Goal: Task Accomplishment & Management: Manage account settings

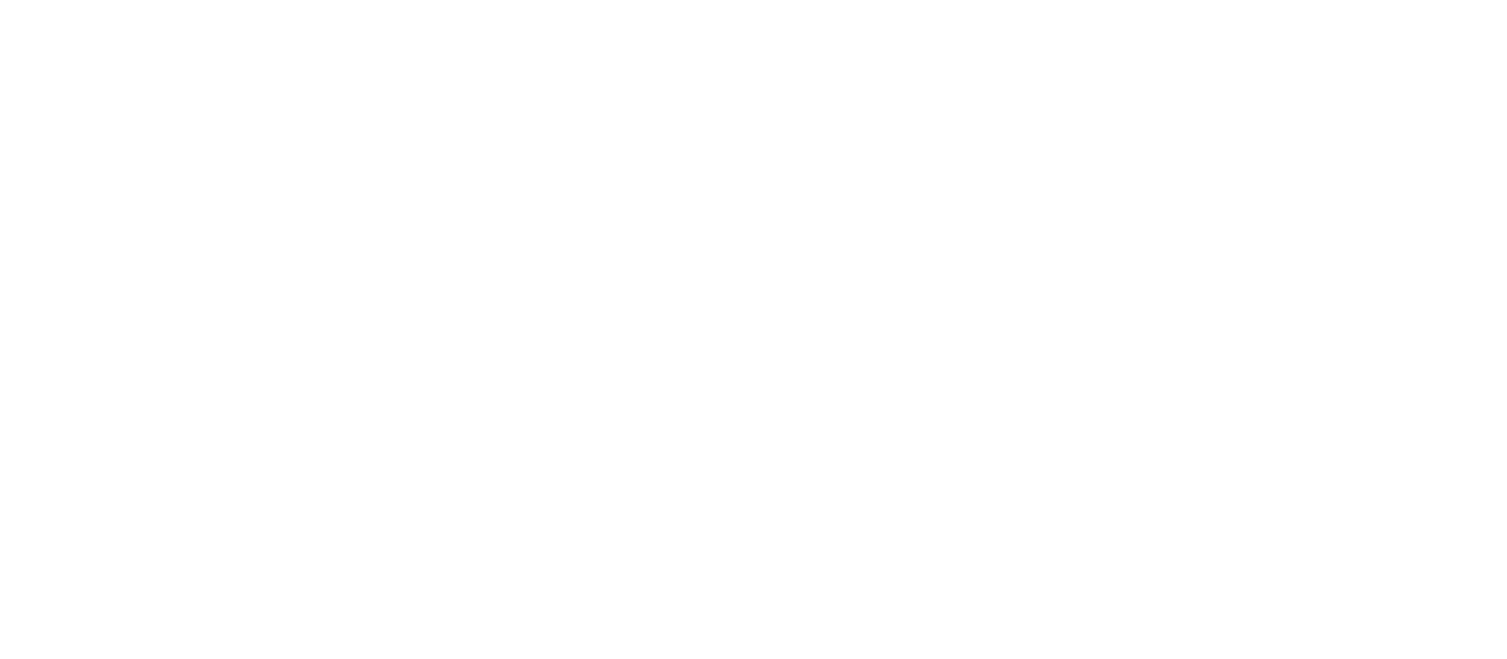
select select "*"
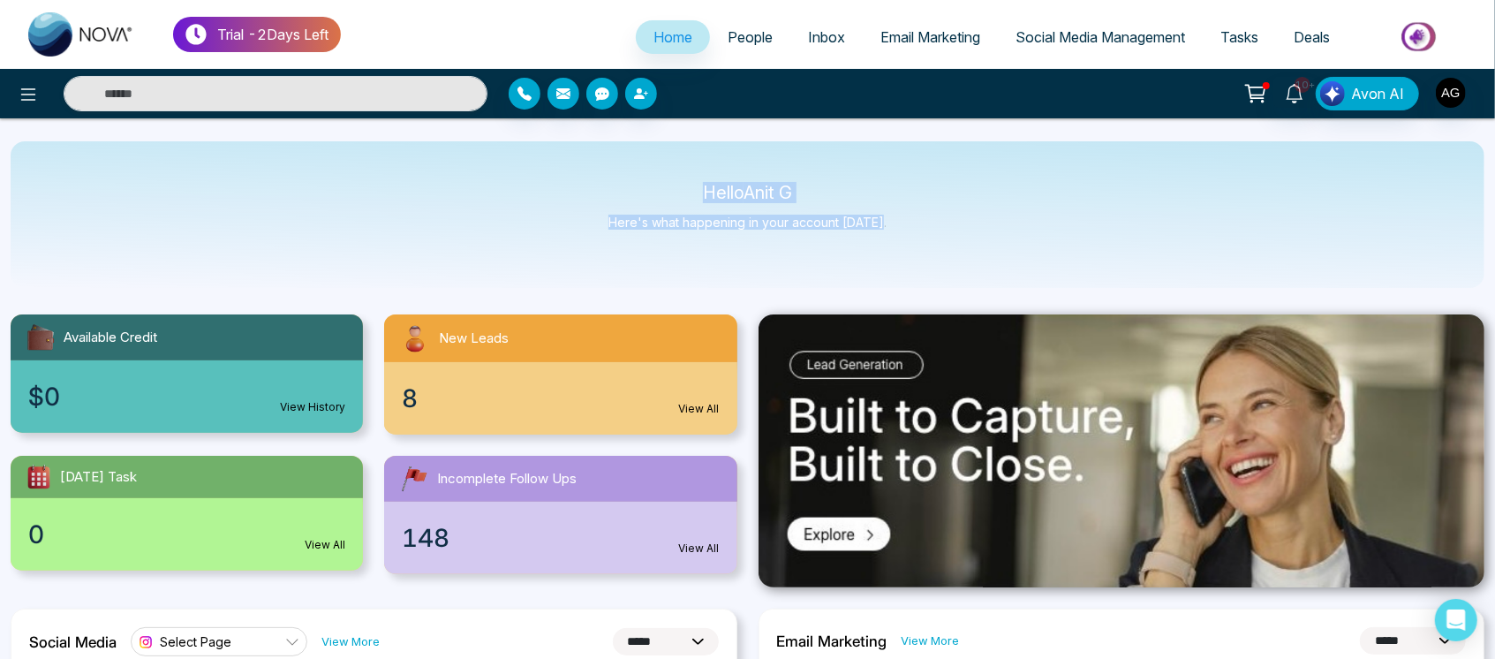
drag, startPoint x: 665, startPoint y: 196, endPoint x: 890, endPoint y: 237, distance: 228.8
click at [890, 237] on div "Hello Anit G Here's what happening in your account [DATE]." at bounding box center [747, 214] width 1473 height 147
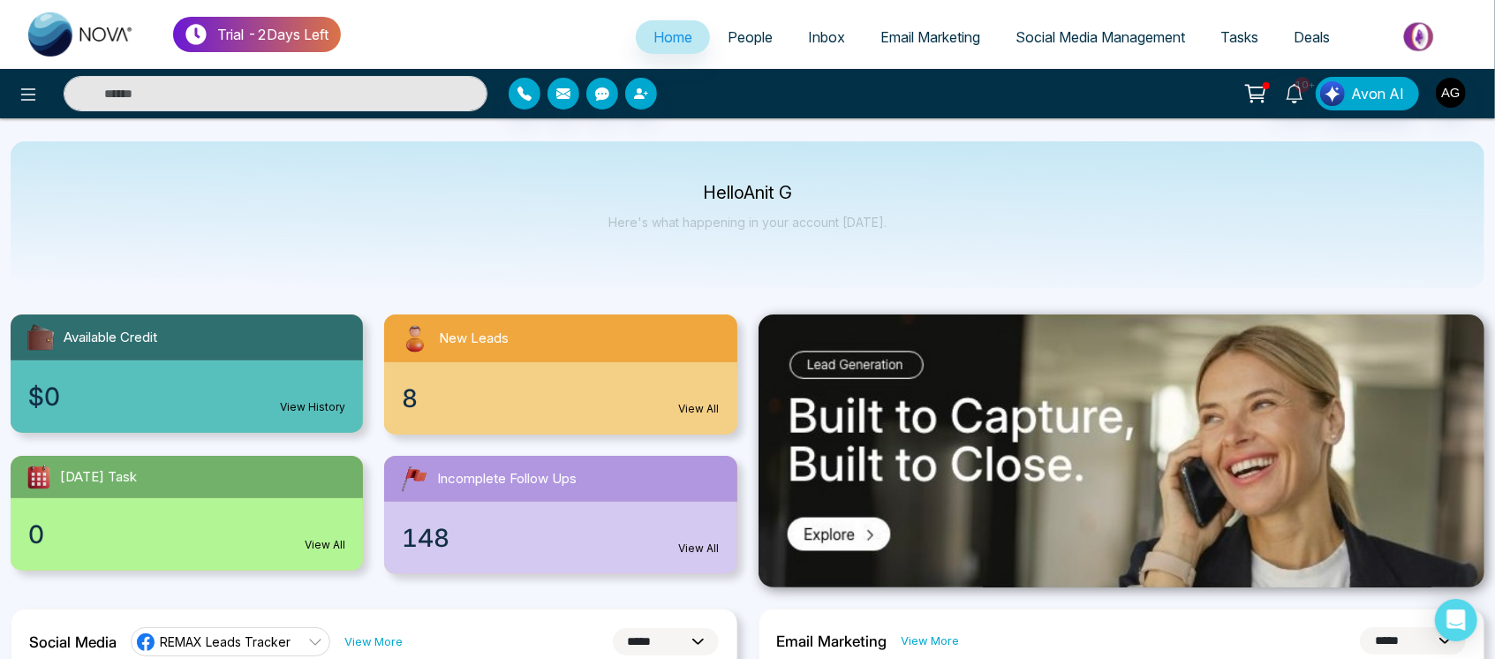
click at [742, 53] on link "People" at bounding box center [750, 37] width 80 height 34
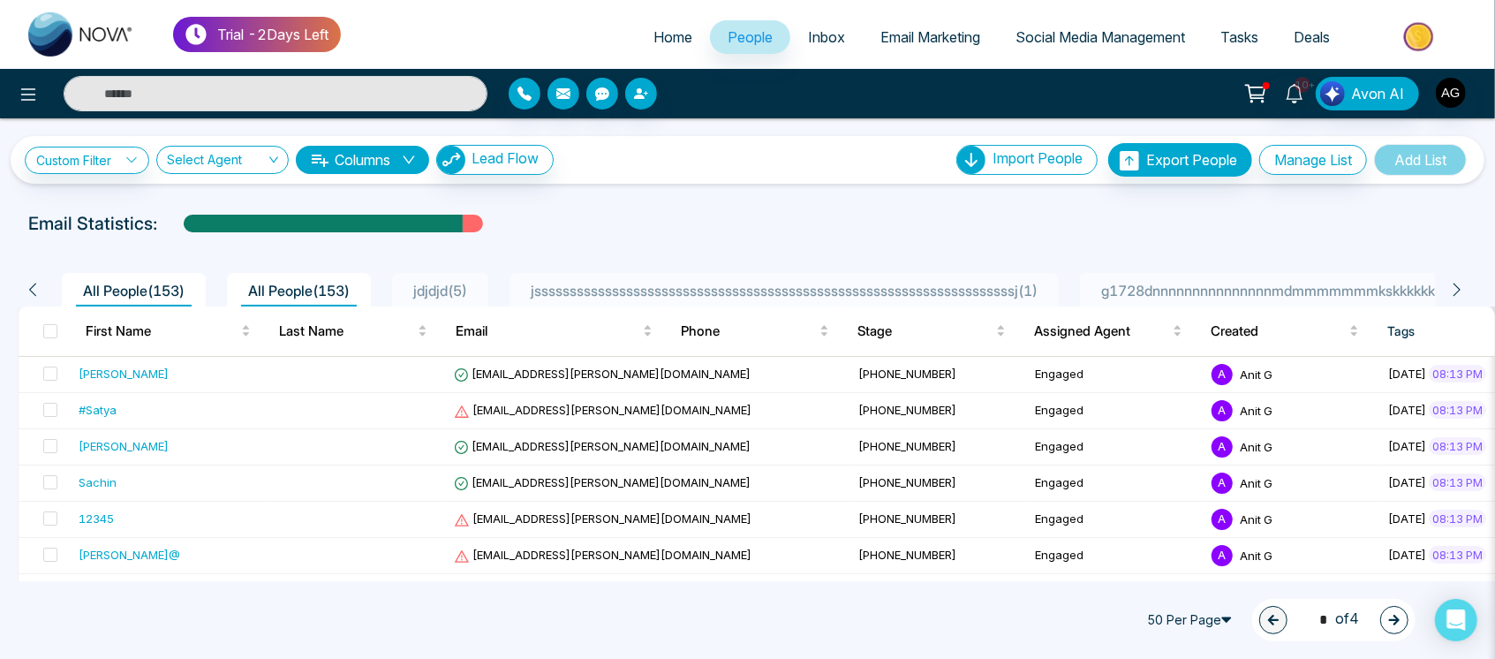
click at [829, 34] on span "Inbox" at bounding box center [826, 37] width 37 height 18
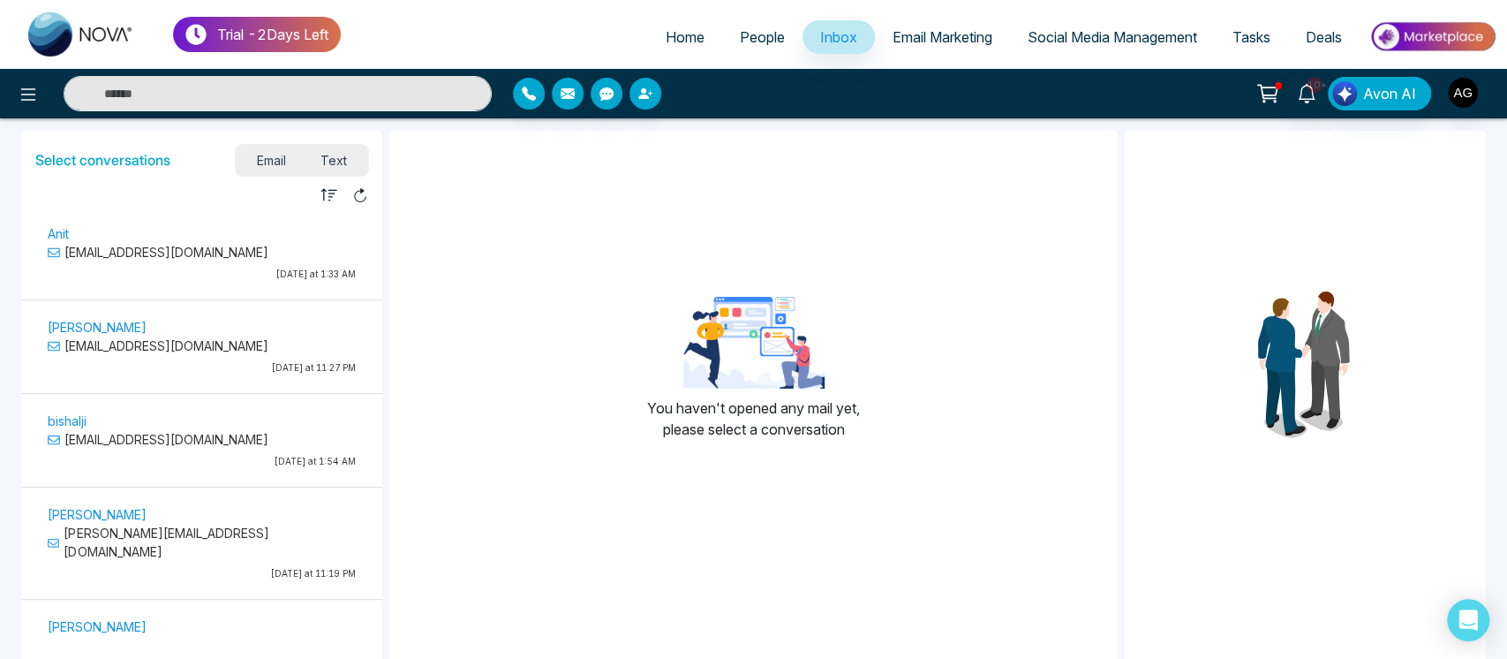
click at [970, 39] on span "Email Marketing" at bounding box center [943, 37] width 100 height 18
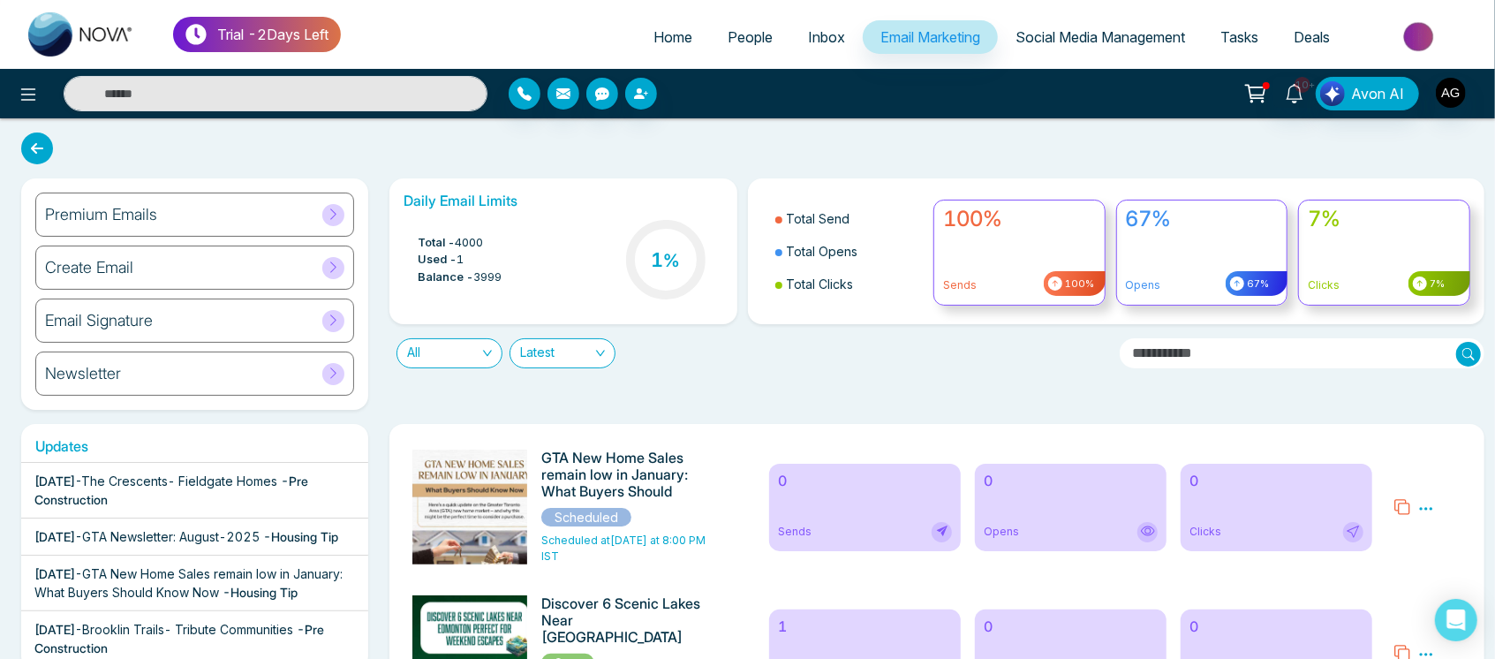
click at [735, 207] on div "Daily Email Limits Total - 4000 Used - 1 Balance - 3999 1 %" at bounding box center [562, 251] width 347 height 146
click at [31, 92] on icon at bounding box center [28, 94] width 21 height 21
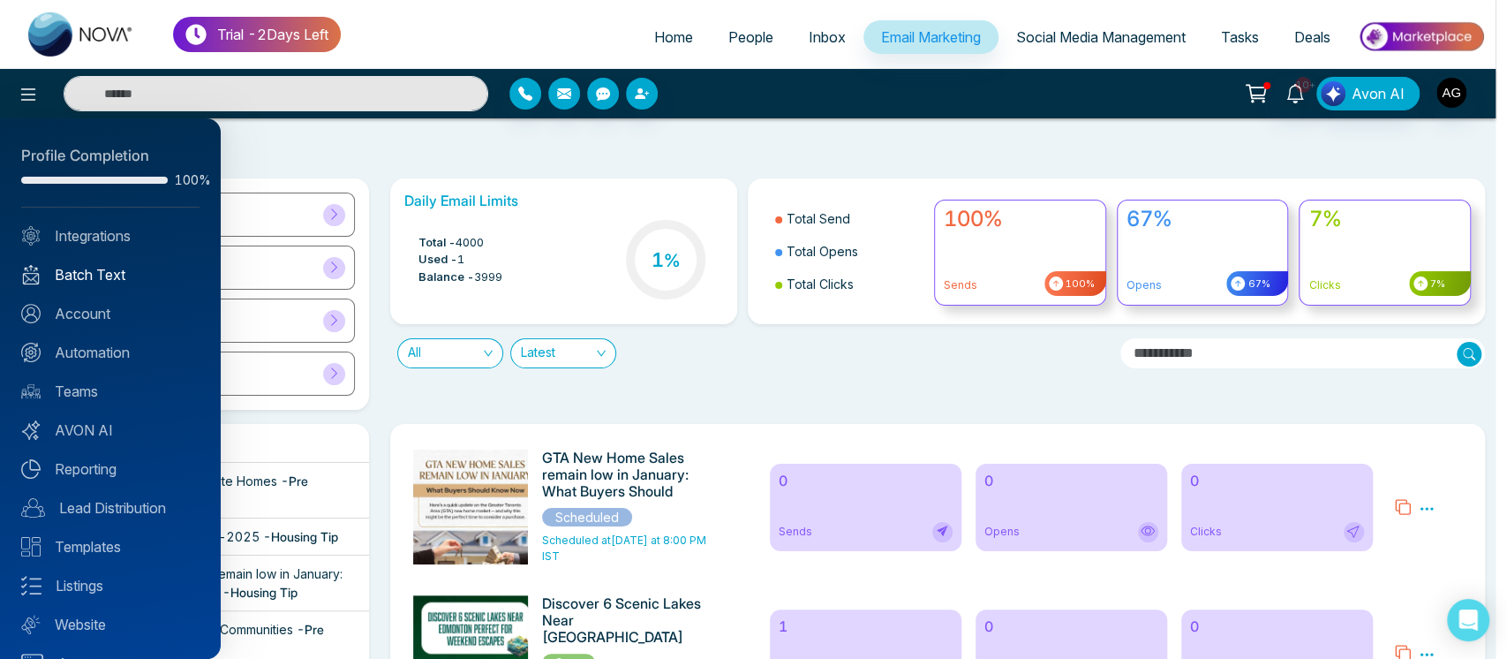
click at [117, 273] on link "Batch Text" at bounding box center [110, 274] width 178 height 21
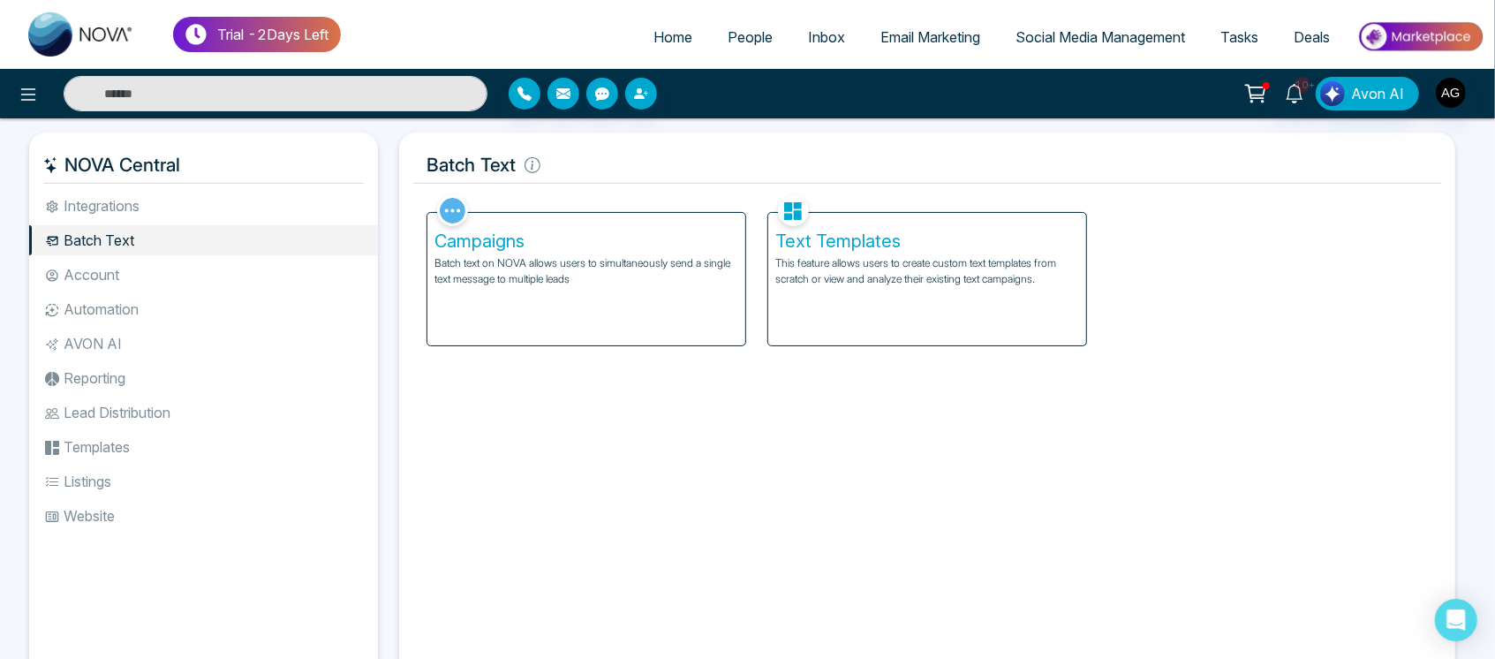
click at [143, 196] on li "Integrations" at bounding box center [203, 206] width 349 height 30
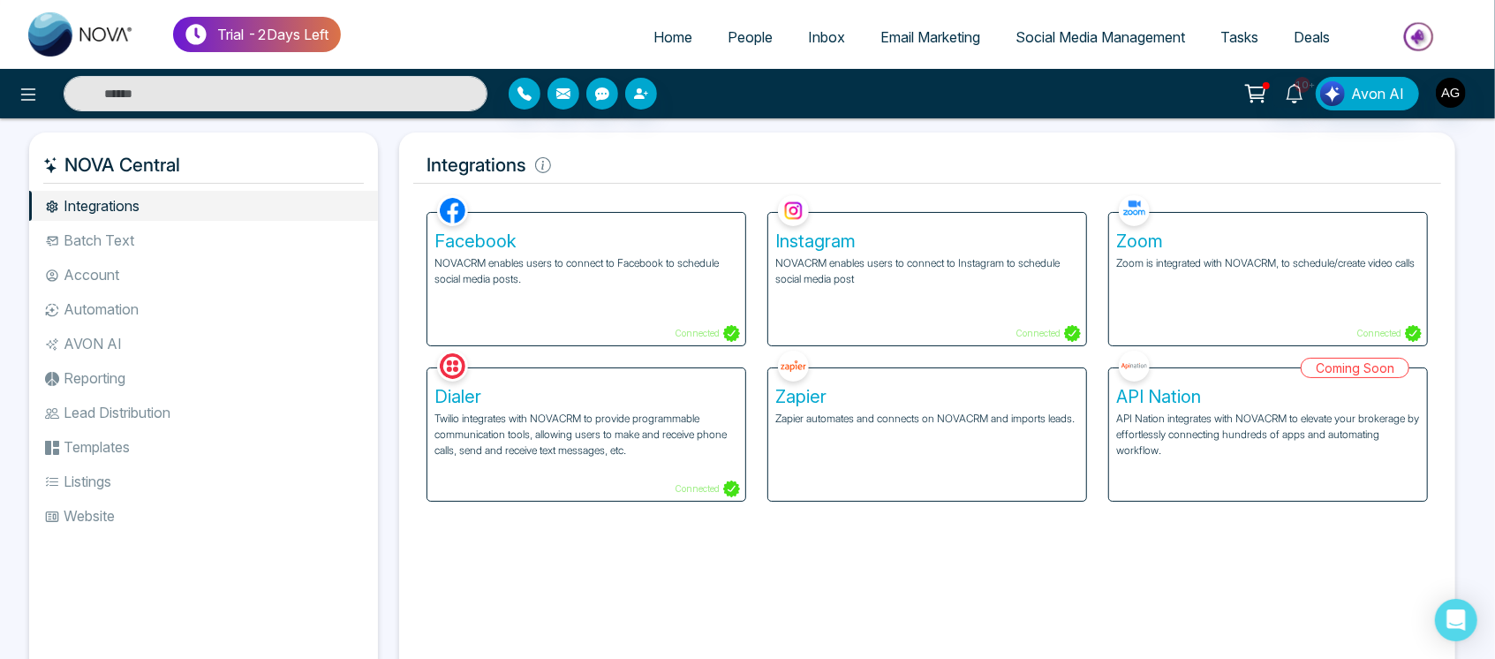
click at [200, 237] on li "Batch Text" at bounding box center [203, 240] width 349 height 30
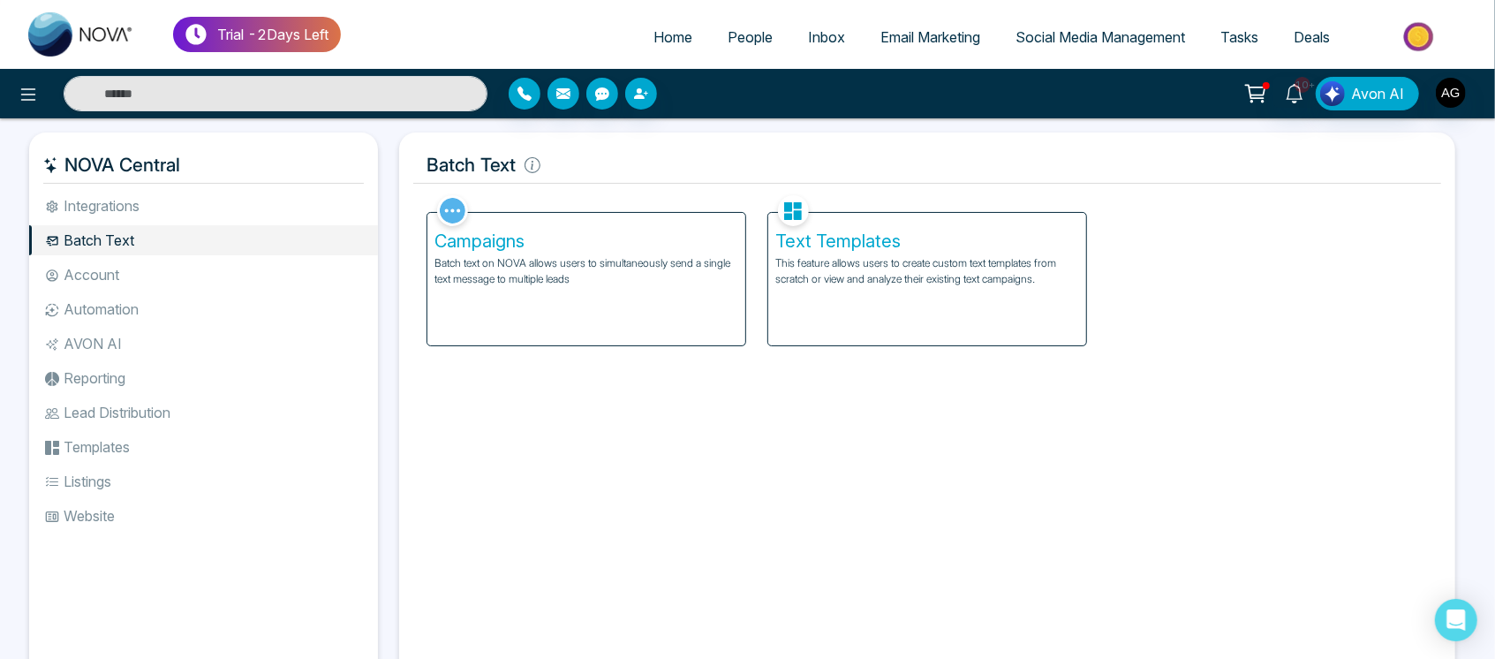
click at [613, 245] on h5 "Campaigns" at bounding box center [586, 240] width 304 height 21
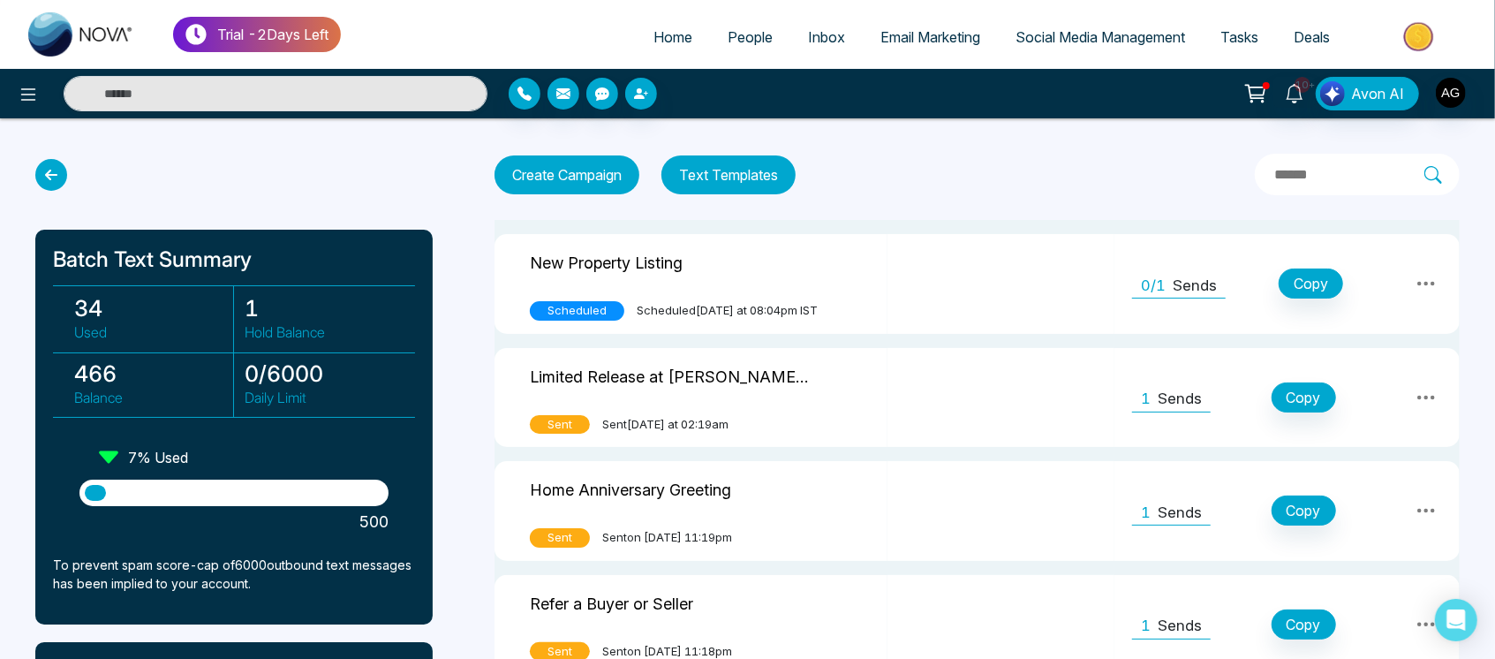
click at [852, 382] on div "Limited Release at [PERSON_NAME], [GEOGRAPHIC_DATA]!" at bounding box center [691, 379] width 322 height 36
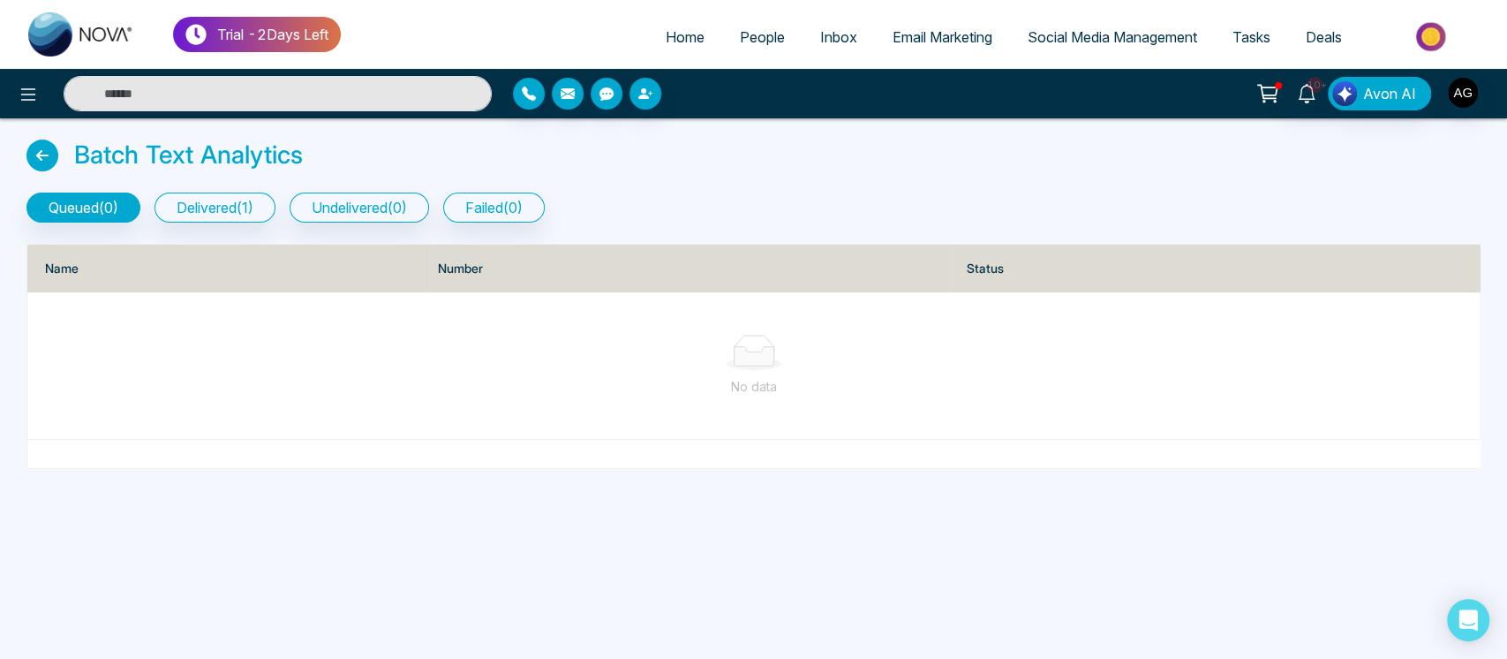
click at [31, 154] on icon at bounding box center [42, 155] width 32 height 32
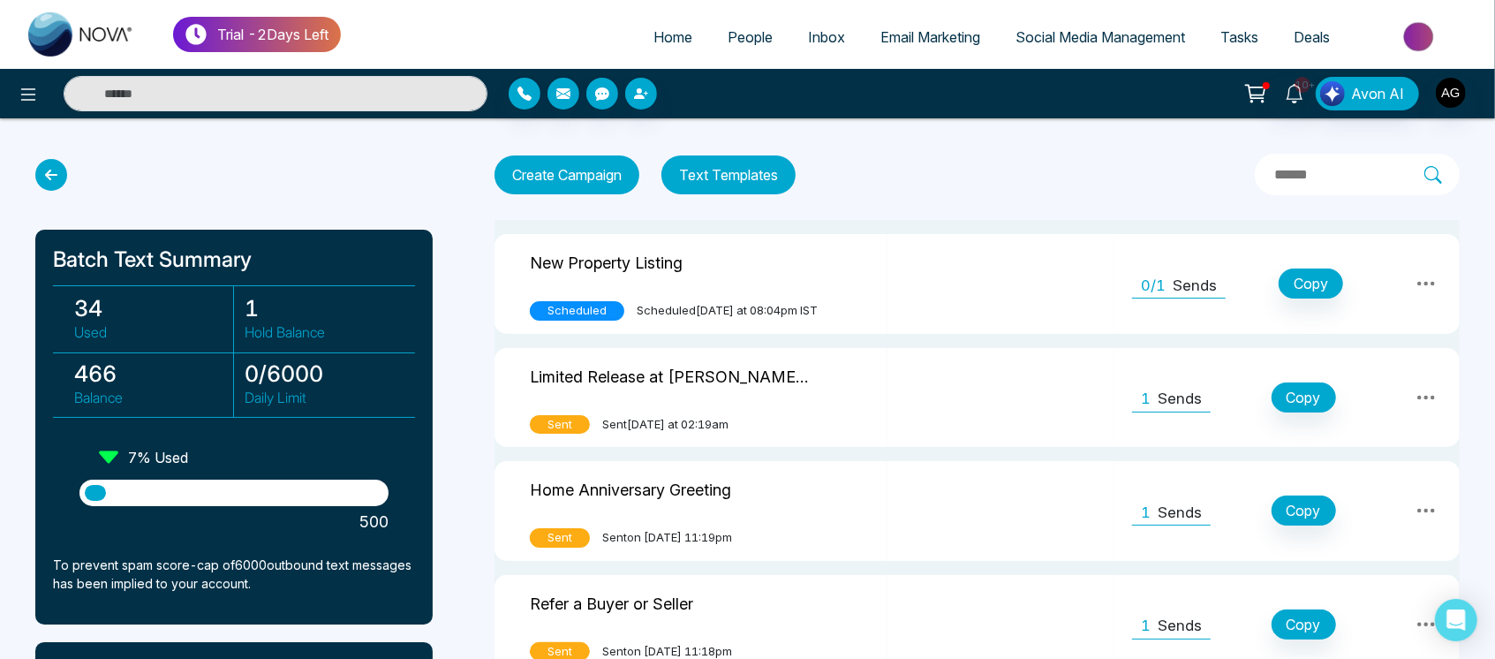
click at [58, 169] on icon at bounding box center [51, 175] width 32 height 32
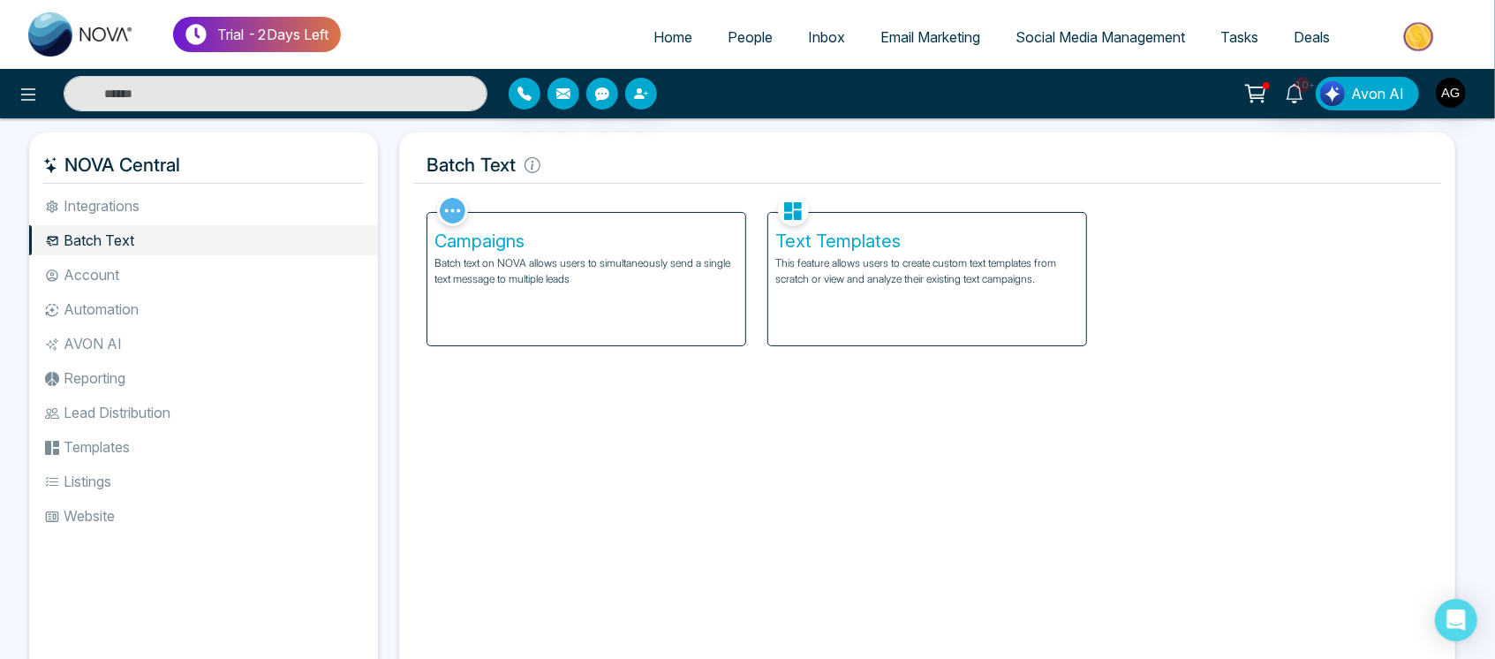
click at [659, 32] on span "Home" at bounding box center [672, 37] width 39 height 18
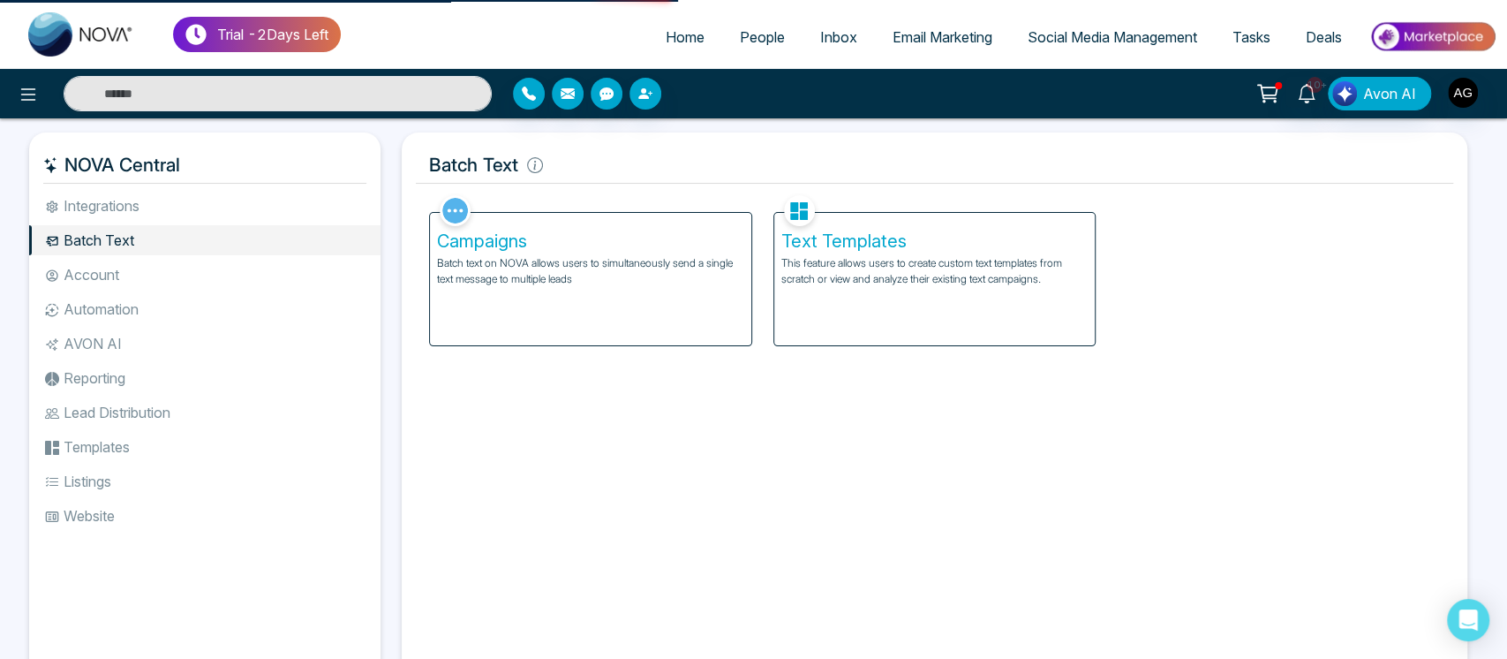
select select "*"
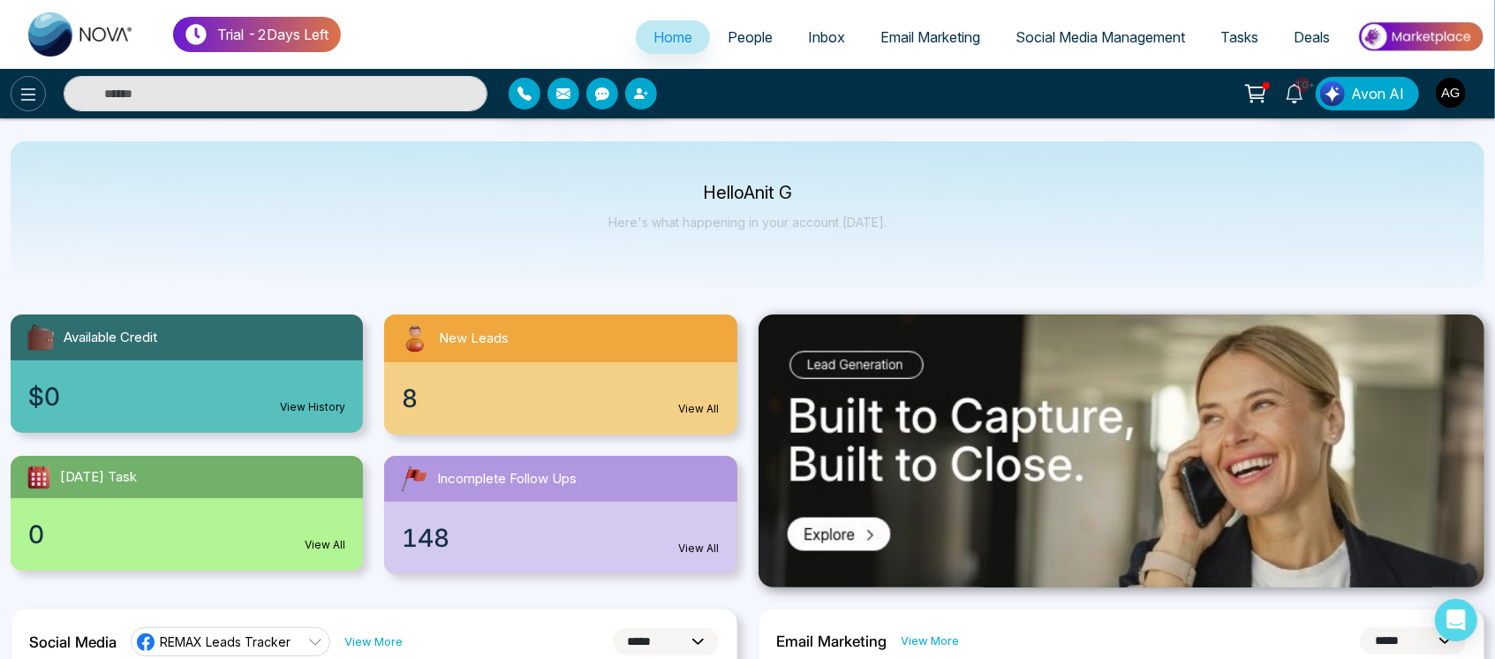
click at [34, 88] on icon at bounding box center [28, 94] width 15 height 12
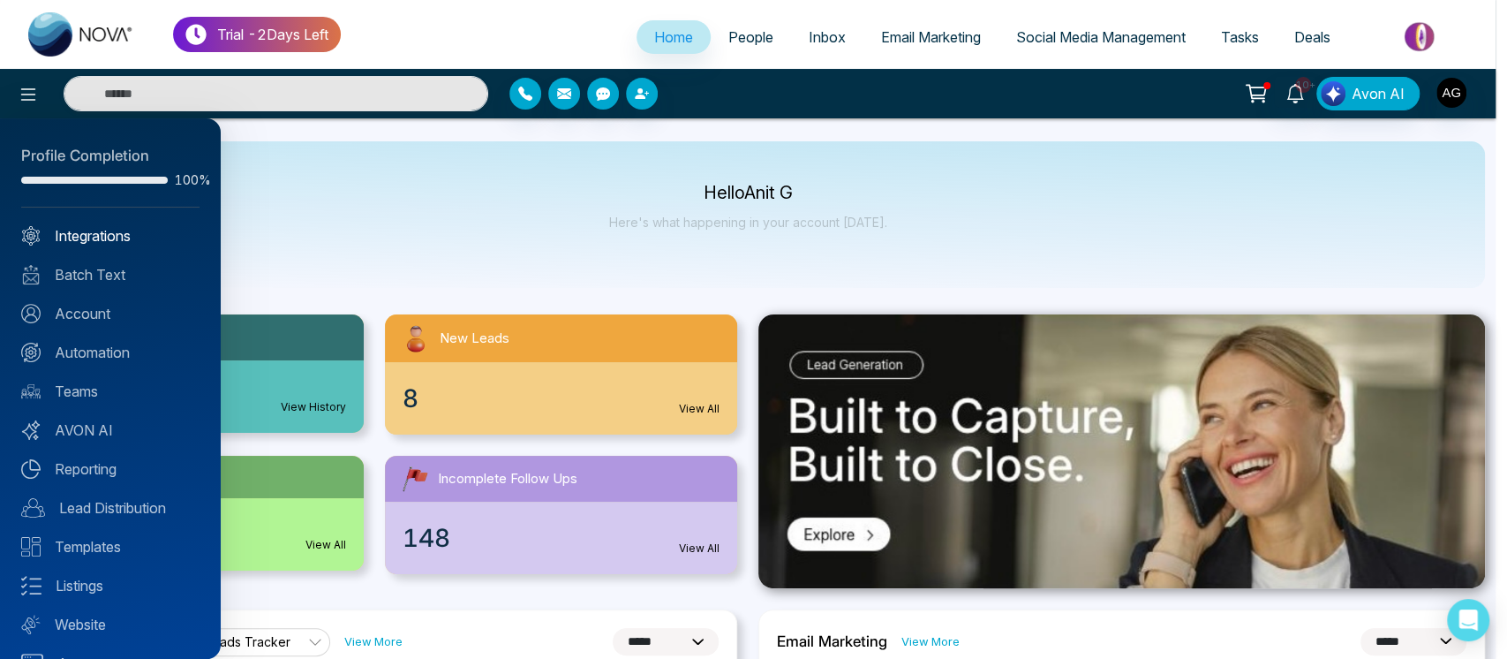
click at [134, 235] on link "Integrations" at bounding box center [110, 235] width 178 height 21
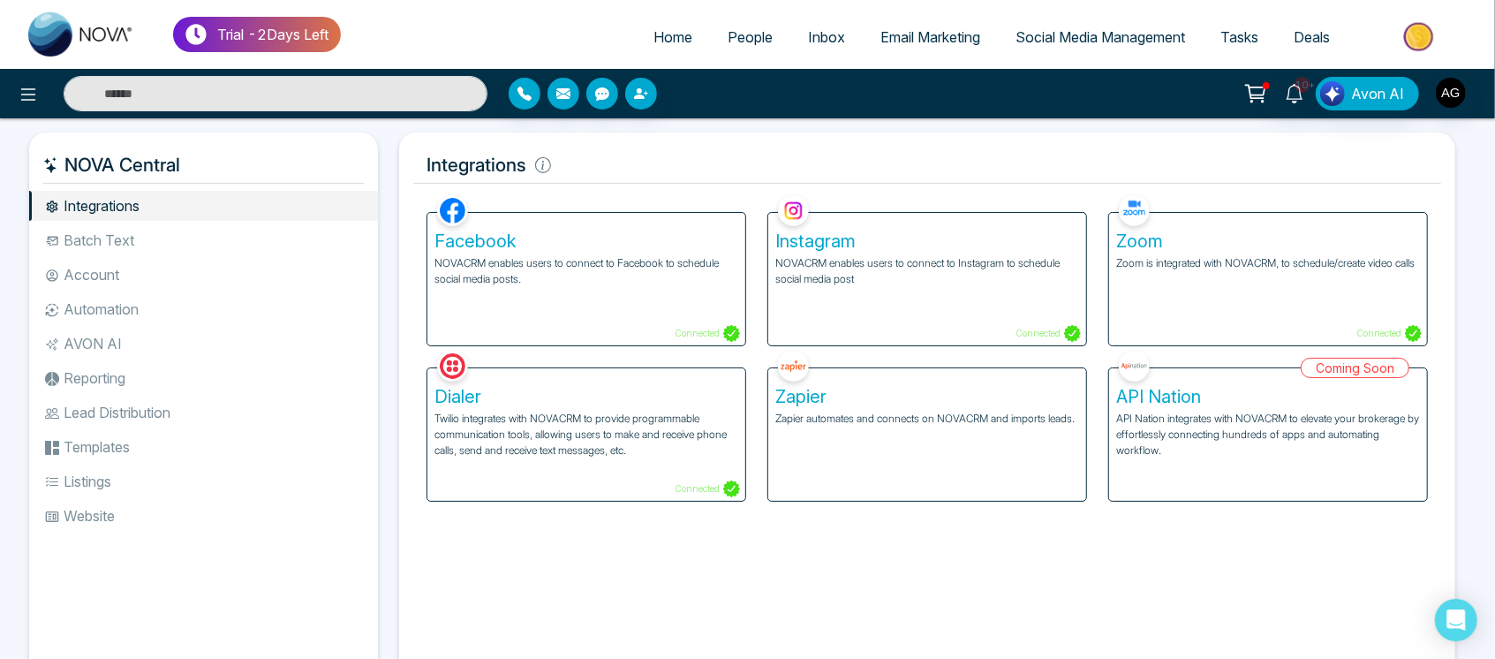
click at [544, 275] on p "NOVACRM enables users to connect to Facebook to schedule social media posts." at bounding box center [586, 271] width 304 height 32
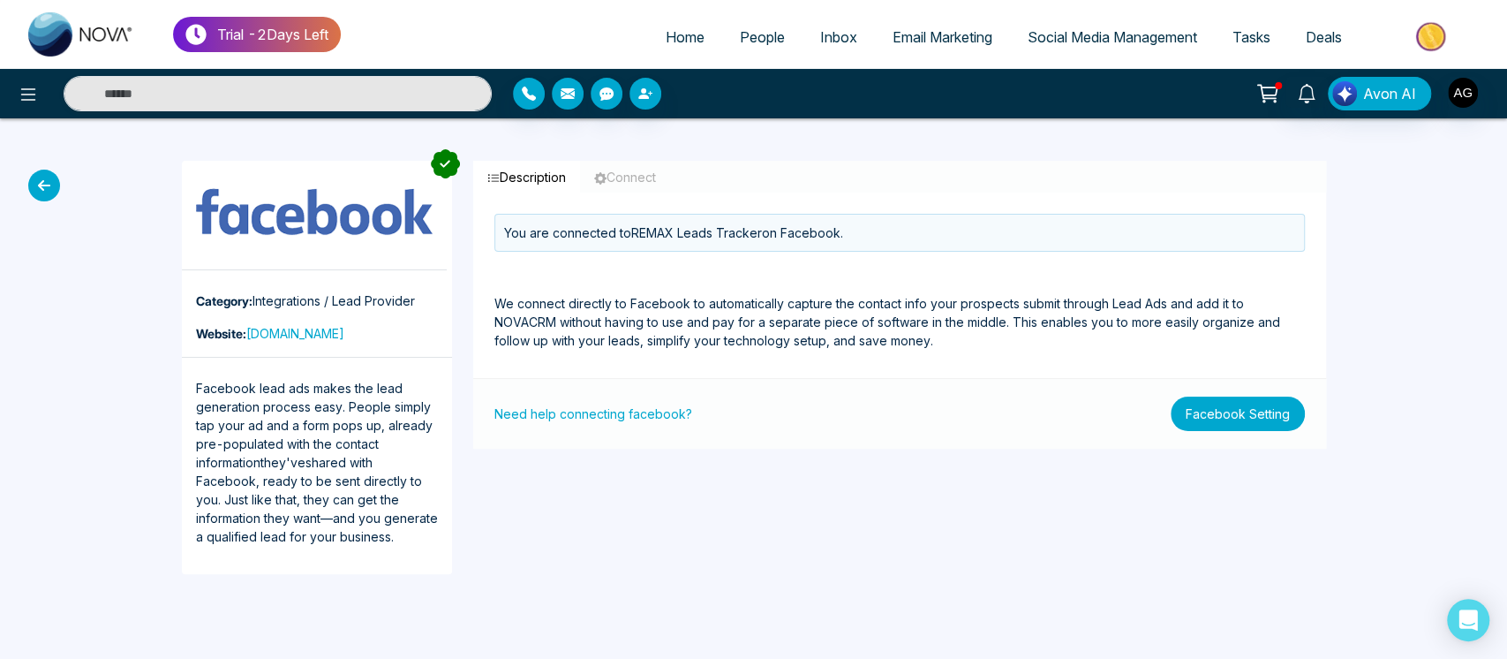
click at [1208, 420] on button "Facebook Setting" at bounding box center [1238, 413] width 134 height 34
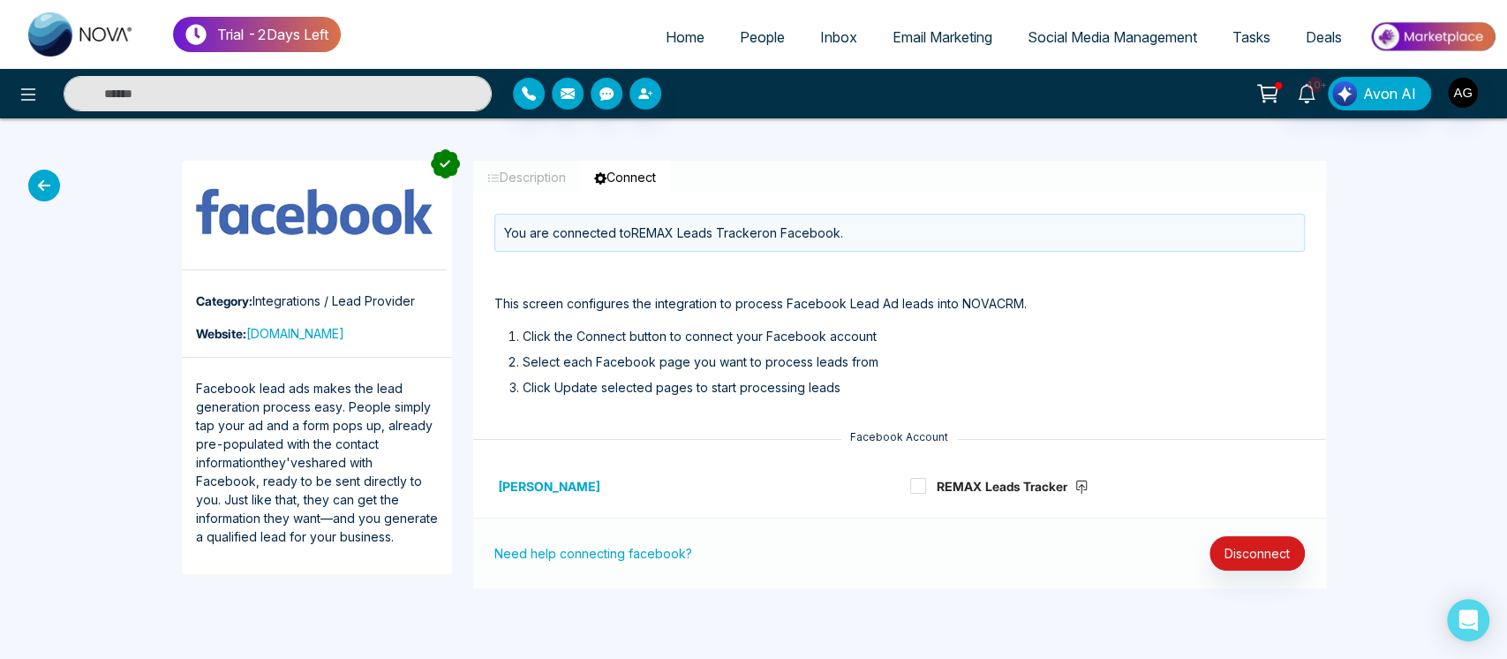
click at [57, 177] on icon at bounding box center [44, 186] width 32 height 32
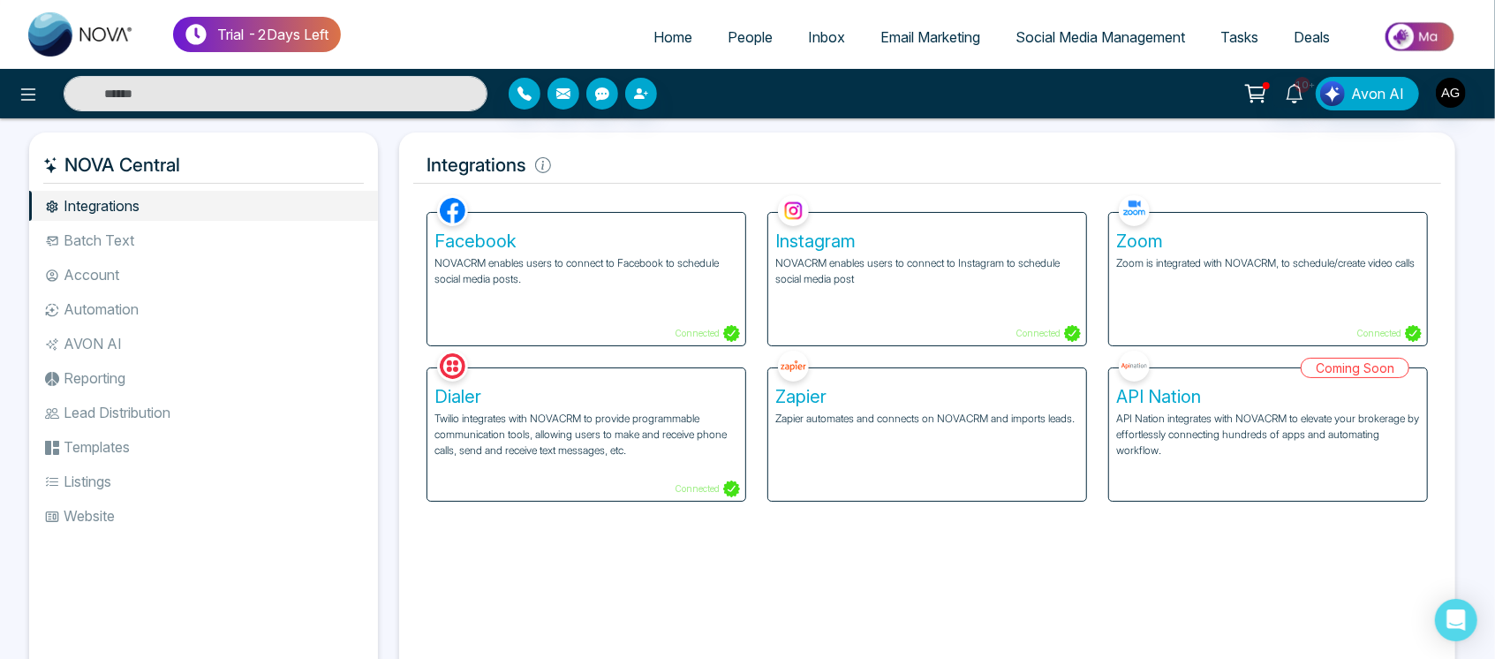
drag, startPoint x: 64, startPoint y: 171, endPoint x: 186, endPoint y: 177, distance: 122.9
click at [186, 177] on h5 "NOVA Central" at bounding box center [203, 165] width 320 height 37
drag, startPoint x: 43, startPoint y: 158, endPoint x: 227, endPoint y: 185, distance: 185.7
click at [227, 185] on div "NOVA Central Integrations Batch Text Account Automation AVON AI Reporting Lead …" at bounding box center [203, 405] width 349 height 547
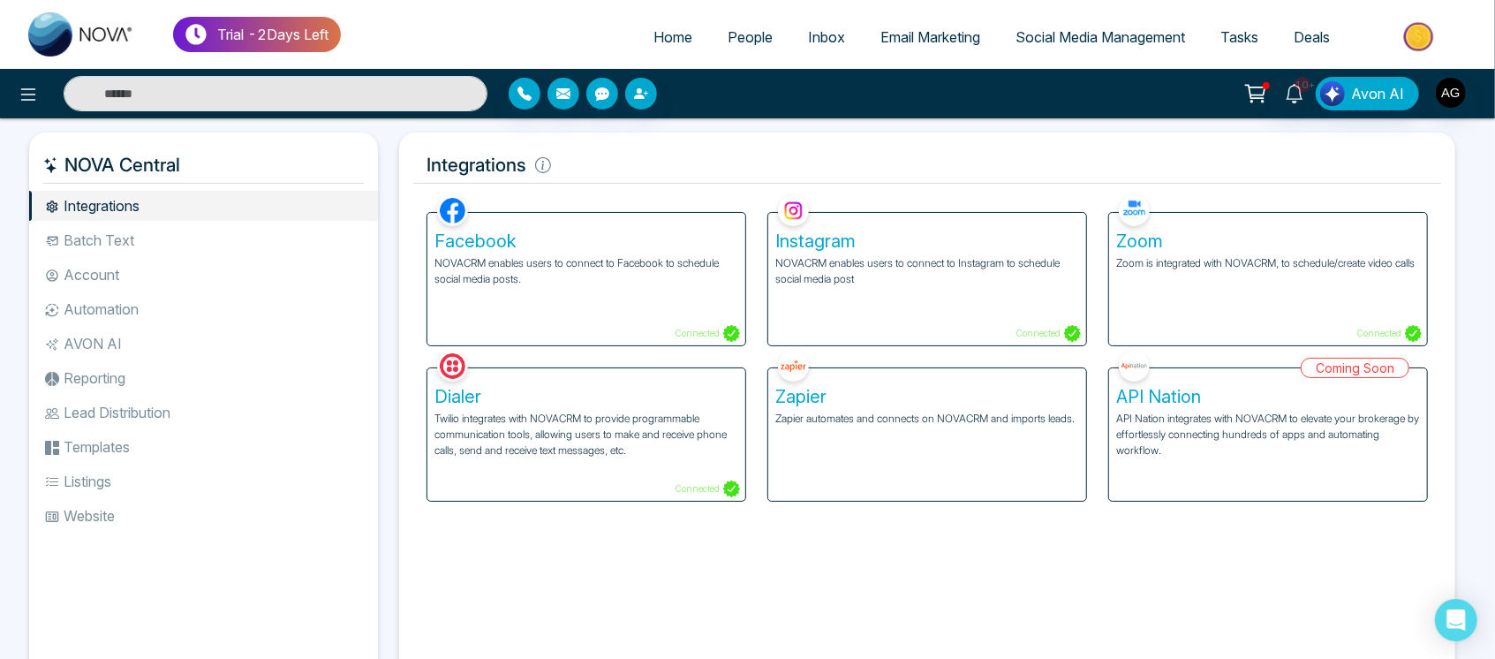
click at [227, 172] on h5 "NOVA Central" at bounding box center [203, 165] width 320 height 37
drag, startPoint x: 227, startPoint y: 172, endPoint x: 211, endPoint y: 167, distance: 16.8
click at [211, 167] on h5 "NOVA Central" at bounding box center [203, 165] width 320 height 37
drag, startPoint x: 63, startPoint y: 152, endPoint x: 210, endPoint y: 172, distance: 148.8
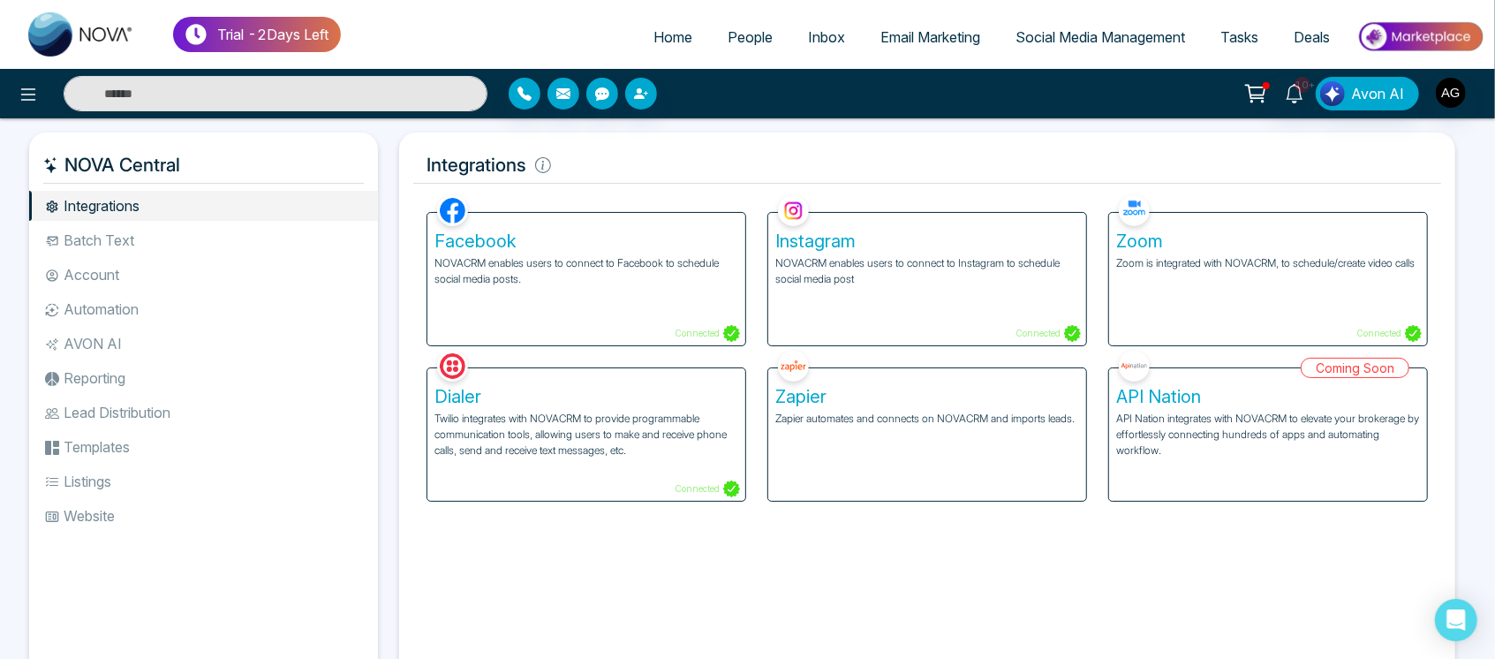
click at [210, 172] on h5 "NOVA Central" at bounding box center [203, 165] width 320 height 37
drag, startPoint x: 195, startPoint y: 171, endPoint x: 244, endPoint y: 161, distance: 49.7
click at [244, 161] on h5 "NOVA Central" at bounding box center [203, 165] width 320 height 37
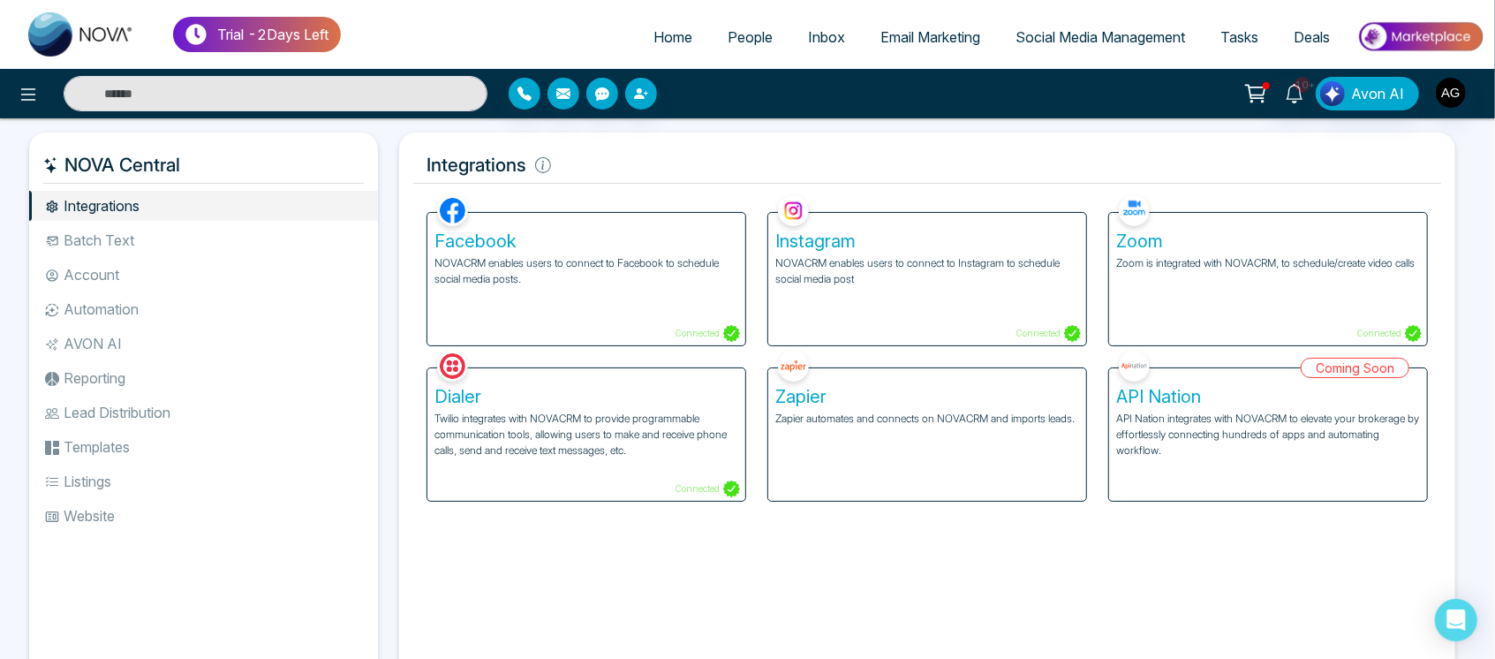
drag, startPoint x: 244, startPoint y: 161, endPoint x: 256, endPoint y: 166, distance: 13.4
click at [256, 166] on h5 "NOVA Central" at bounding box center [203, 165] width 320 height 37
click at [658, 277] on p "NOVACRM enables users to connect to Facebook to schedule social media posts." at bounding box center [586, 271] width 304 height 32
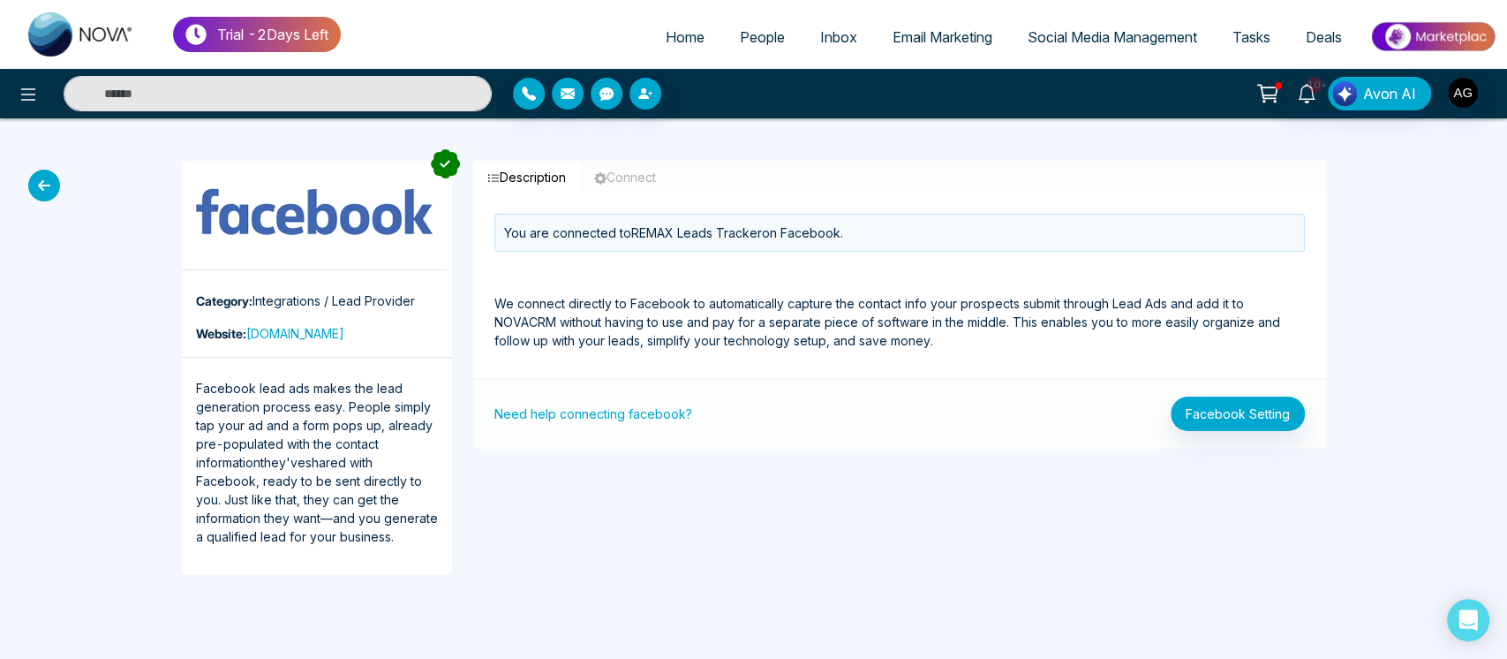
click at [49, 177] on icon at bounding box center [44, 186] width 32 height 32
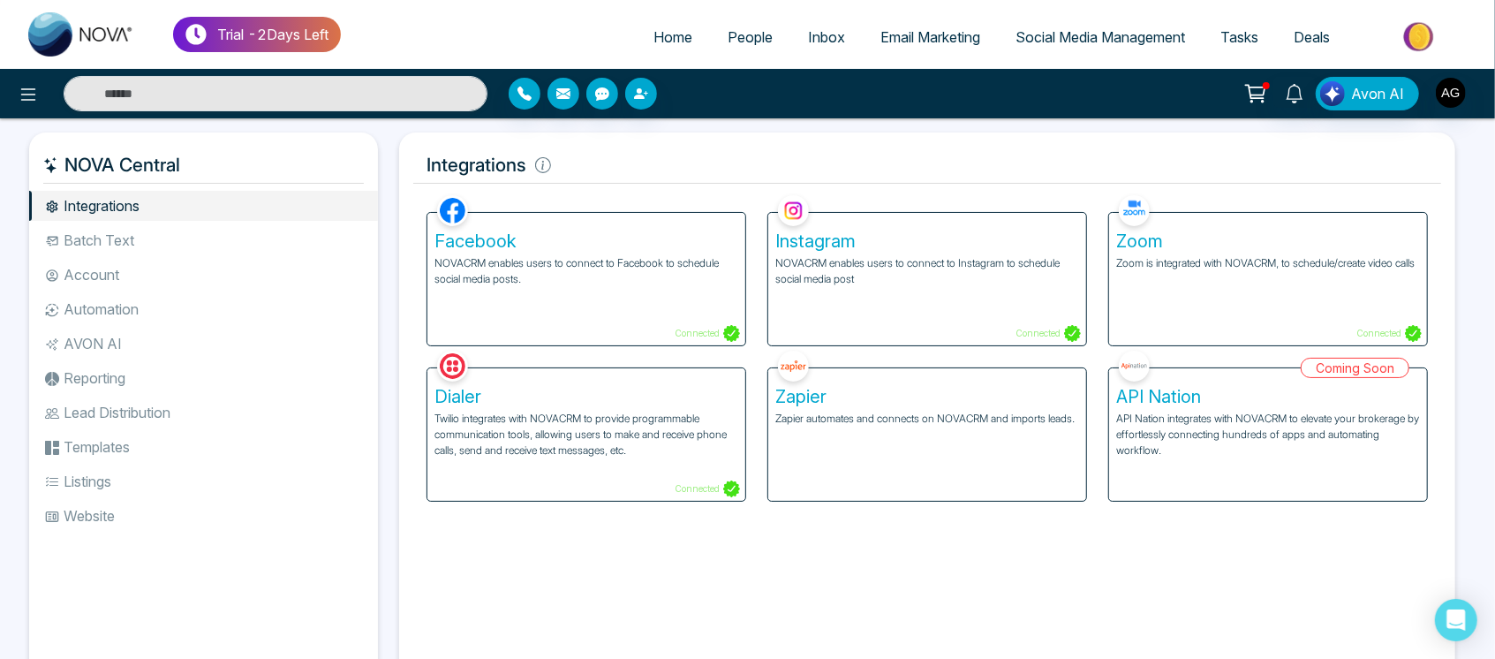
click at [1025, 325] on p "Connected" at bounding box center [1047, 333] width 65 height 17
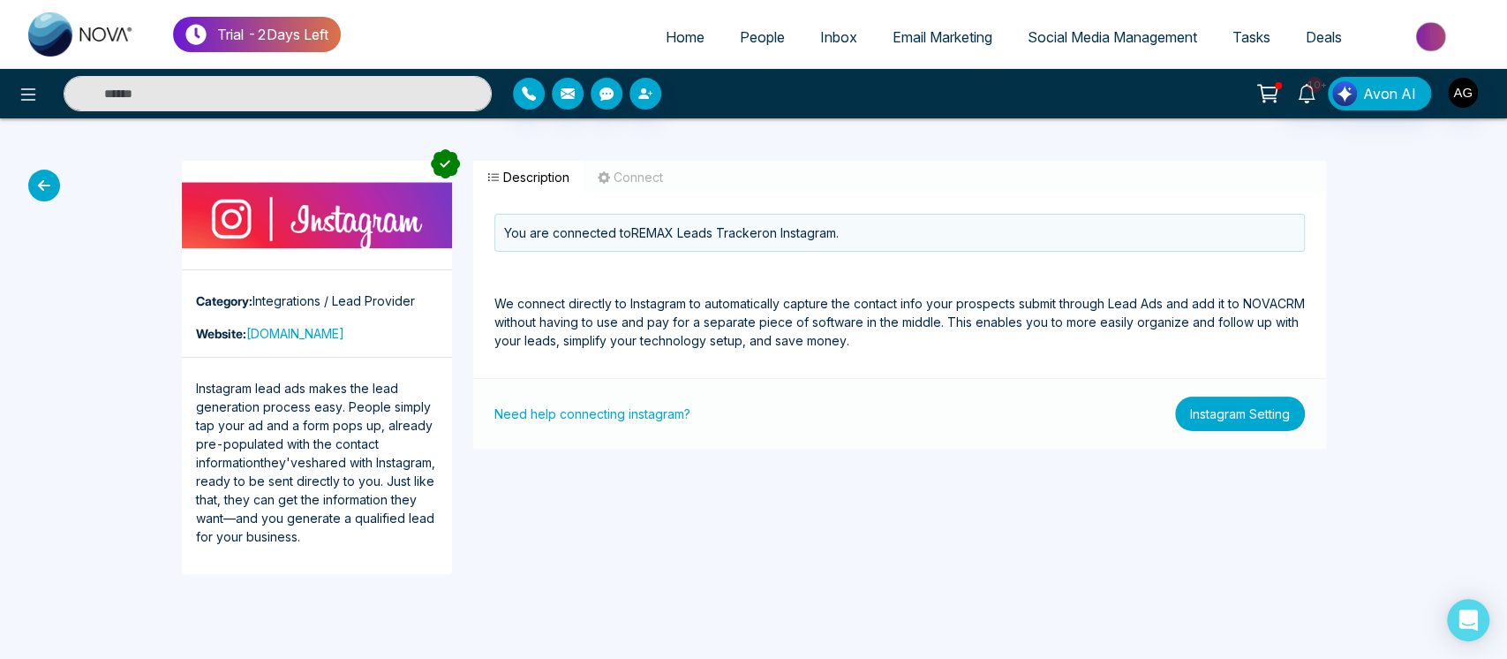
click at [1255, 419] on button "Instagram Setting" at bounding box center [1240, 413] width 130 height 34
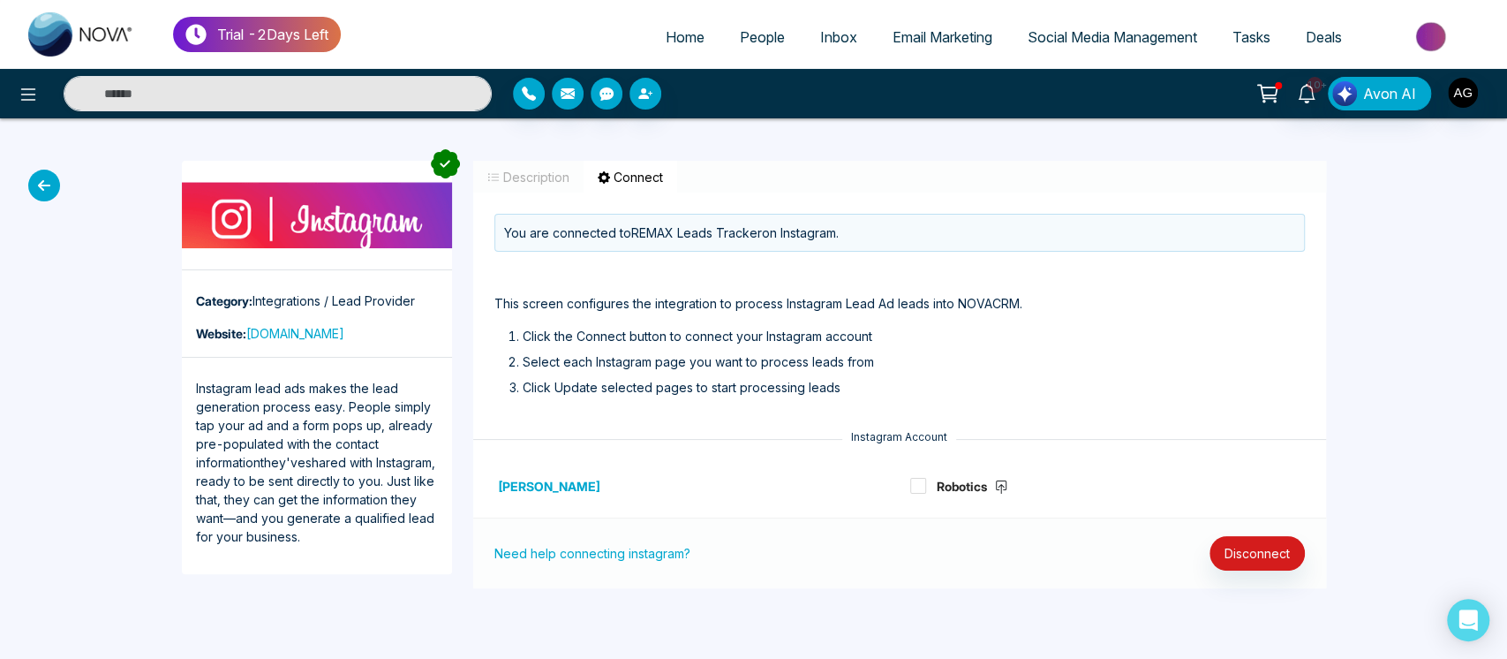
click at [30, 182] on icon at bounding box center [44, 186] width 32 height 32
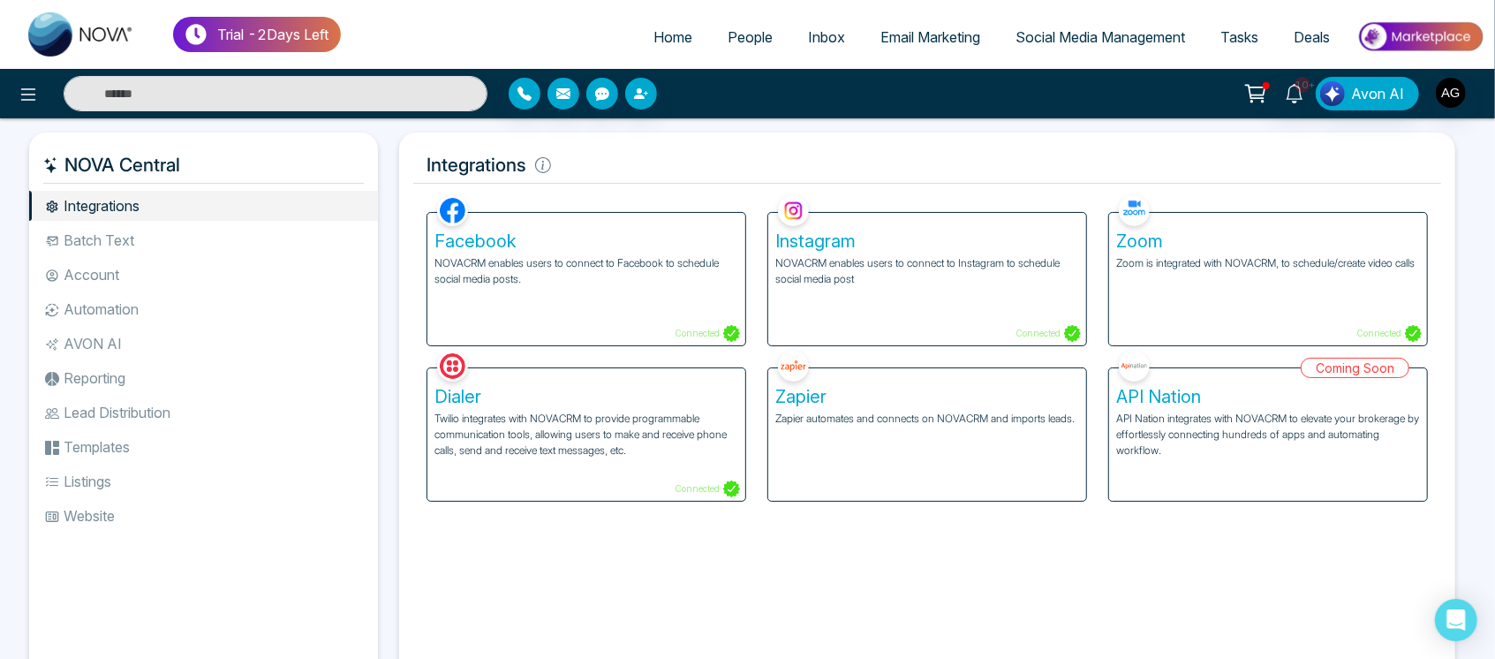
click at [1036, 554] on div "Facebook NOVACRM enables users to connect to Facebook to schedule social media …" at bounding box center [927, 431] width 1028 height 481
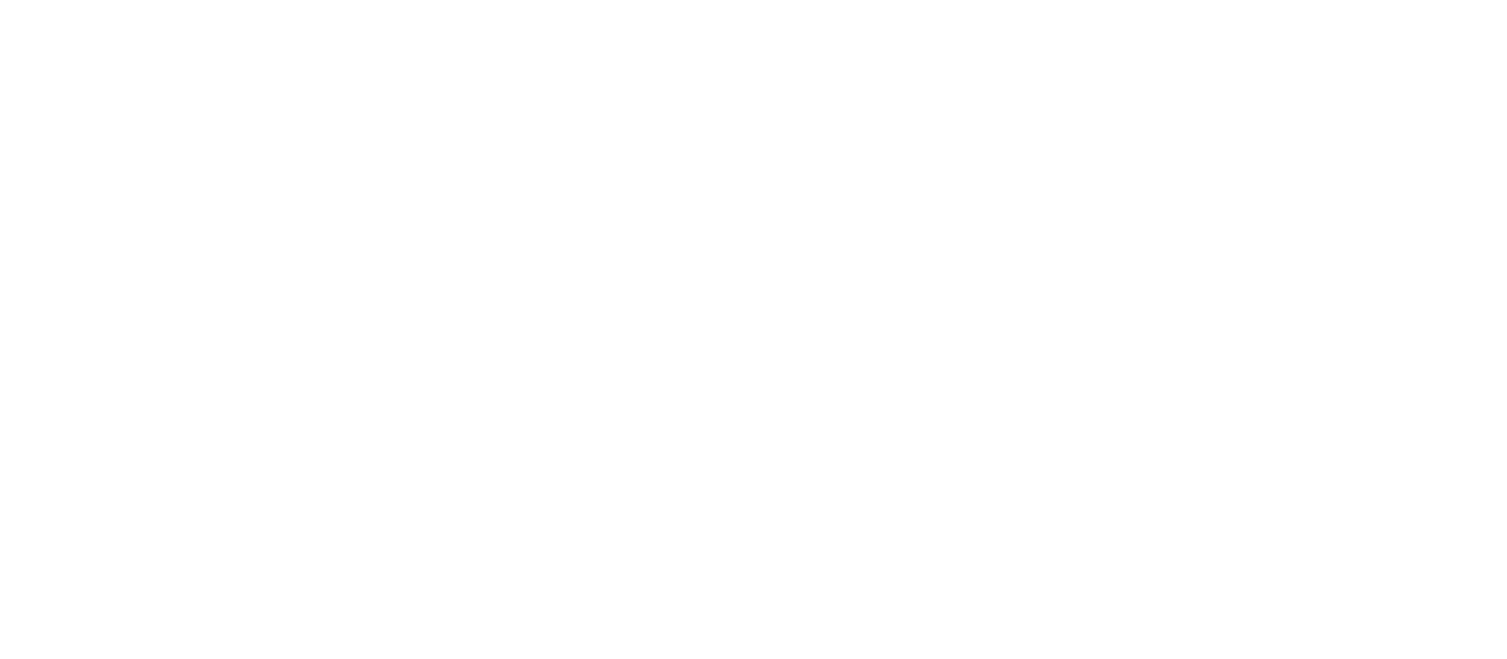
select select "*"
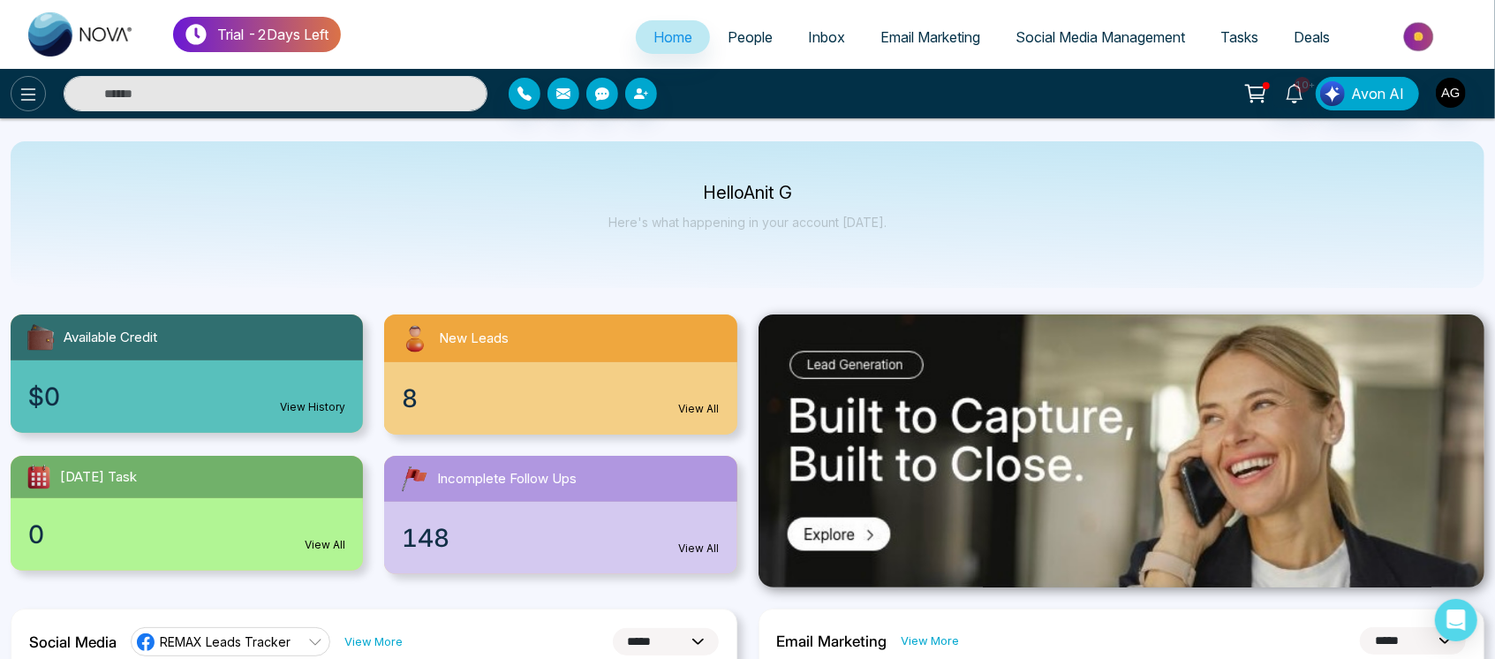
click at [14, 97] on button at bounding box center [28, 93] width 35 height 35
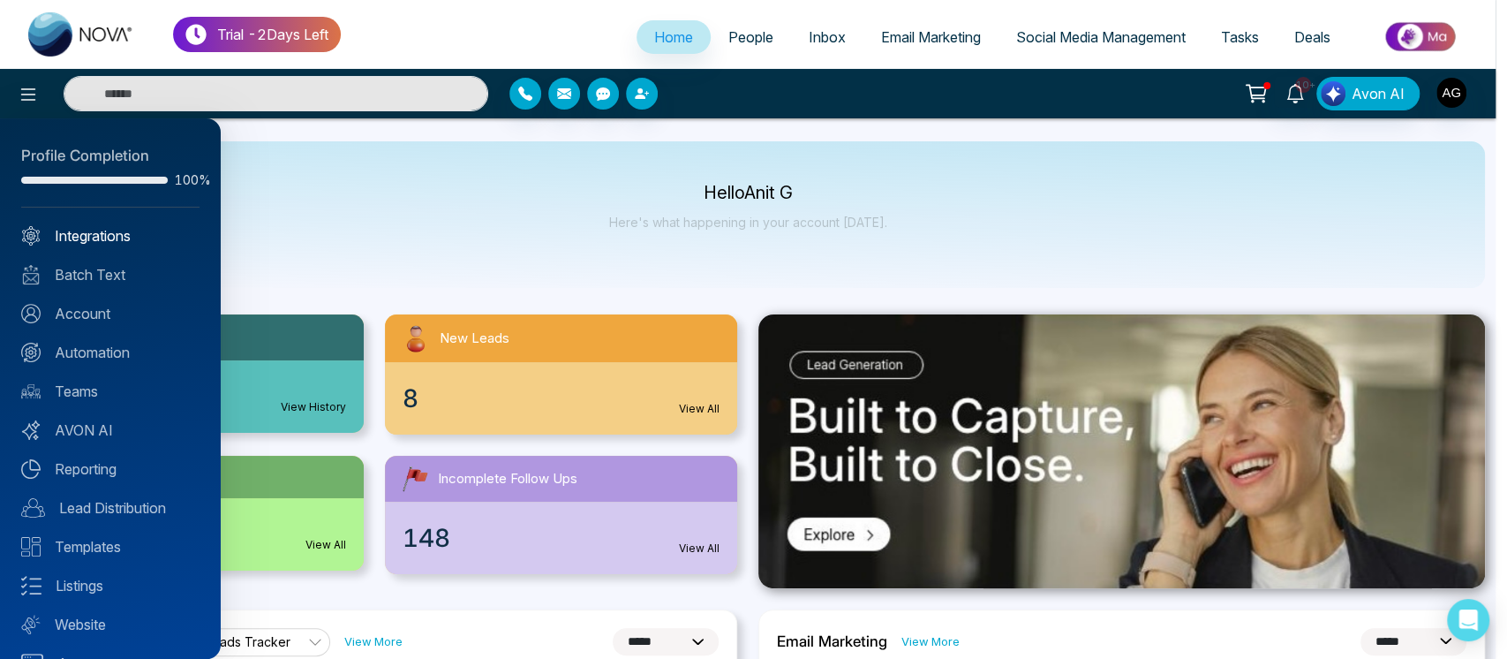
click at [106, 242] on link "Integrations" at bounding box center [110, 235] width 178 height 21
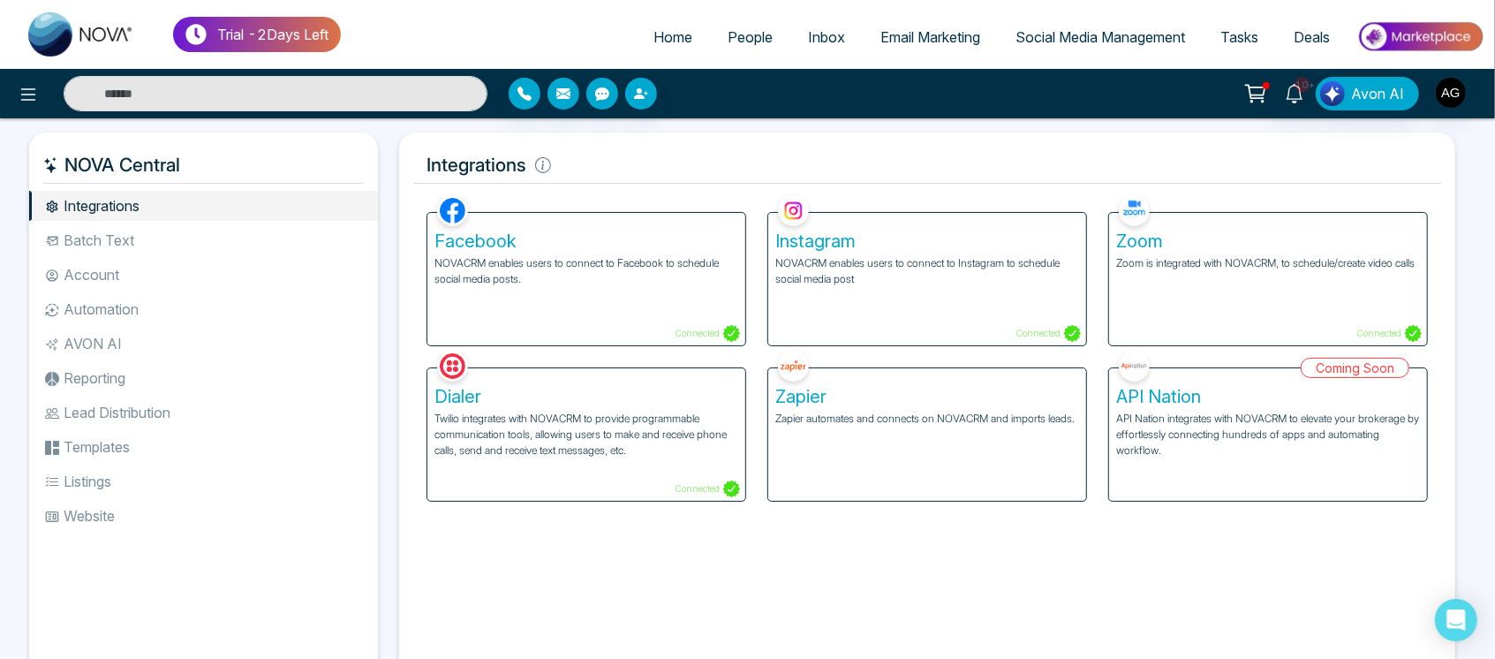
click at [657, 265] on p "NOVACRM enables users to connect to Facebook to schedule social media posts." at bounding box center [586, 271] width 304 height 32
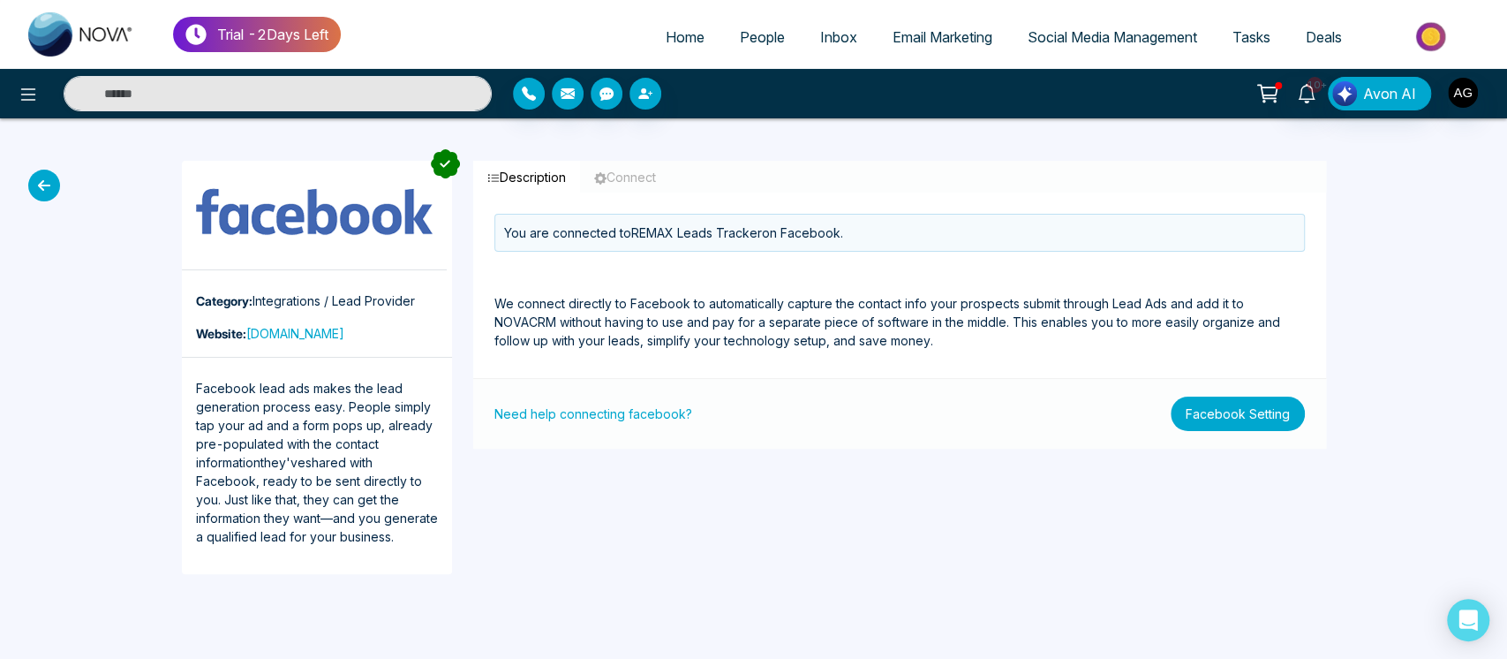
click at [1223, 418] on button "Facebook Setting" at bounding box center [1238, 413] width 134 height 34
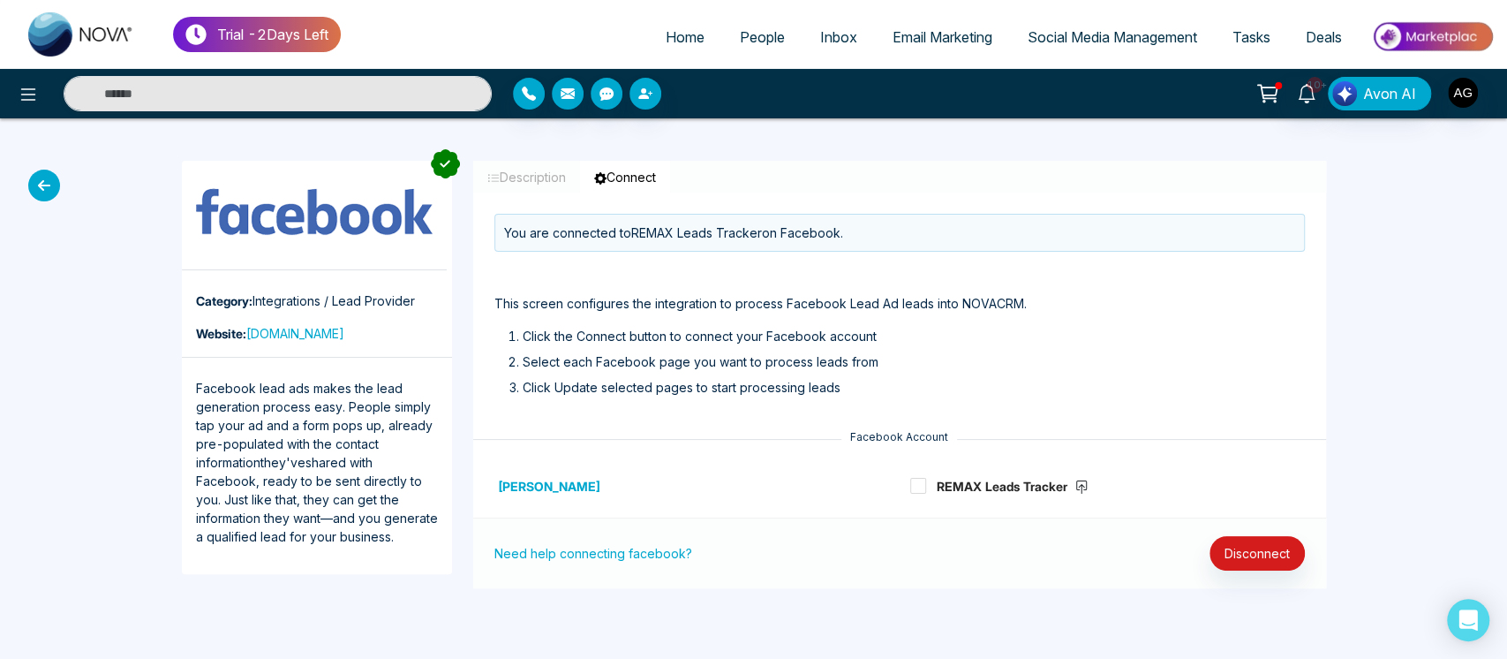
click at [1262, 515] on div "REMAX Leads Tracker" at bounding box center [1108, 486] width 416 height 64
drag, startPoint x: 1107, startPoint y: 486, endPoint x: 868, endPoint y: 470, distance: 239.8
click at [868, 470] on div "[PERSON_NAME] REMAX Leads Tracker" at bounding box center [900, 486] width 832 height 64
click at [868, 470] on div "[PERSON_NAME]" at bounding box center [692, 486] width 416 height 64
click at [945, 493] on strong "REMAX Leads Tracker" at bounding box center [1013, 485] width 152 height 15
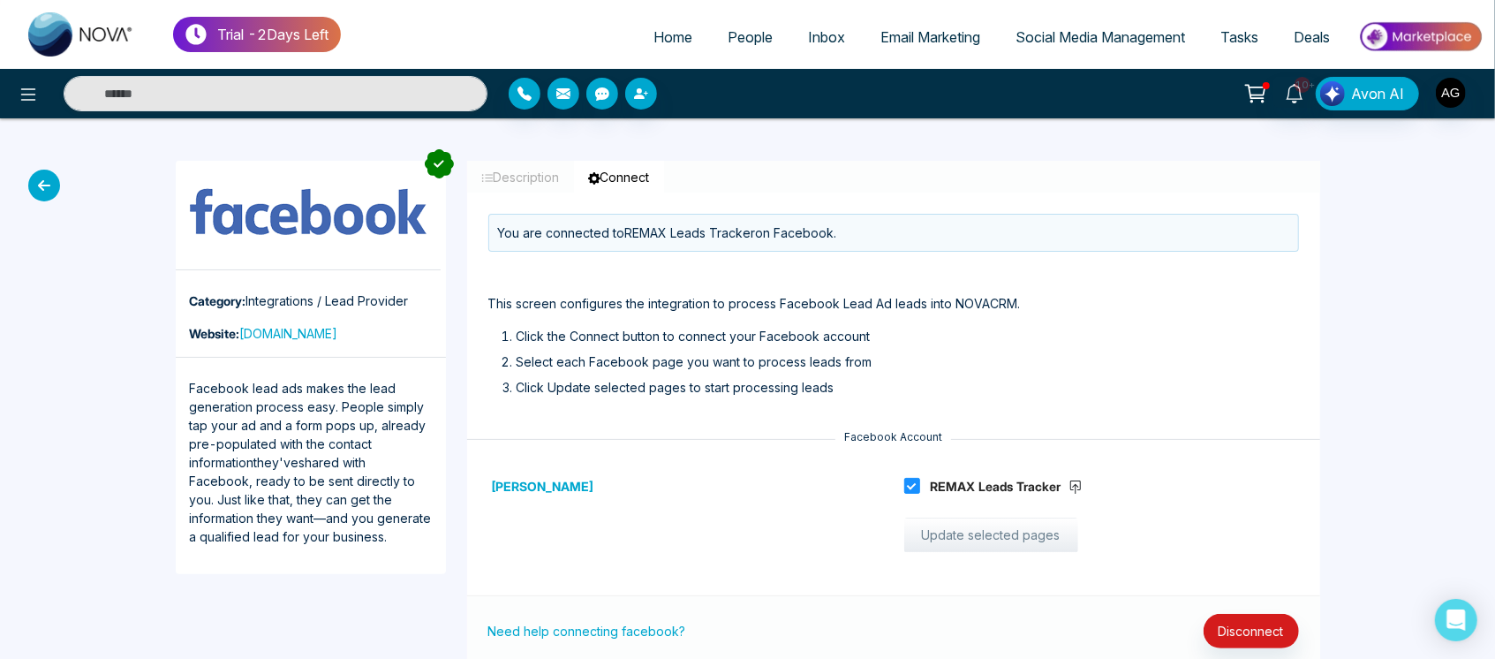
click at [1003, 530] on button "Update selected pages" at bounding box center [991, 534] width 174 height 35
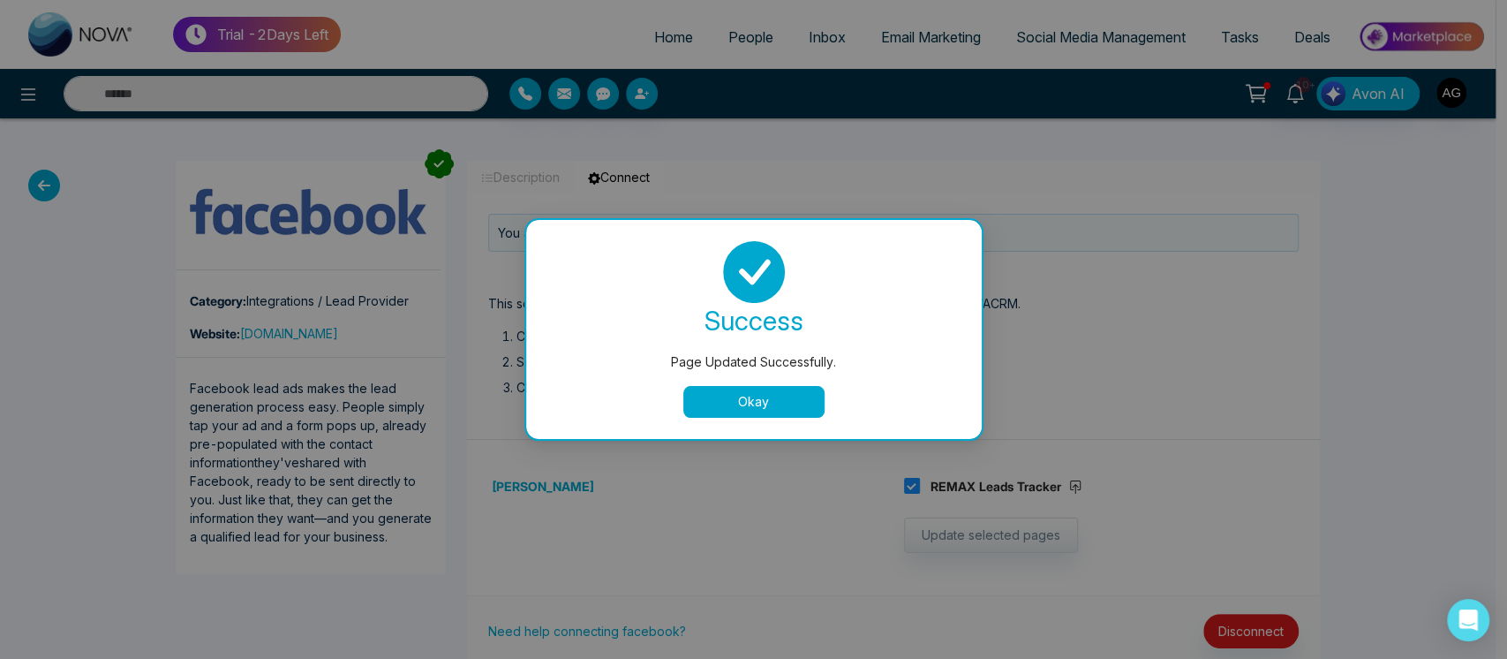
click at [773, 403] on button "Okay" at bounding box center [753, 402] width 141 height 32
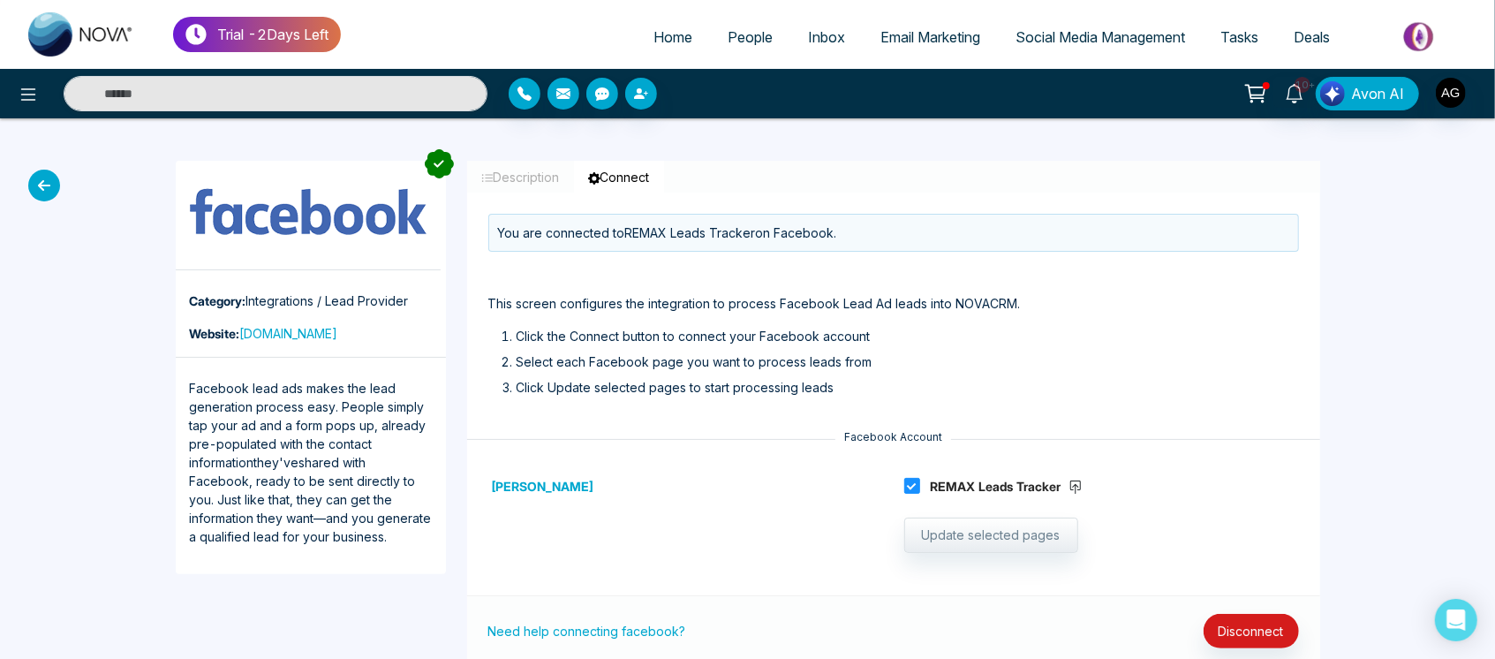
scroll to position [49, 0]
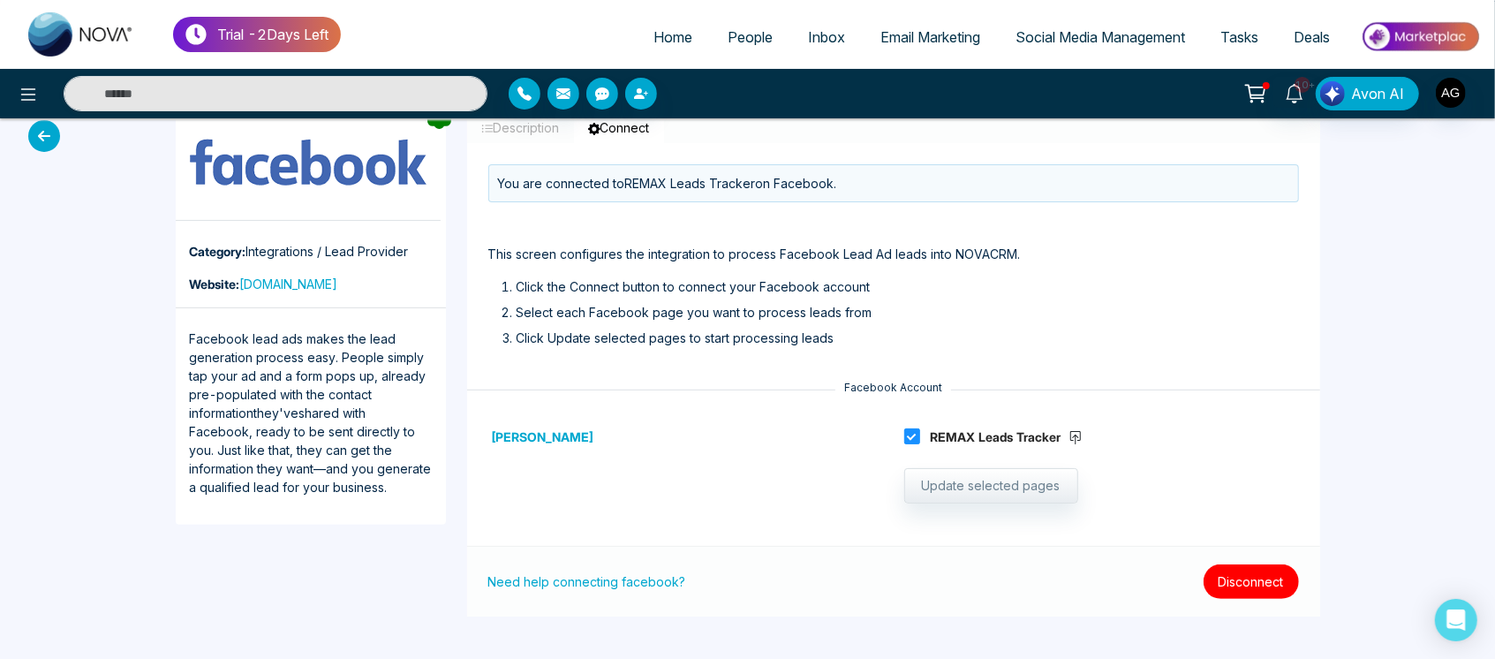
click at [1260, 576] on button "Disconnect" at bounding box center [1250, 581] width 95 height 34
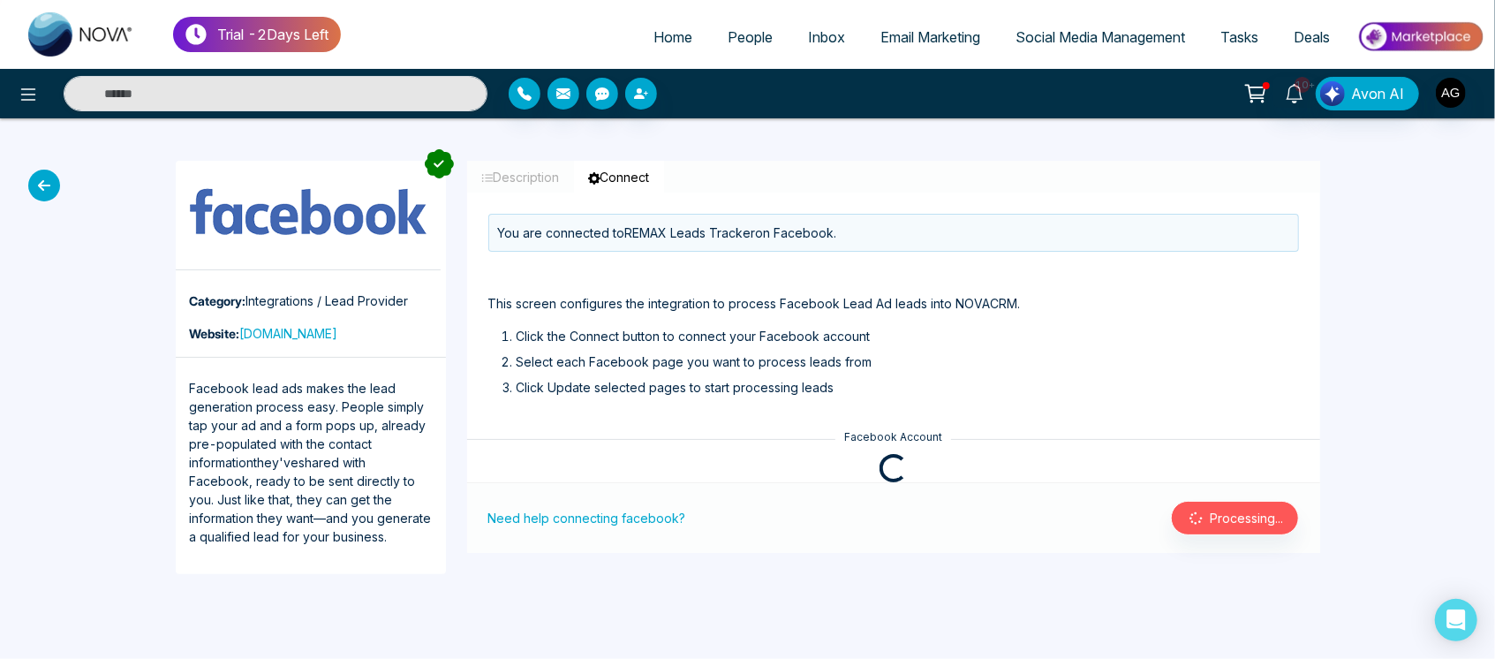
scroll to position [0, 0]
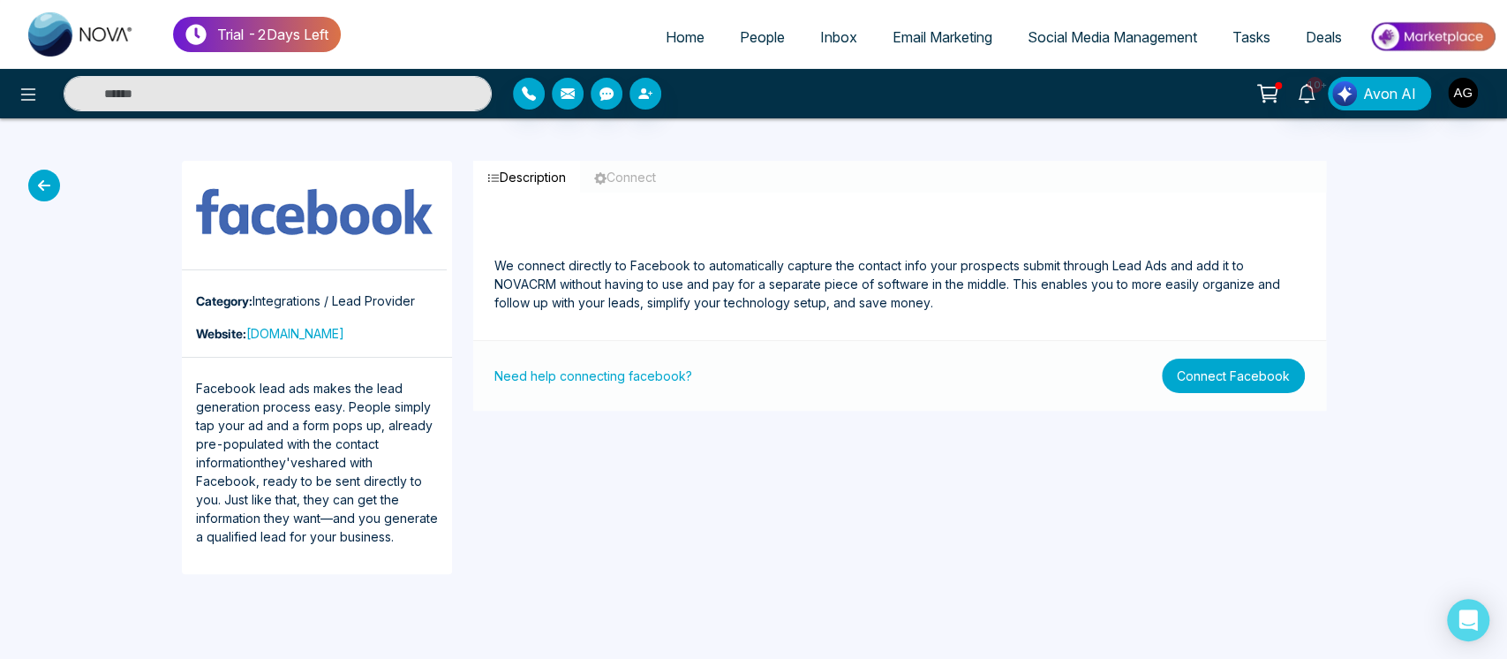
click at [1256, 378] on button "Connect Facebook" at bounding box center [1233, 375] width 143 height 34
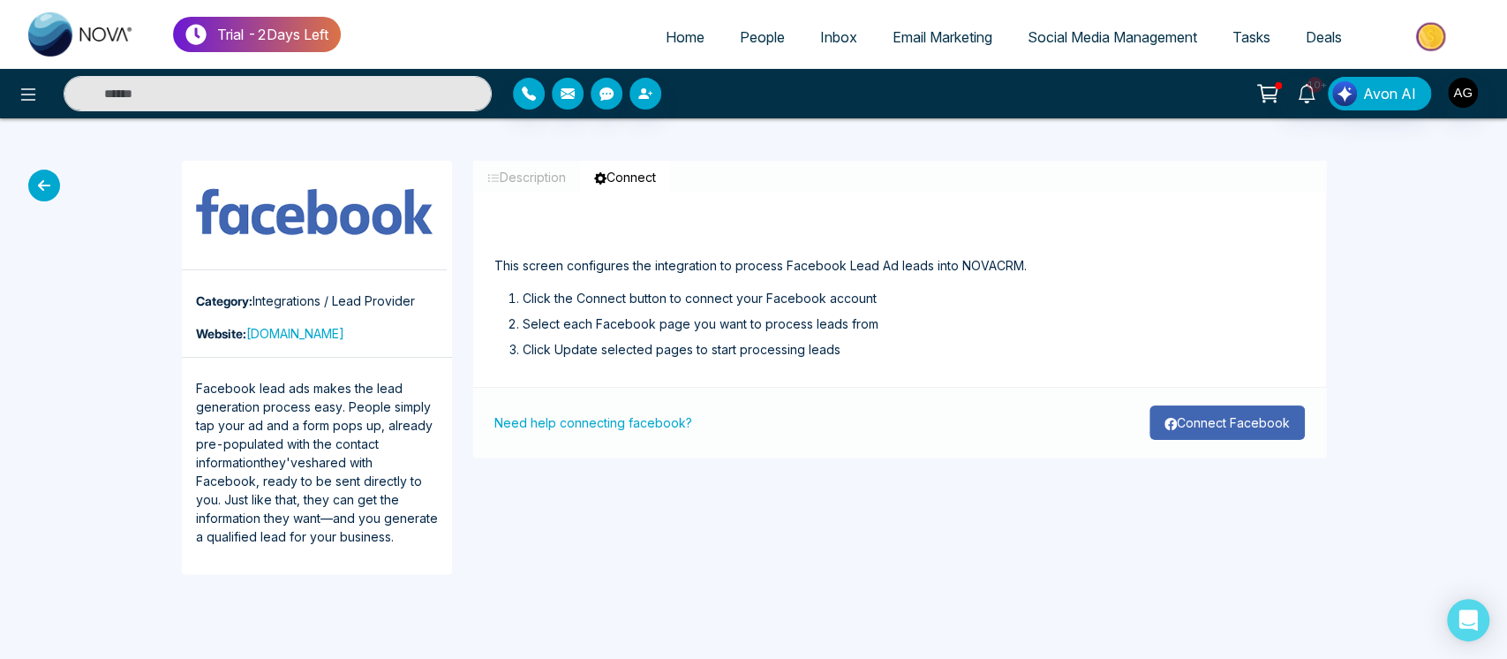
click at [1216, 434] on button "Connect Facebook" at bounding box center [1226, 422] width 155 height 34
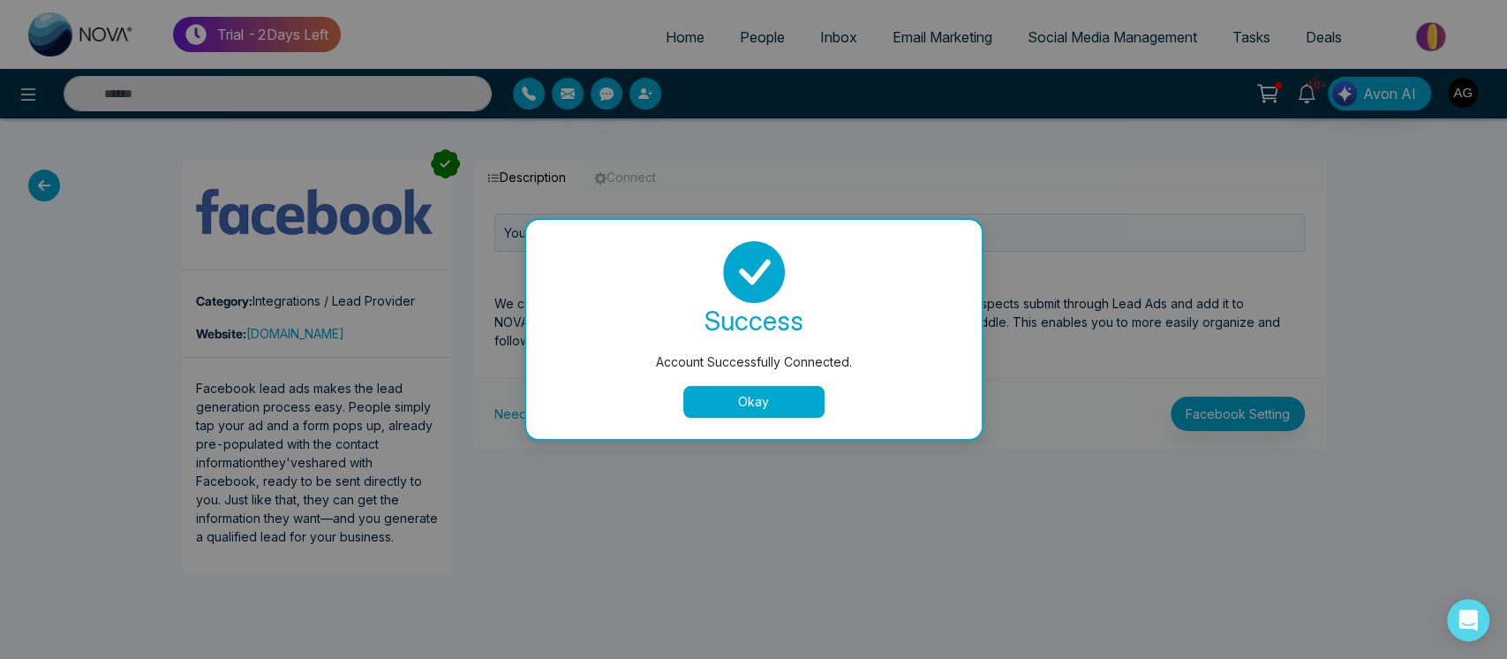
click at [818, 396] on button "Okay" at bounding box center [753, 402] width 141 height 32
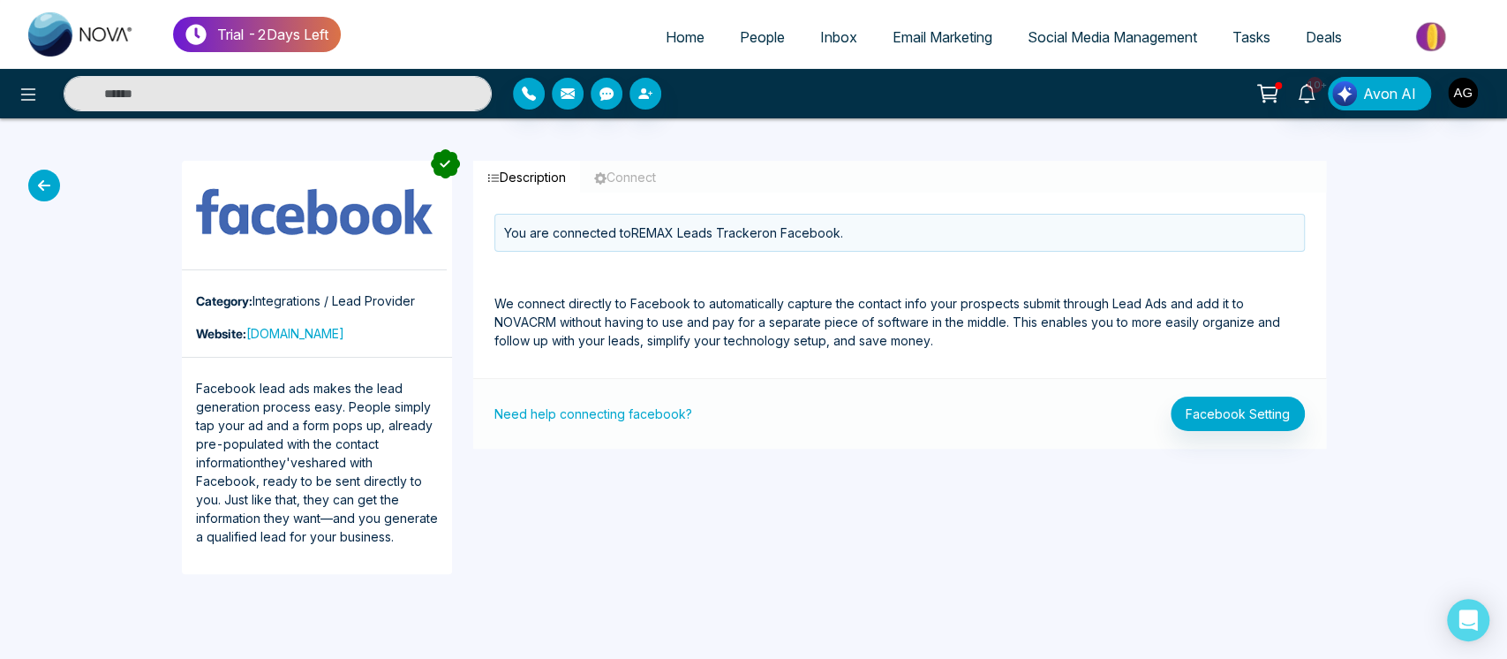
click at [44, 181] on icon at bounding box center [44, 186] width 32 height 32
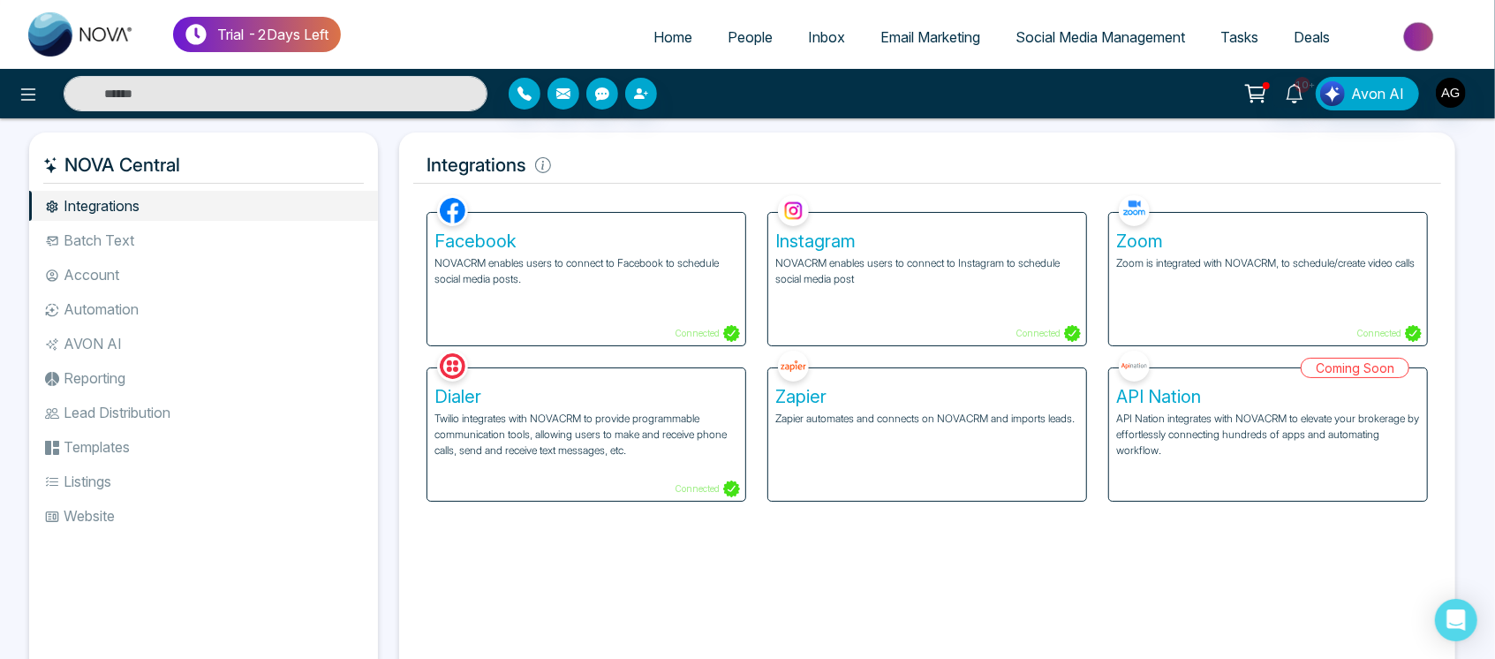
click at [141, 232] on li "Batch Text" at bounding box center [203, 240] width 349 height 30
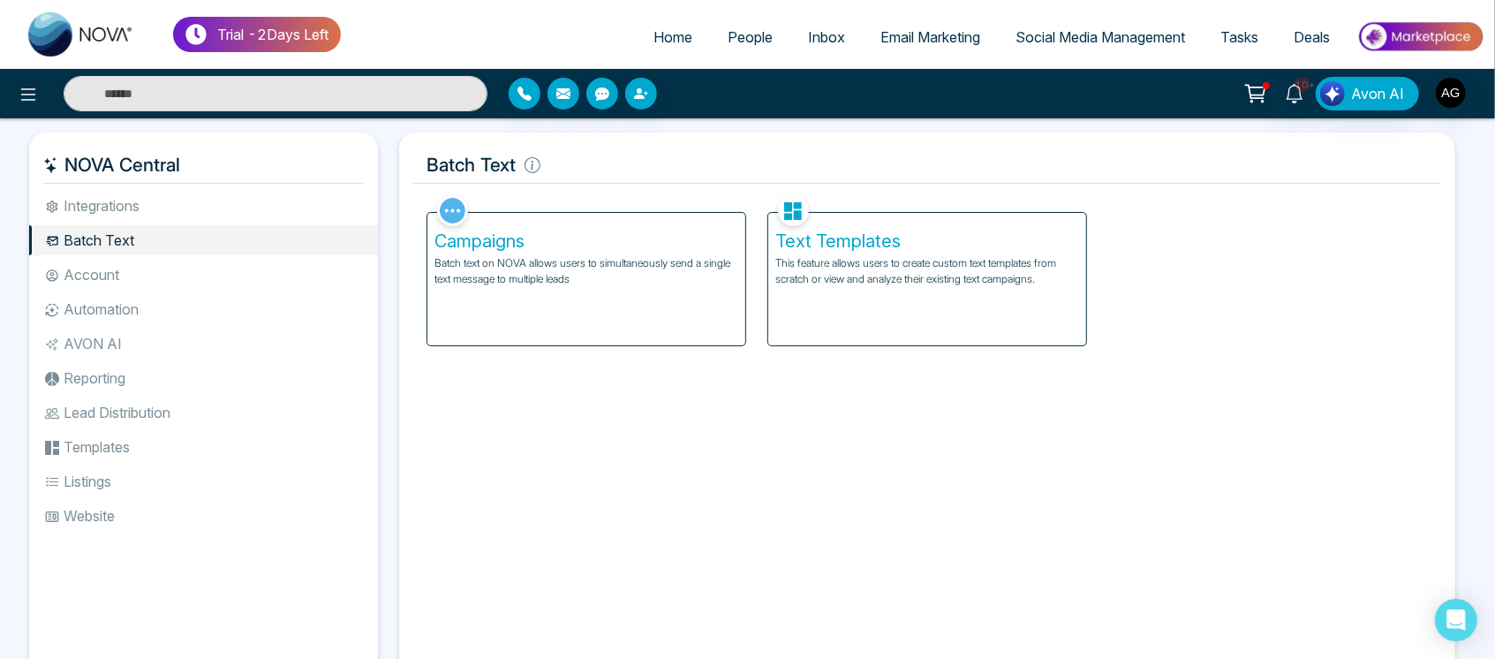
click at [147, 279] on li "Account" at bounding box center [203, 275] width 349 height 30
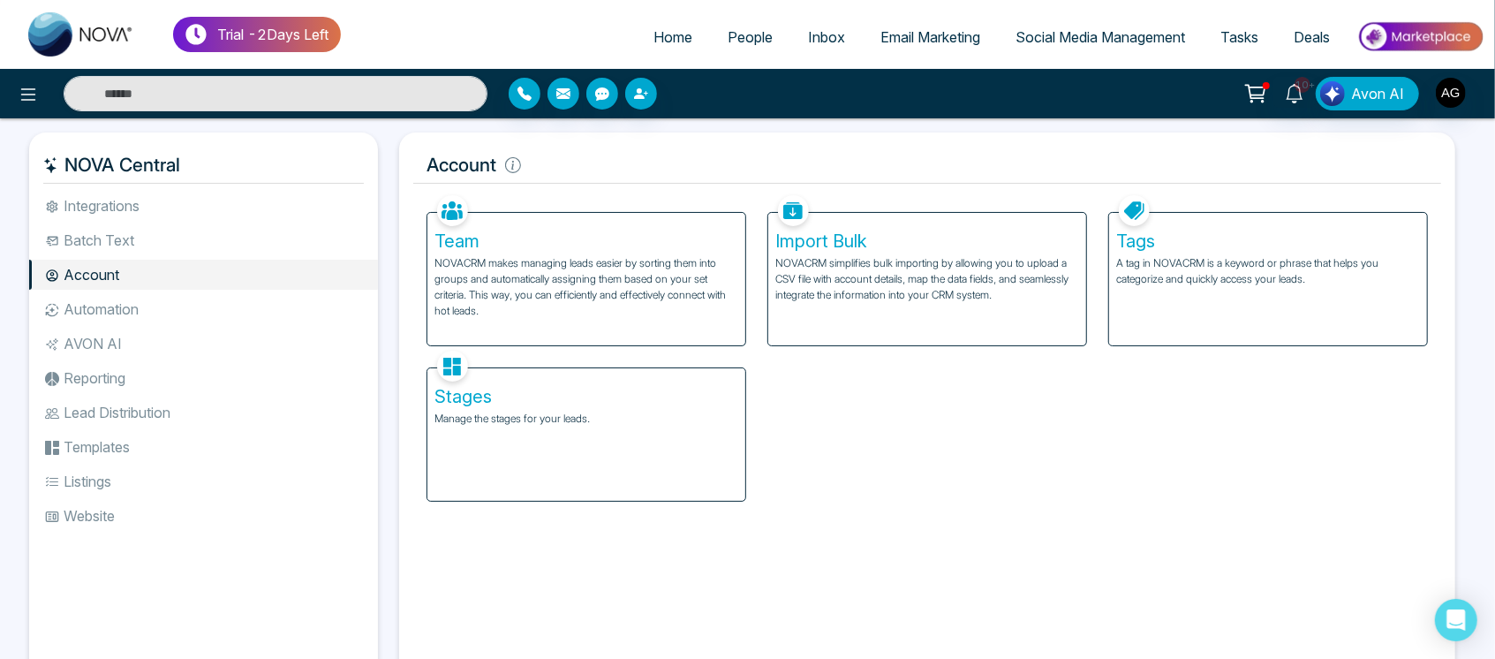
click at [1166, 294] on div "Tags A tag in NOVACRM is a keyword or phrase that helps you categorize and quic…" at bounding box center [1268, 279] width 318 height 132
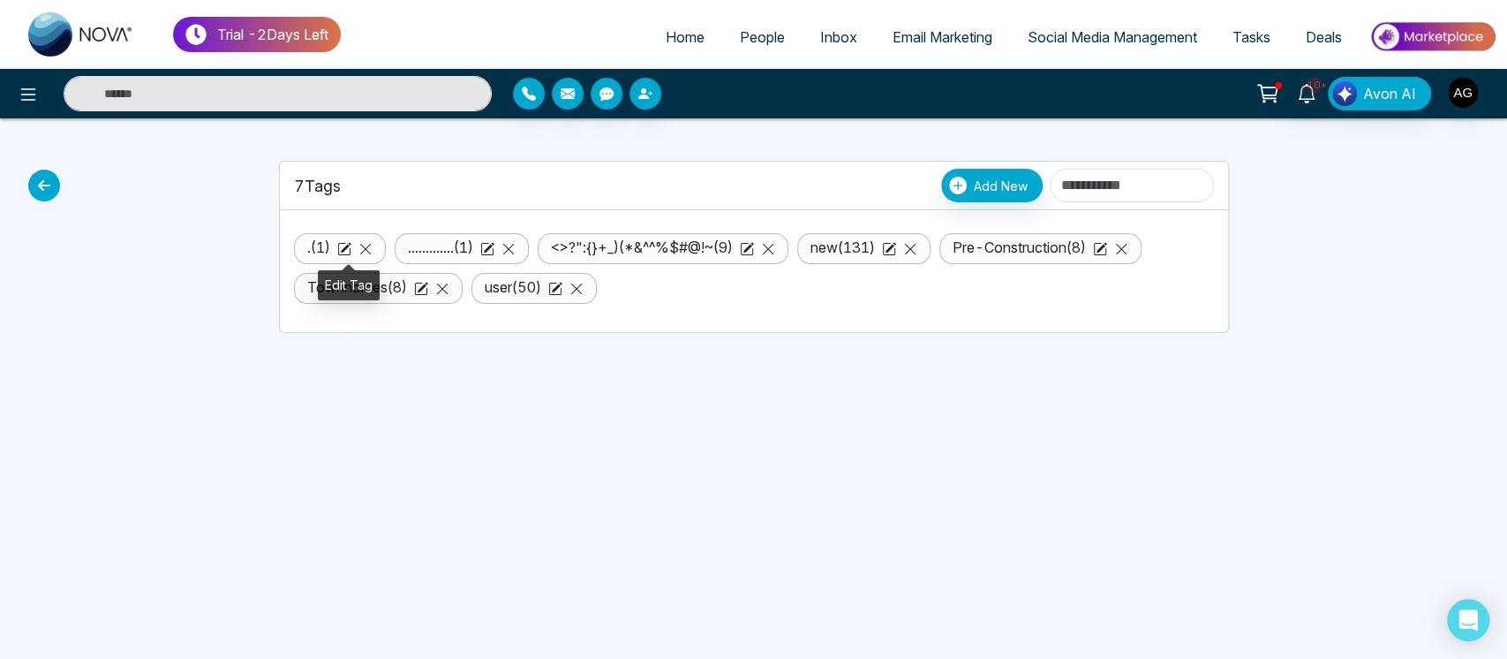
click at [350, 242] on icon at bounding box center [344, 249] width 14 height 14
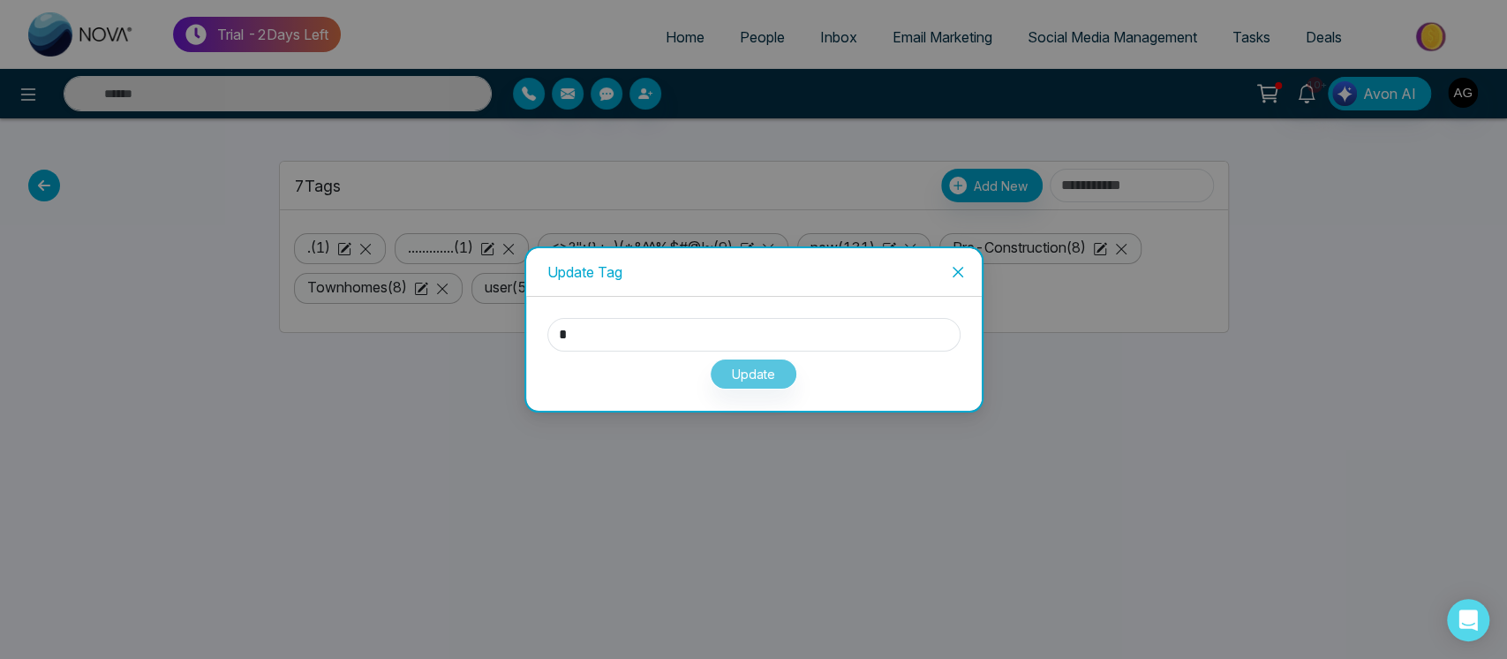
click at [756, 381] on div "Update" at bounding box center [753, 370] width 413 height 38
click at [657, 335] on input "*" at bounding box center [753, 335] width 413 height 34
type input "***"
click at [928, 351] on div "Update" at bounding box center [753, 370] width 413 height 38
click at [770, 371] on button "Update" at bounding box center [753, 373] width 87 height 31
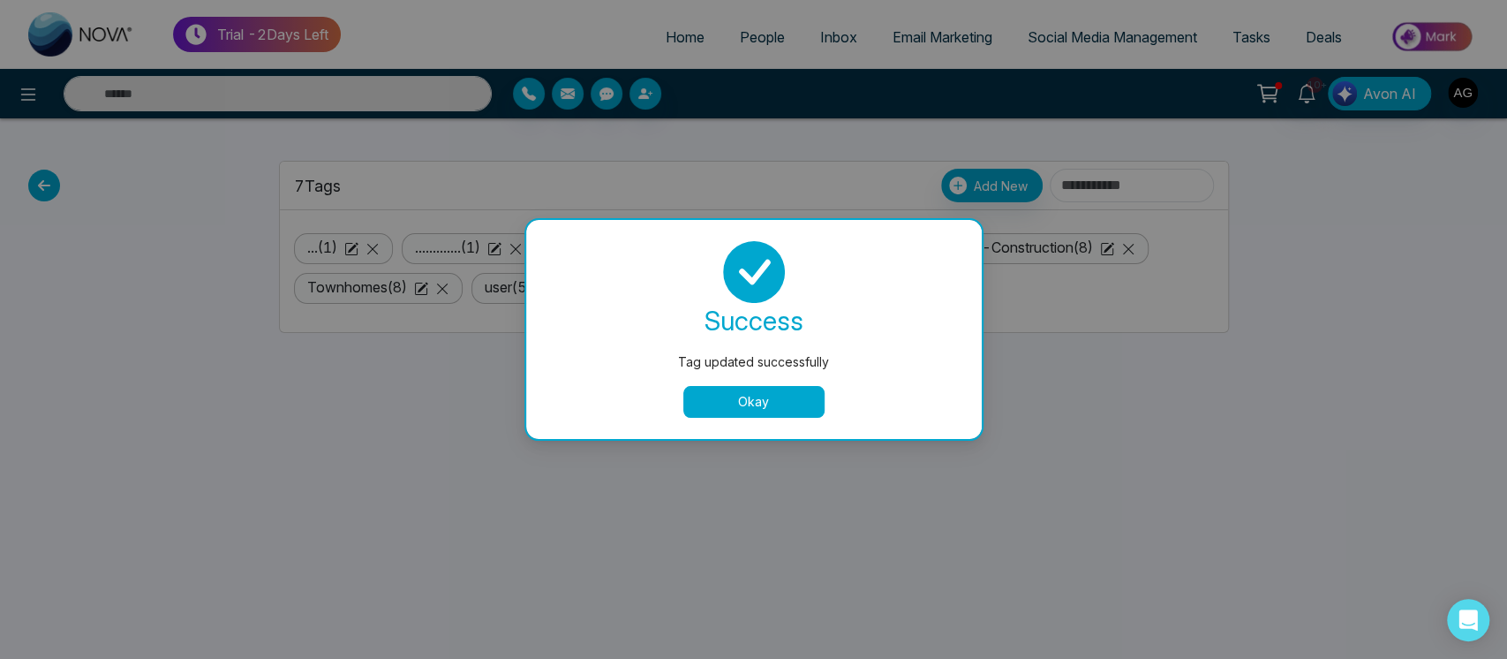
click at [774, 392] on button "Okay" at bounding box center [753, 402] width 141 height 32
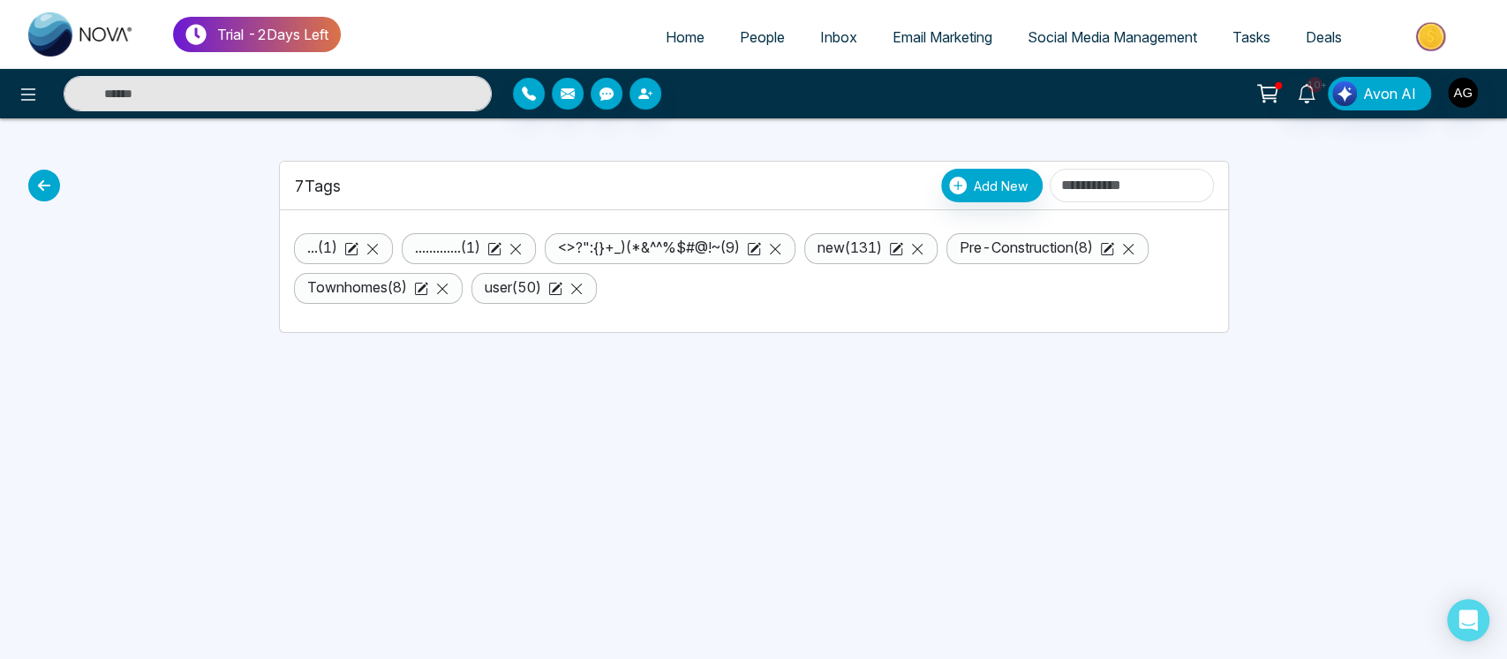
click at [44, 176] on icon at bounding box center [44, 186] width 32 height 32
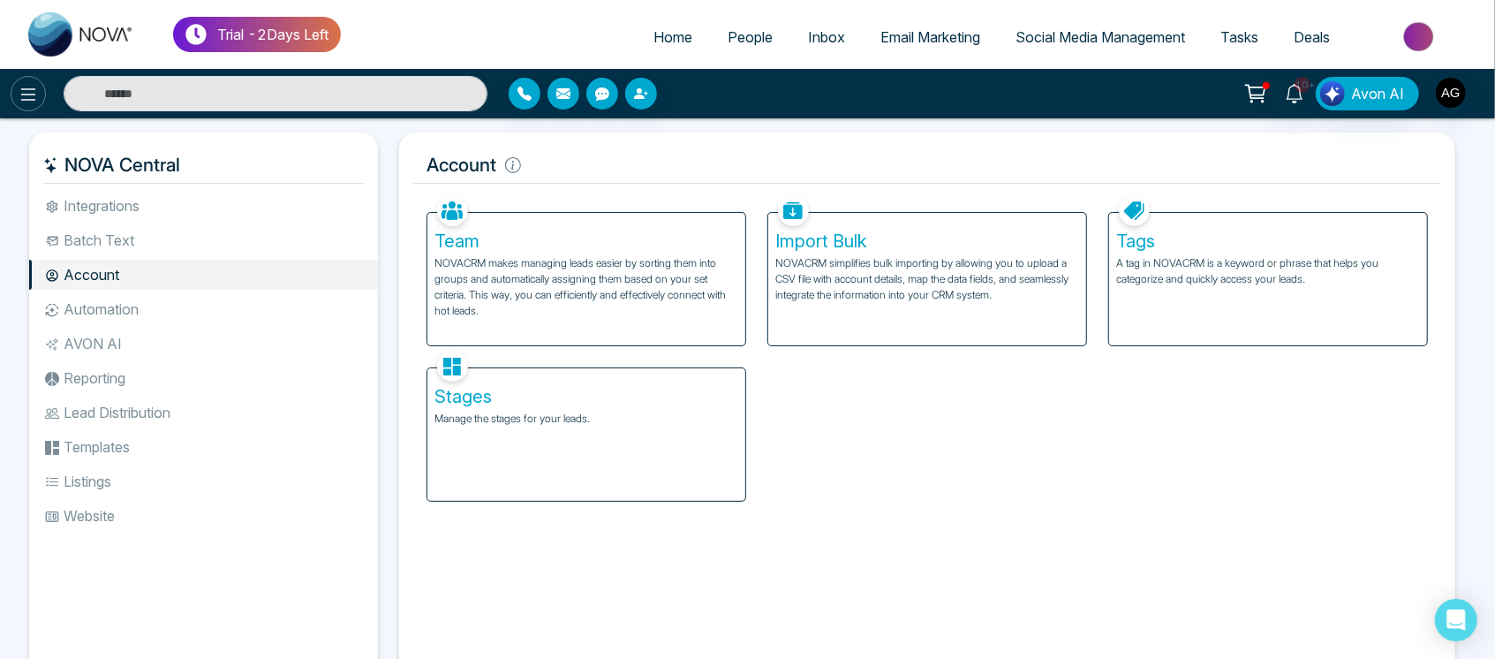
click at [29, 94] on icon at bounding box center [28, 94] width 15 height 12
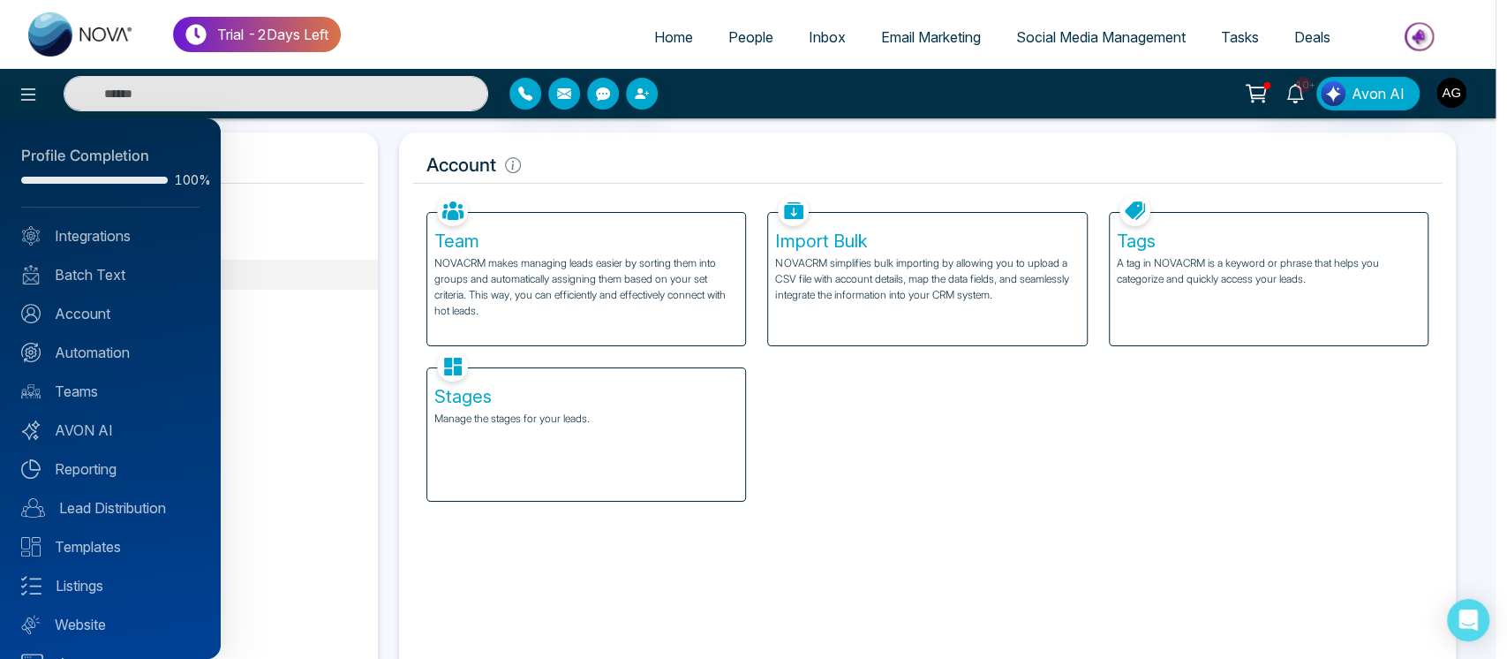
click at [116, 336] on div "Profile Completion 100% Integrations Batch Text Account Automation Teams AVON A…" at bounding box center [110, 388] width 221 height 540
click at [119, 343] on link "Automation" at bounding box center [110, 352] width 178 height 21
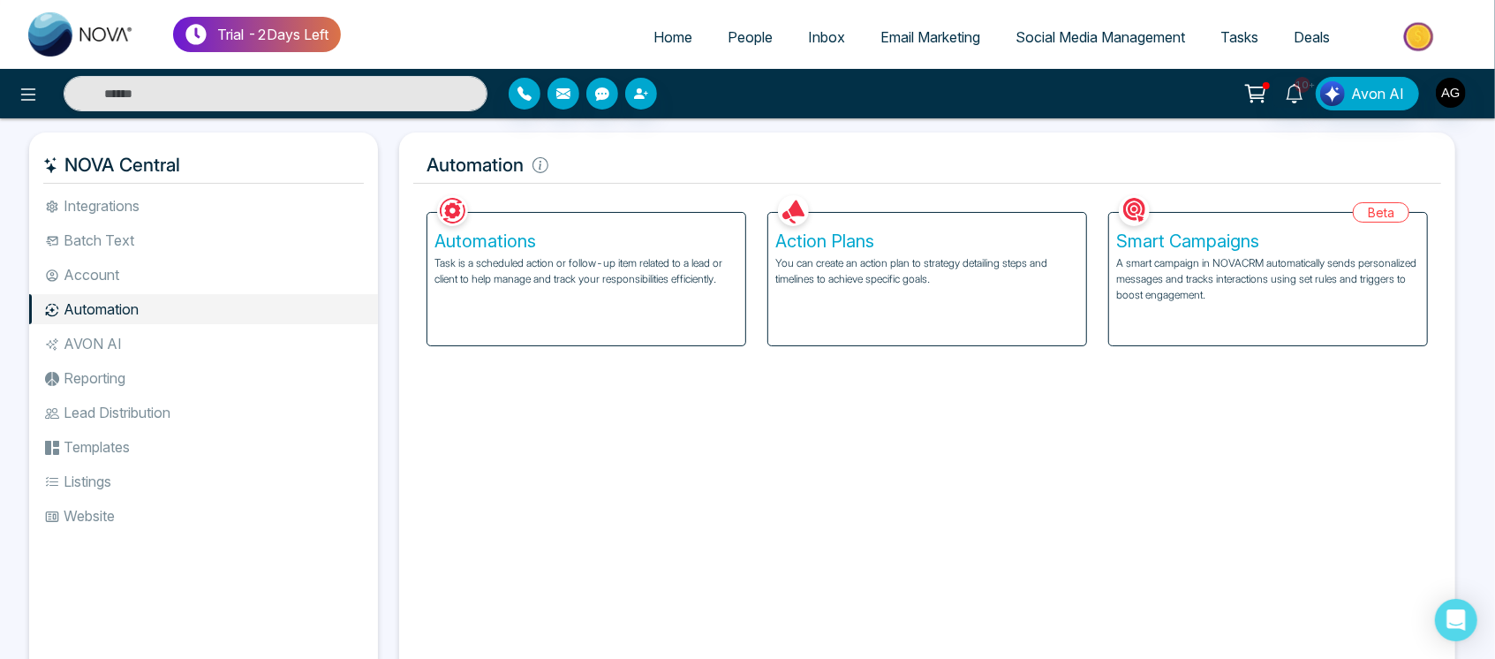
click at [829, 298] on div "Action Plans You can create an action plan to strategy detailing steps and time…" at bounding box center [927, 279] width 318 height 132
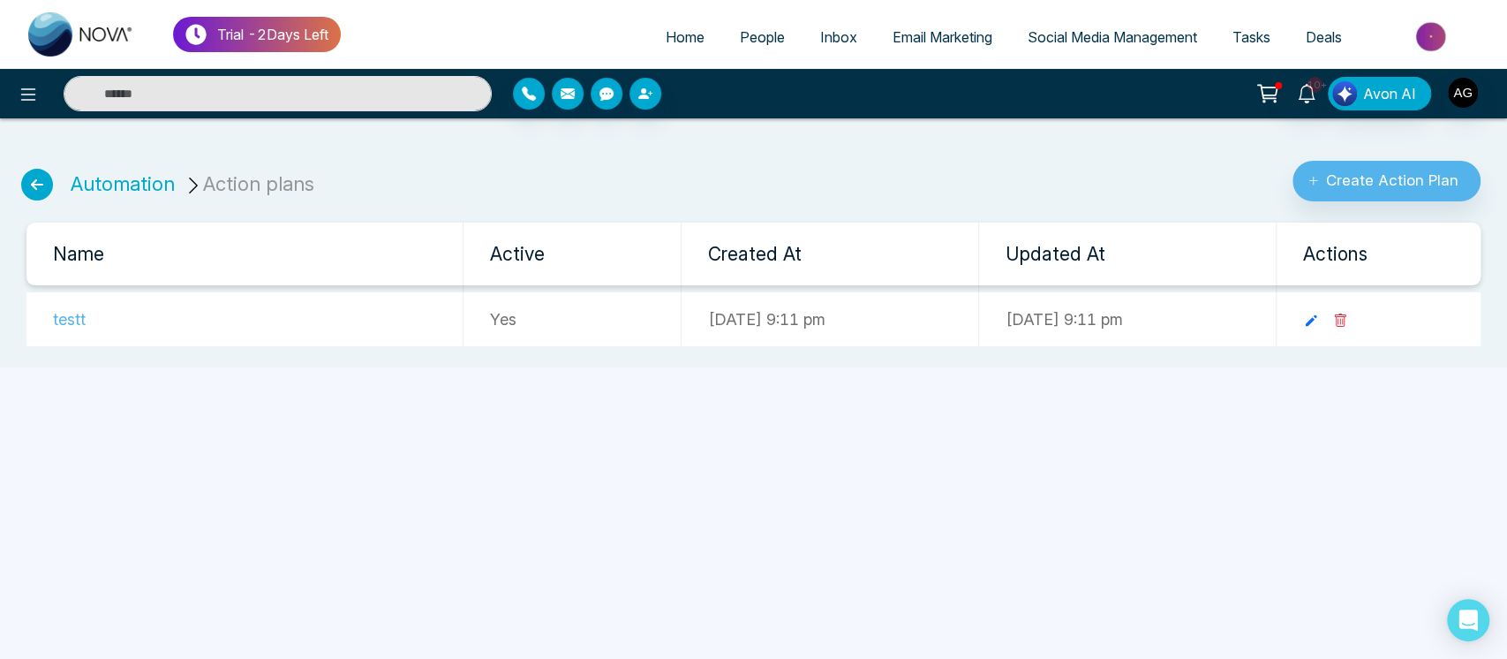
click at [46, 186] on icon at bounding box center [37, 185] width 32 height 32
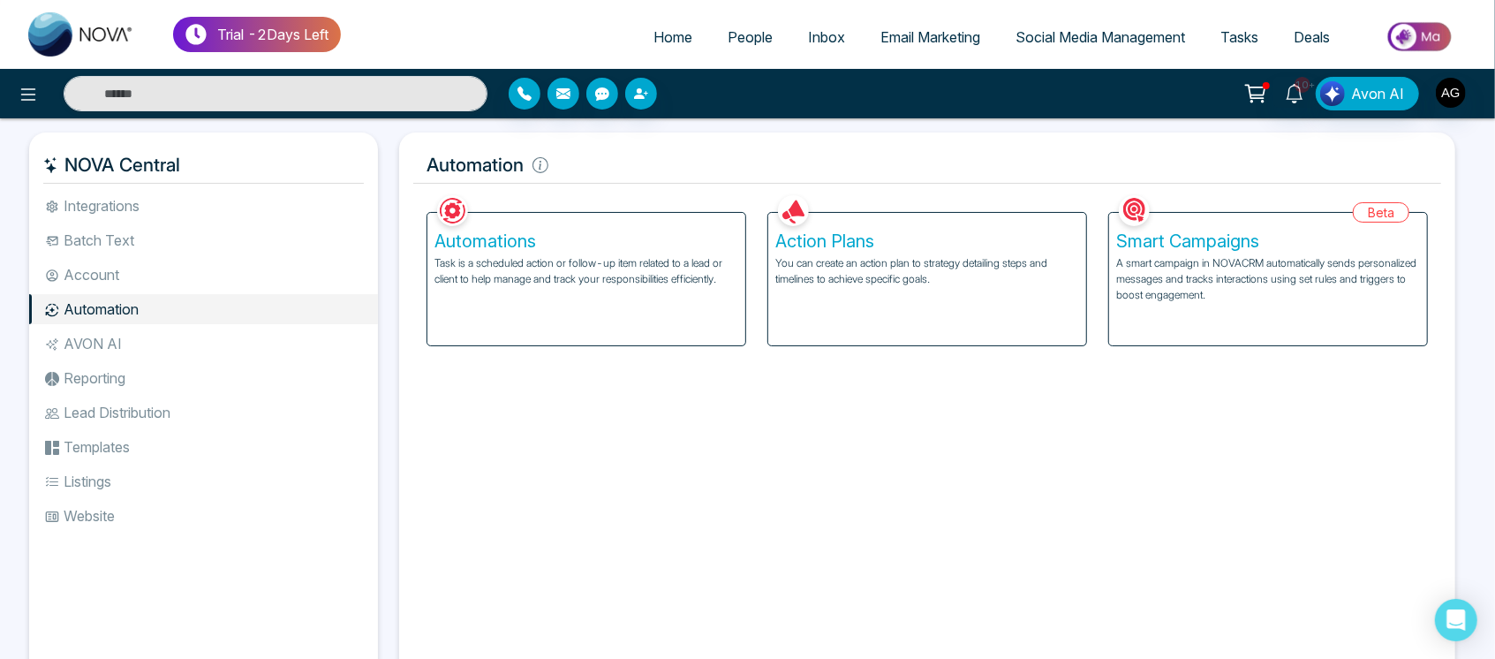
click at [654, 35] on span "Home" at bounding box center [672, 37] width 39 height 18
select select "*"
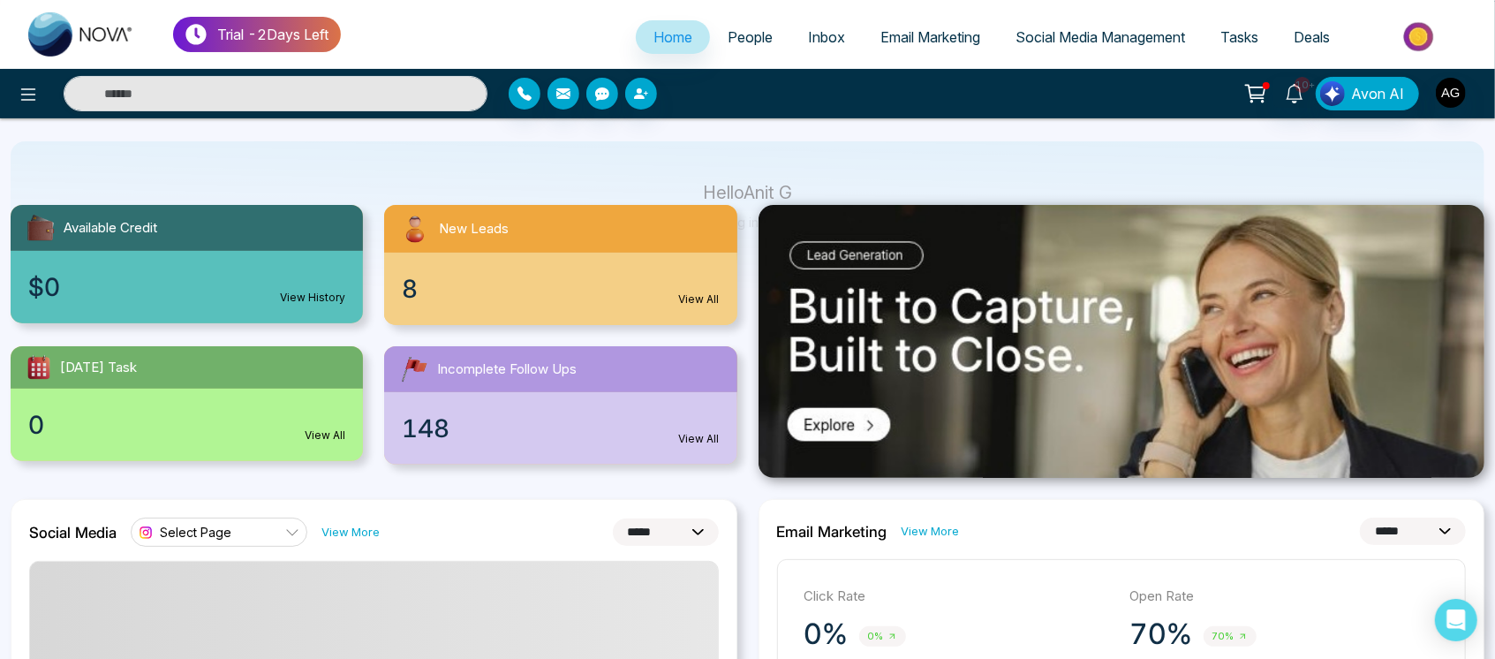
scroll to position [113, 0]
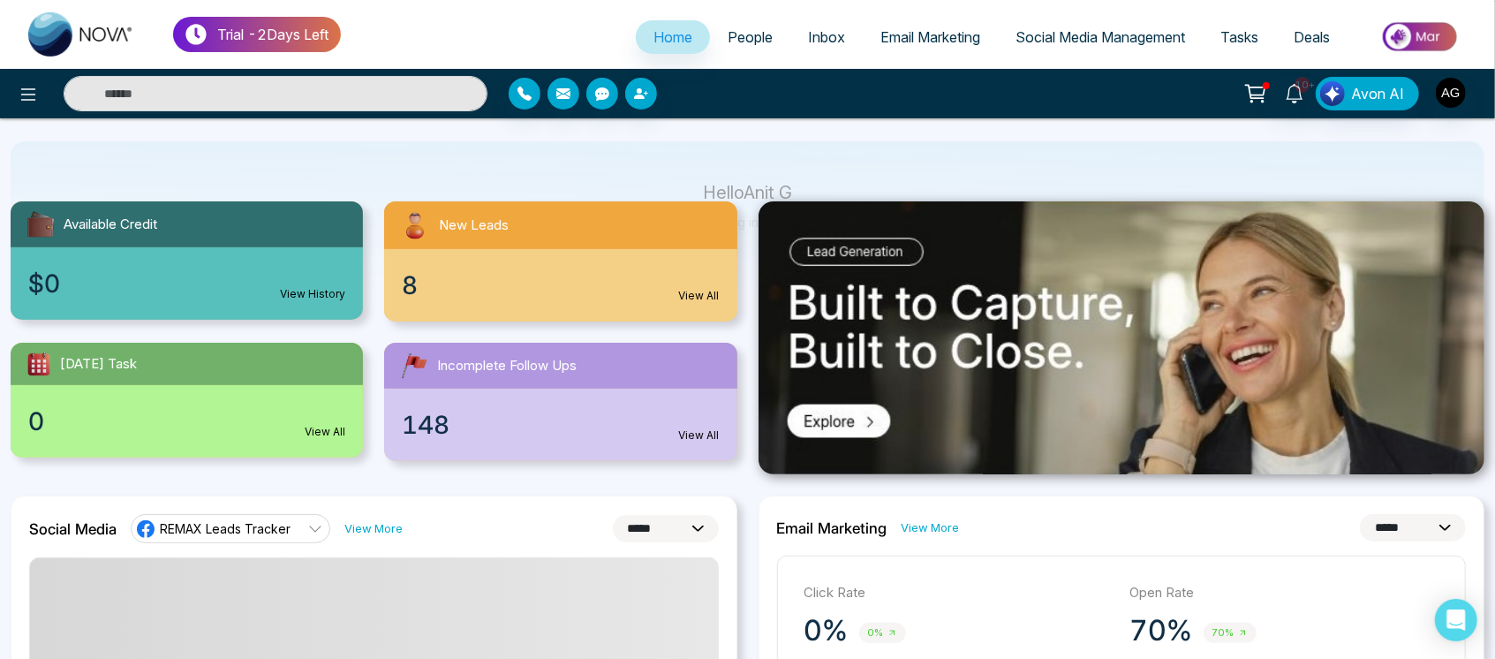
click at [286, 292] on link "View History" at bounding box center [312, 294] width 65 height 16
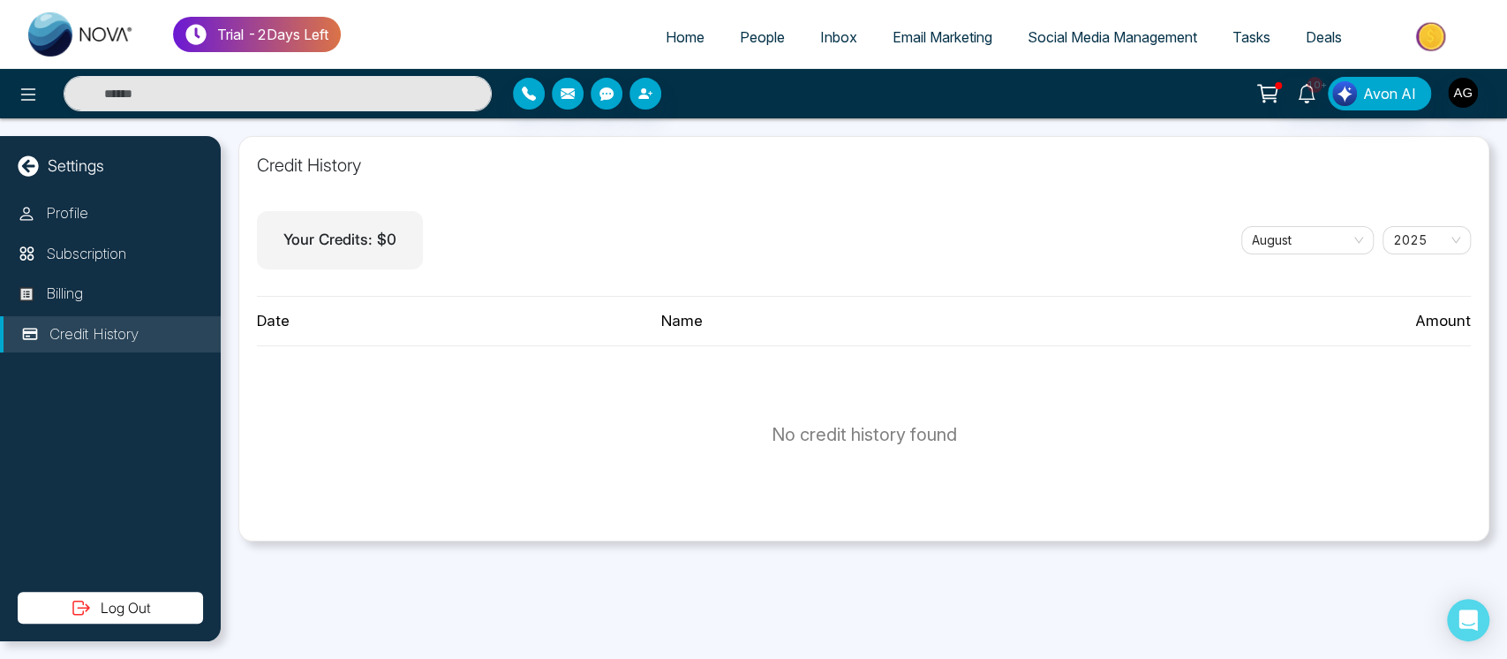
click at [680, 37] on span "Home" at bounding box center [685, 37] width 39 height 18
select select "*"
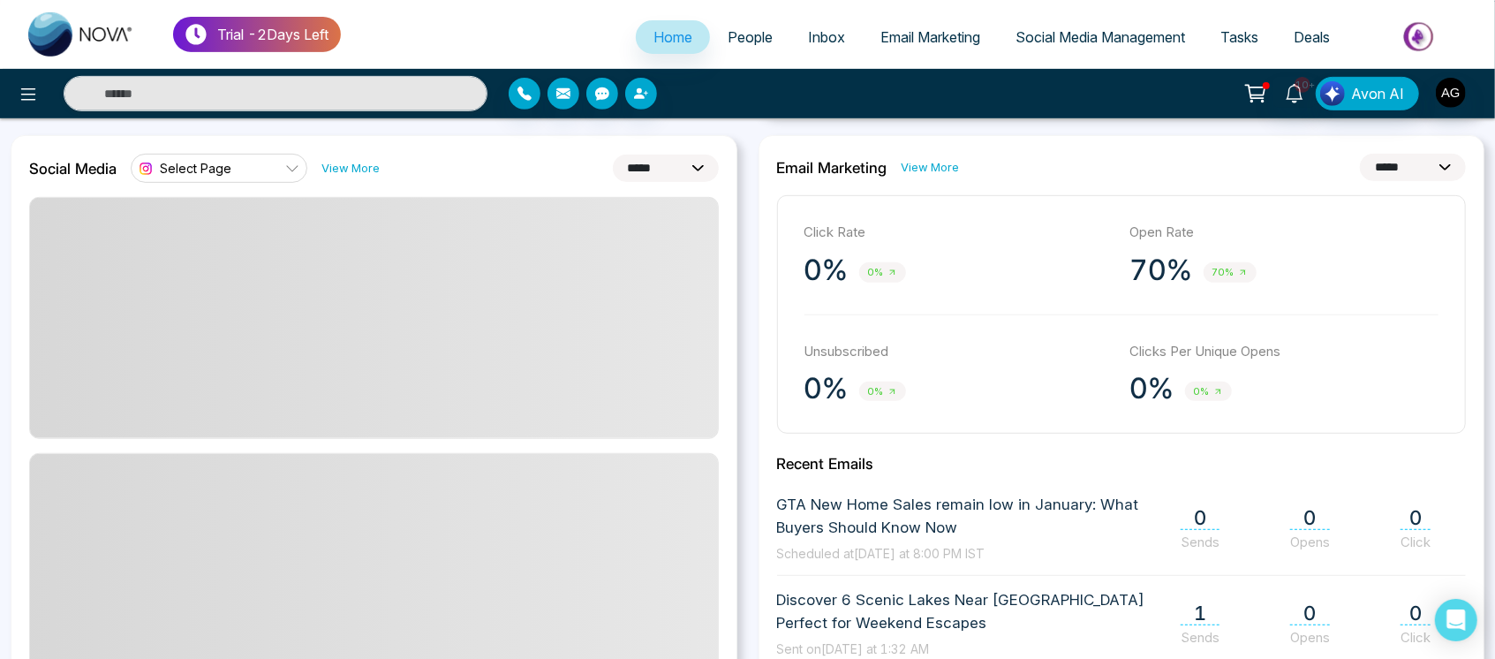
scroll to position [460, 0]
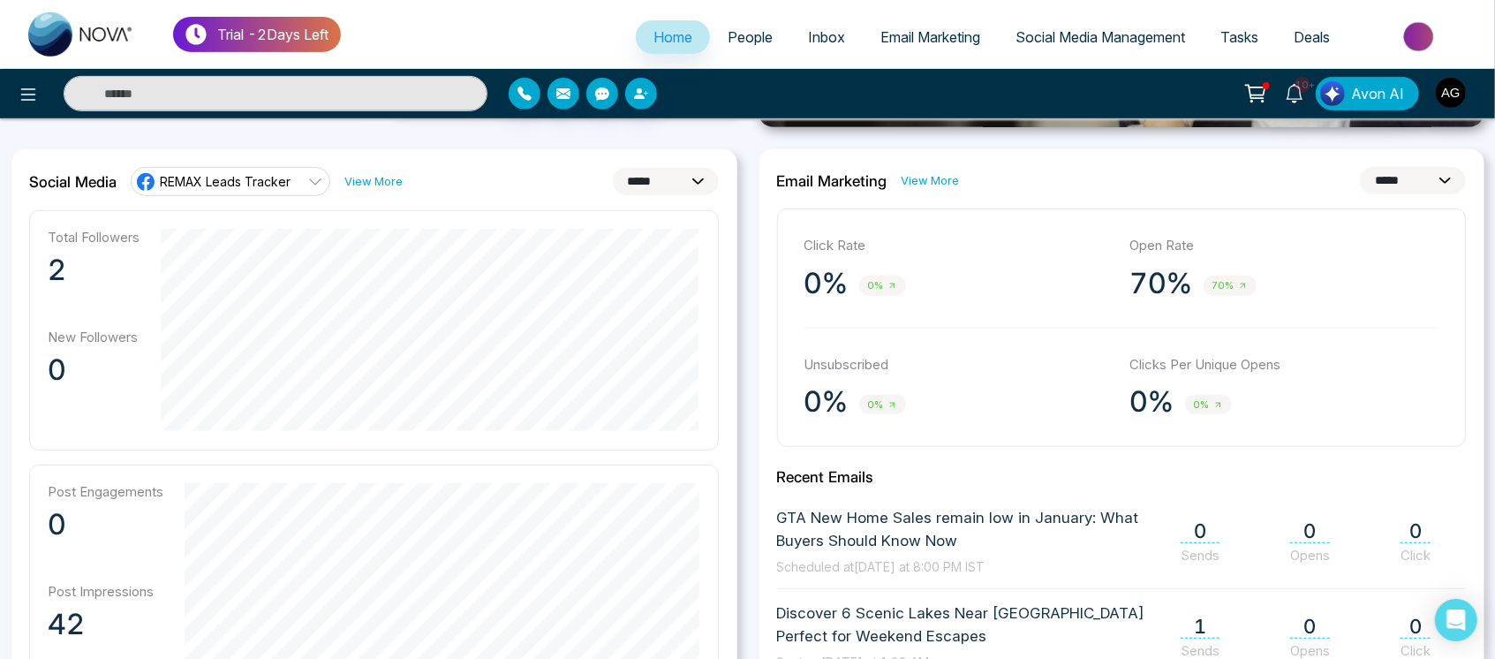
click at [637, 179] on select "**********" at bounding box center [666, 181] width 106 height 27
select select "*"
click at [613, 168] on select "**********" at bounding box center [666, 181] width 106 height 27
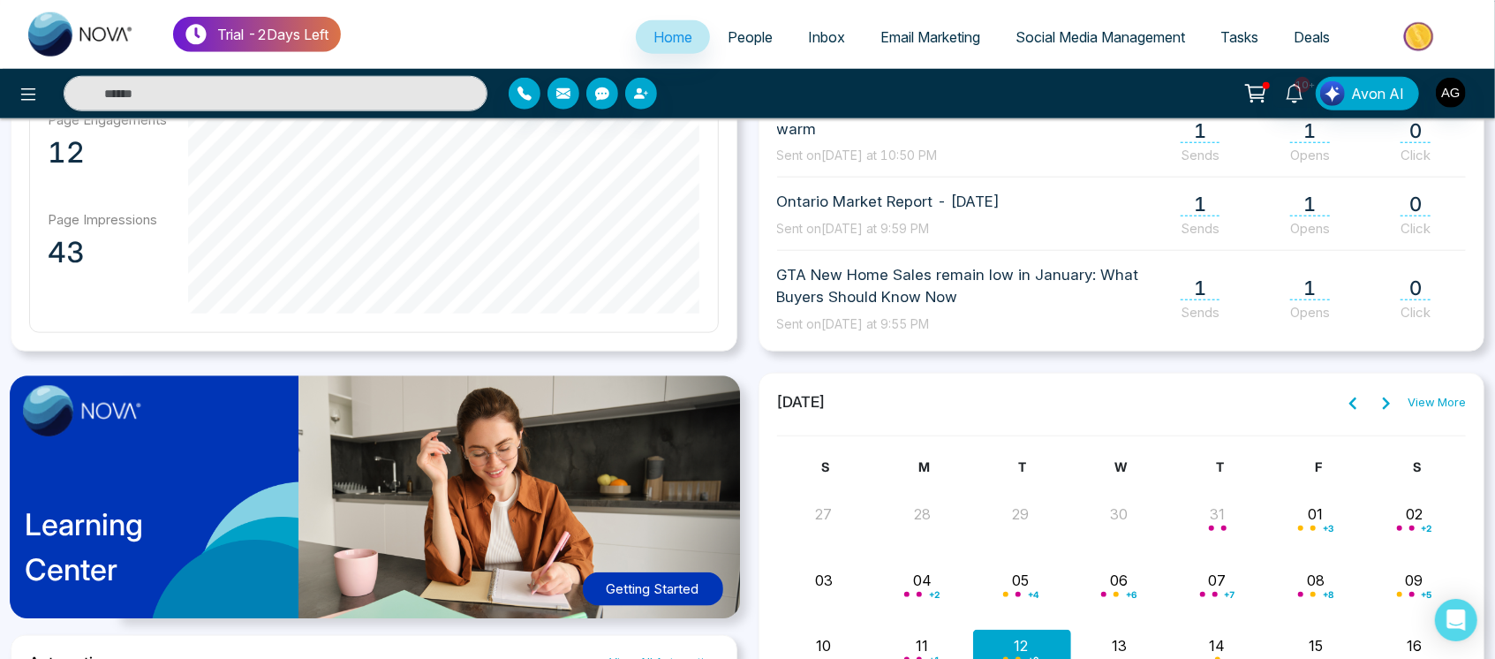
scroll to position [1477, 0]
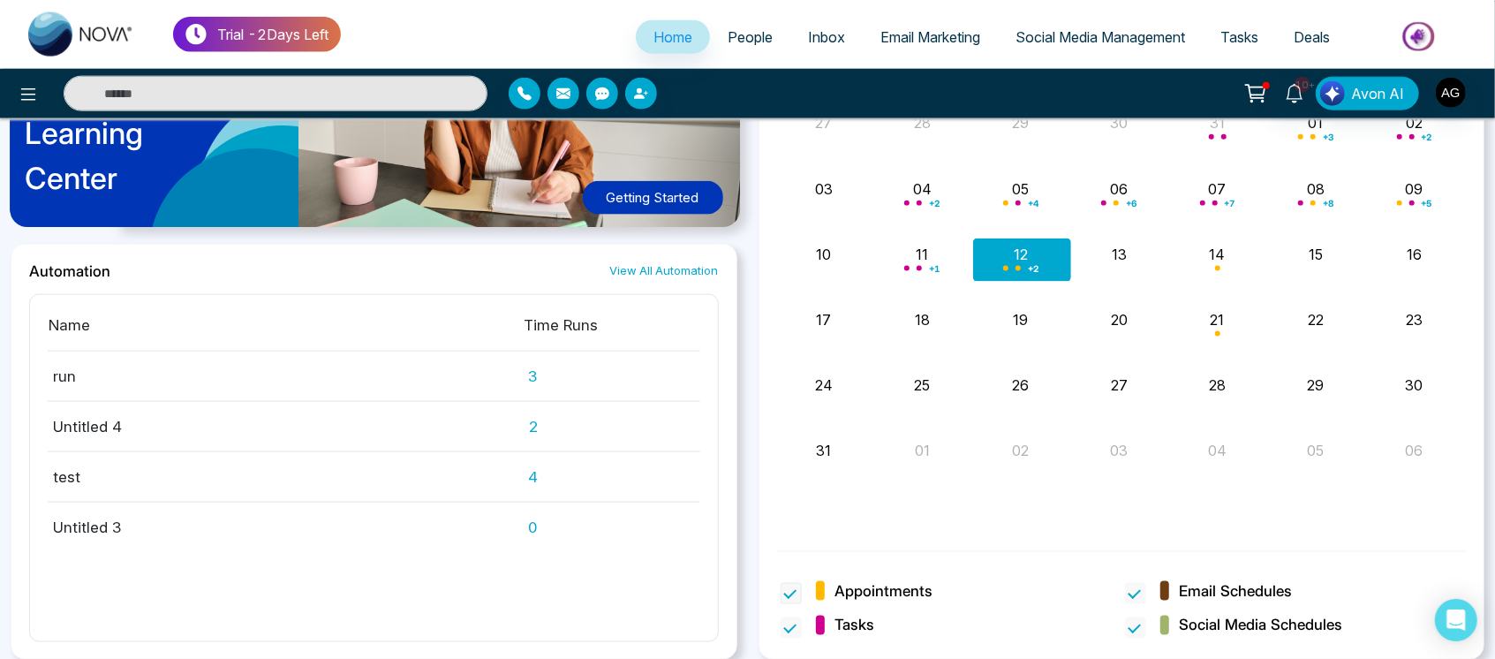
click at [789, 586] on span at bounding box center [790, 593] width 21 height 21
click at [794, 590] on span at bounding box center [790, 593] width 21 height 21
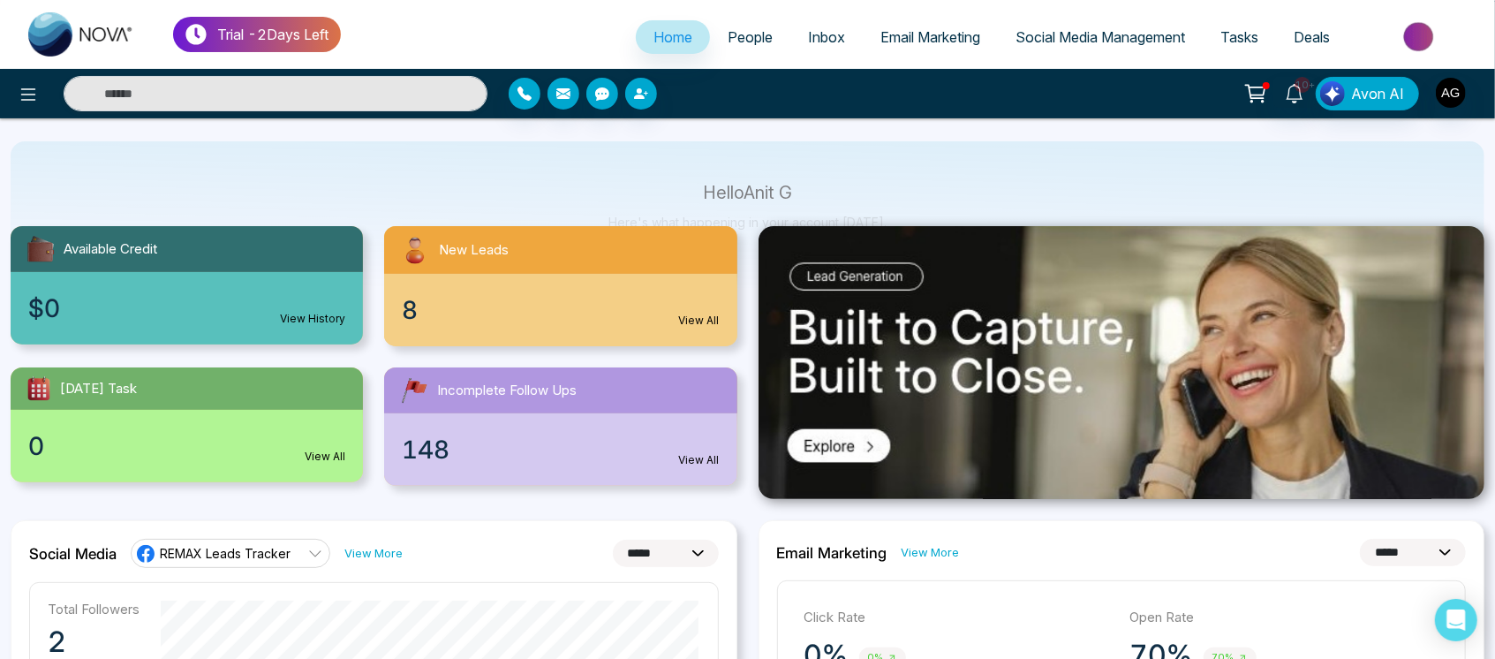
scroll to position [90, 0]
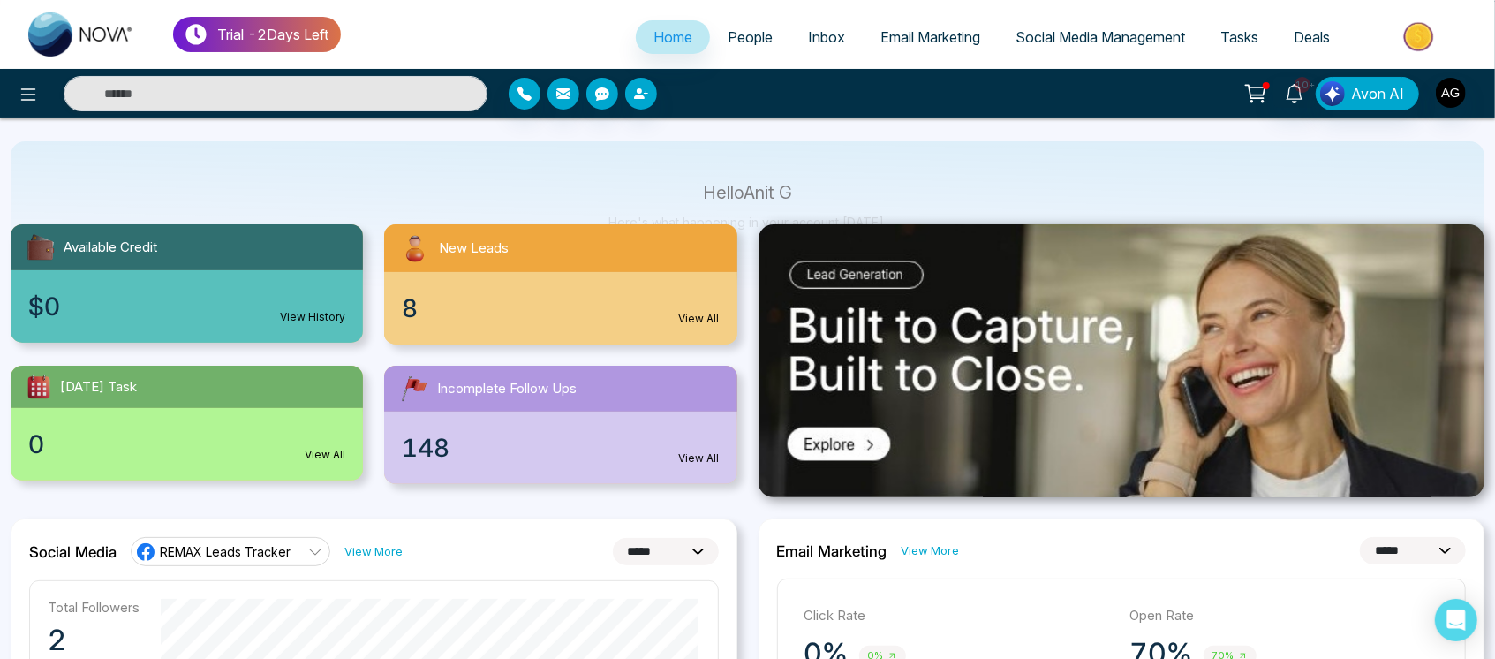
click at [321, 277] on div "$0 View History" at bounding box center [187, 306] width 352 height 72
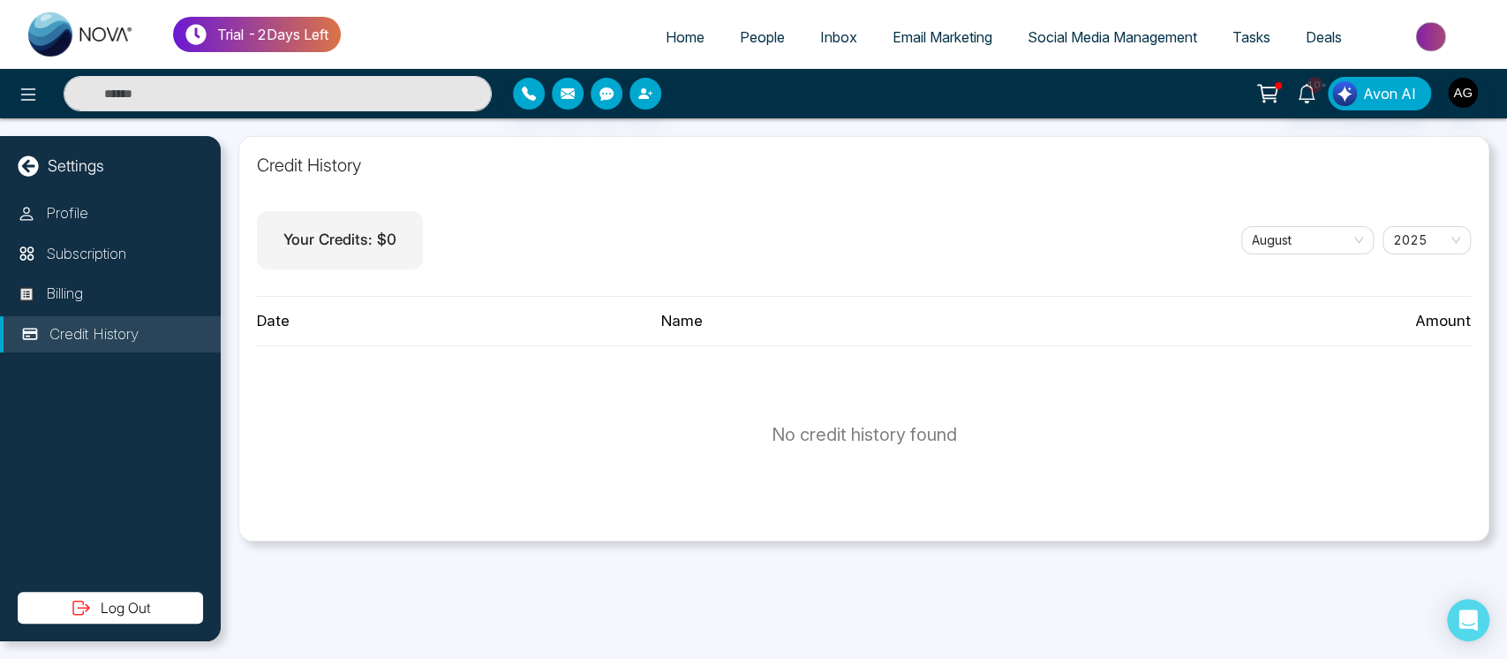
click at [648, 28] on link "Home" at bounding box center [685, 37] width 74 height 34
select select "*"
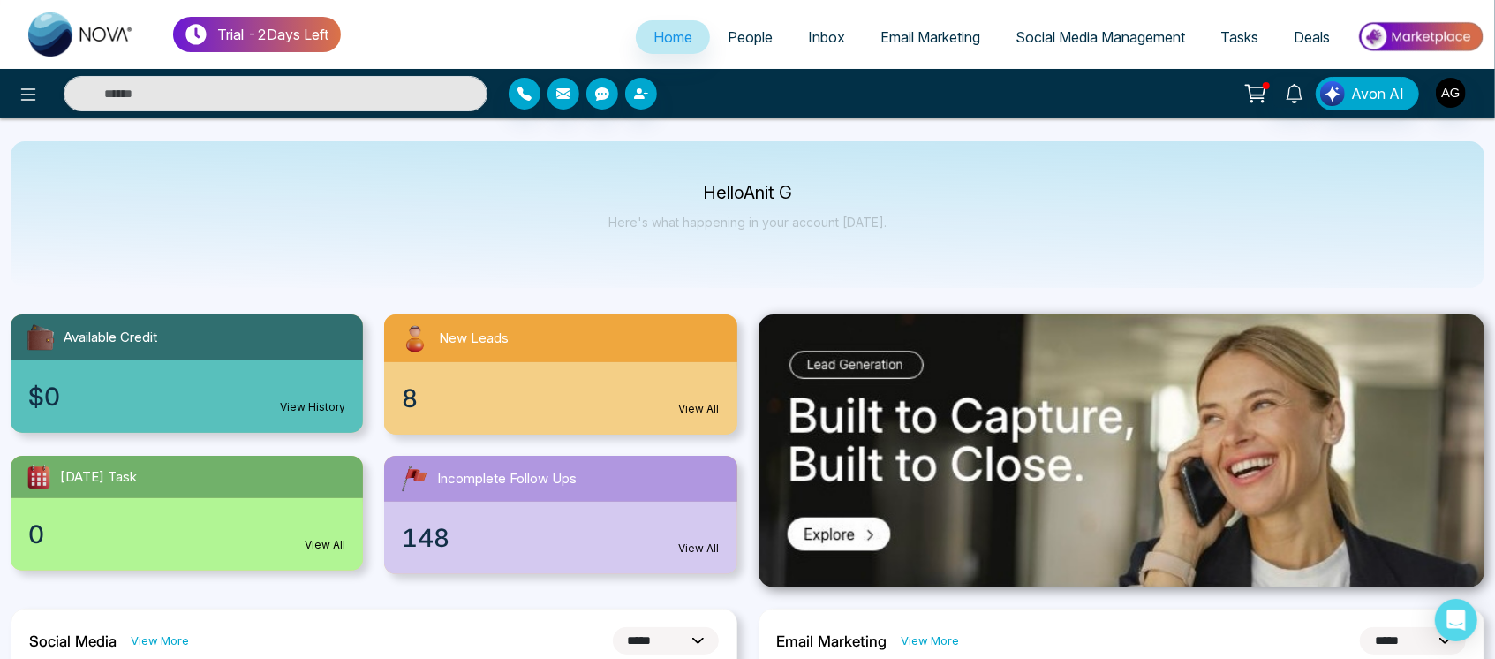
click at [556, 379] on div "8 View All" at bounding box center [560, 398] width 352 height 72
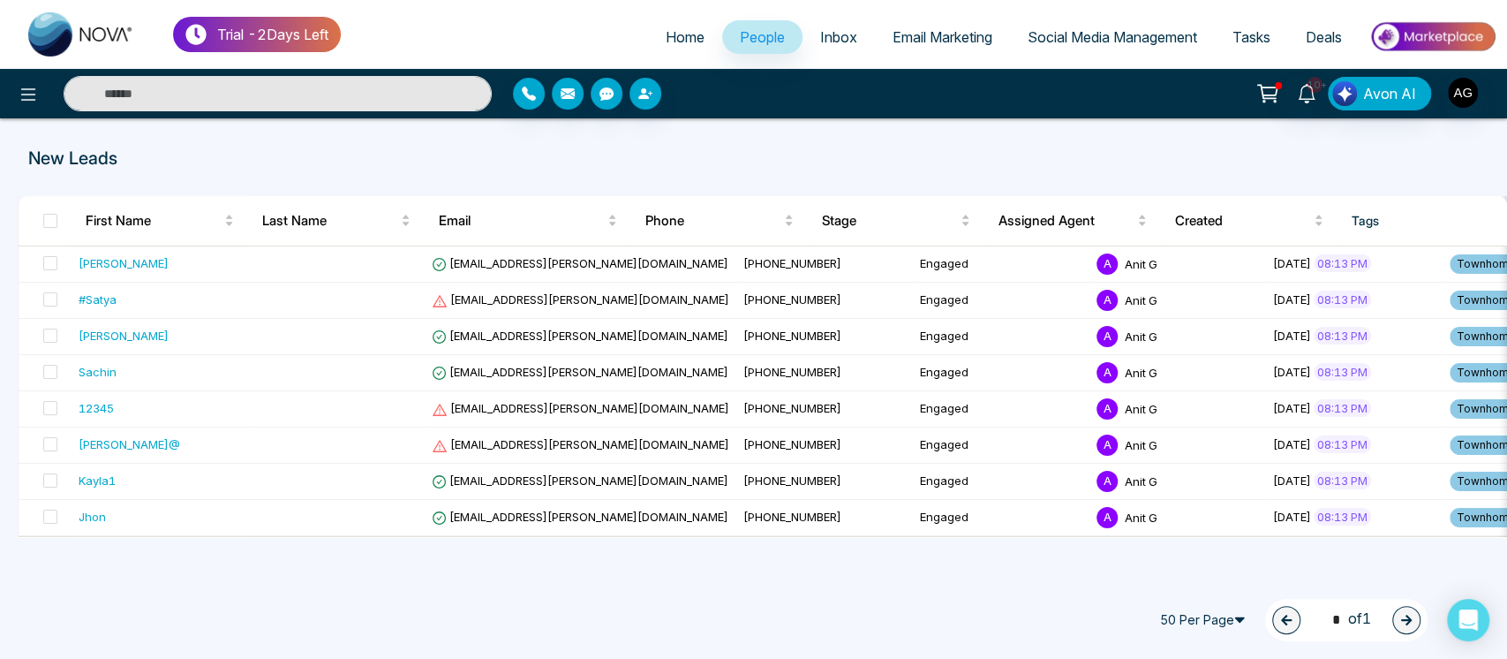
click at [666, 45] on span "Home" at bounding box center [685, 37] width 39 height 18
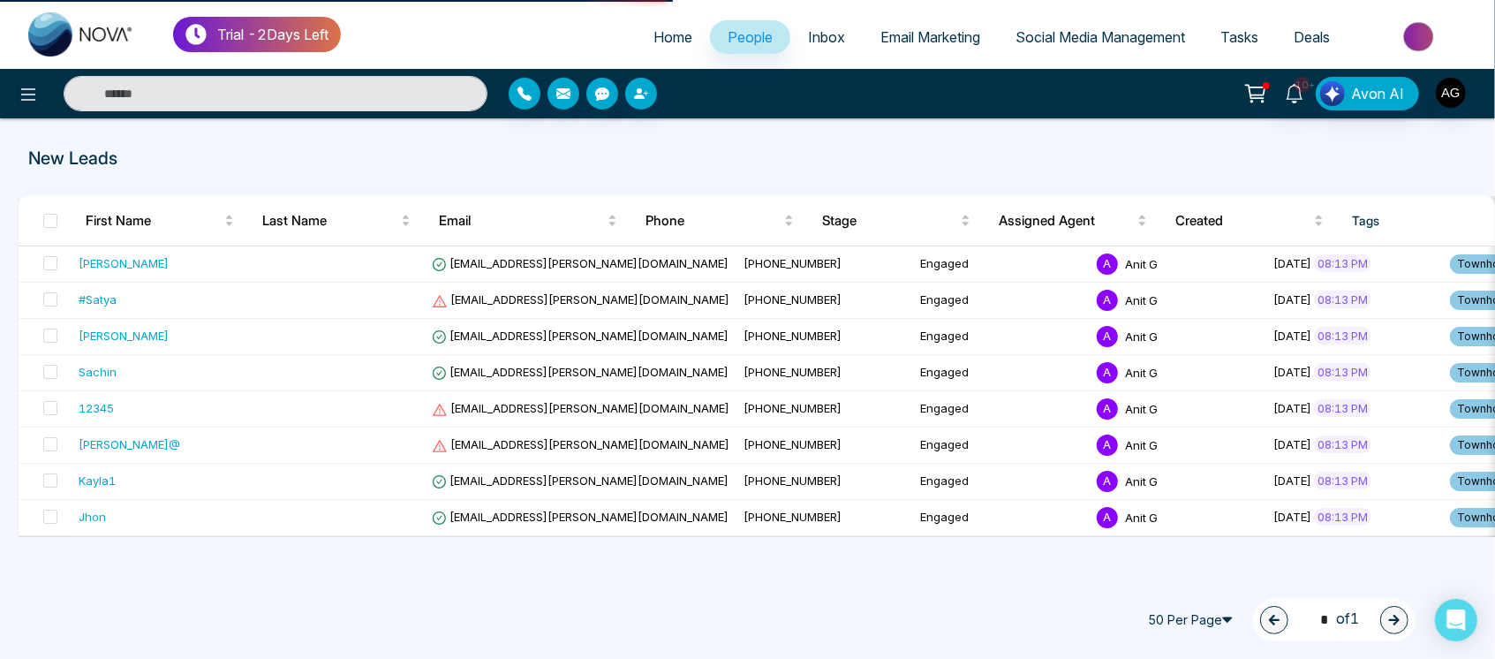
select select "*"
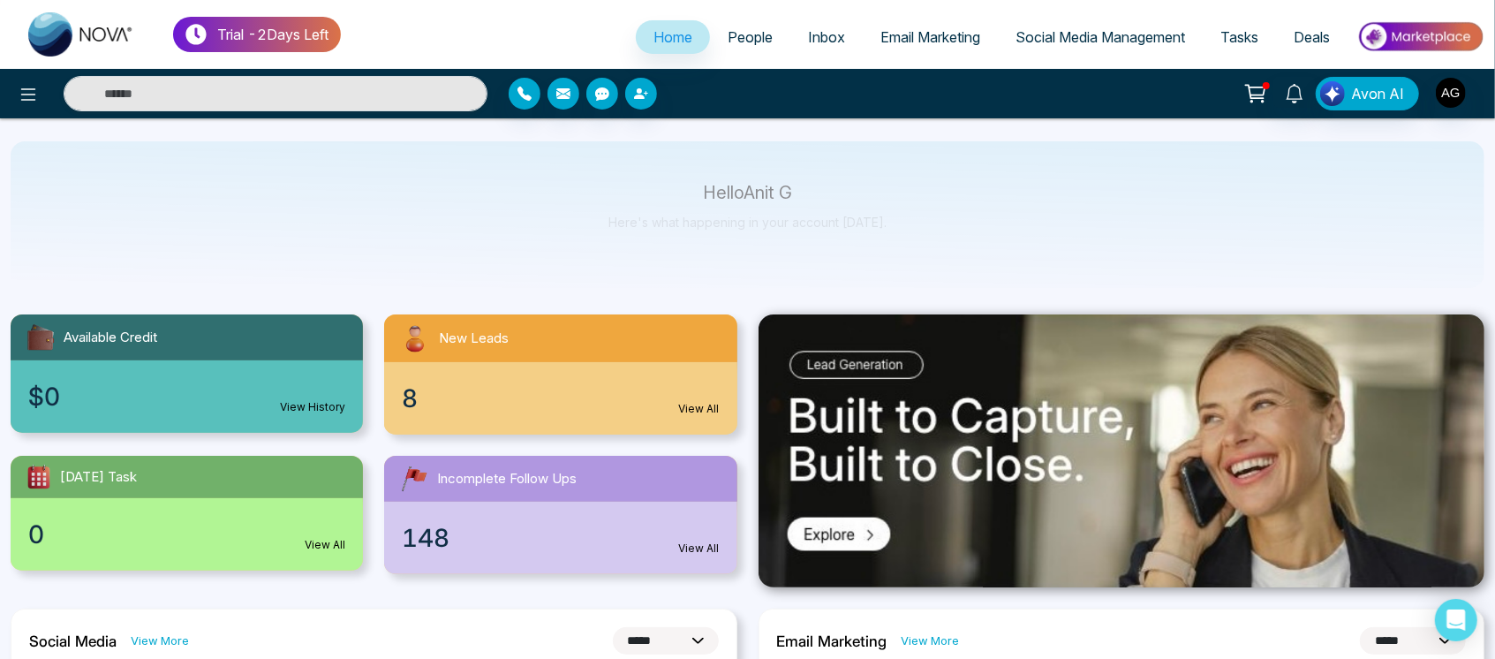
scroll to position [197, 0]
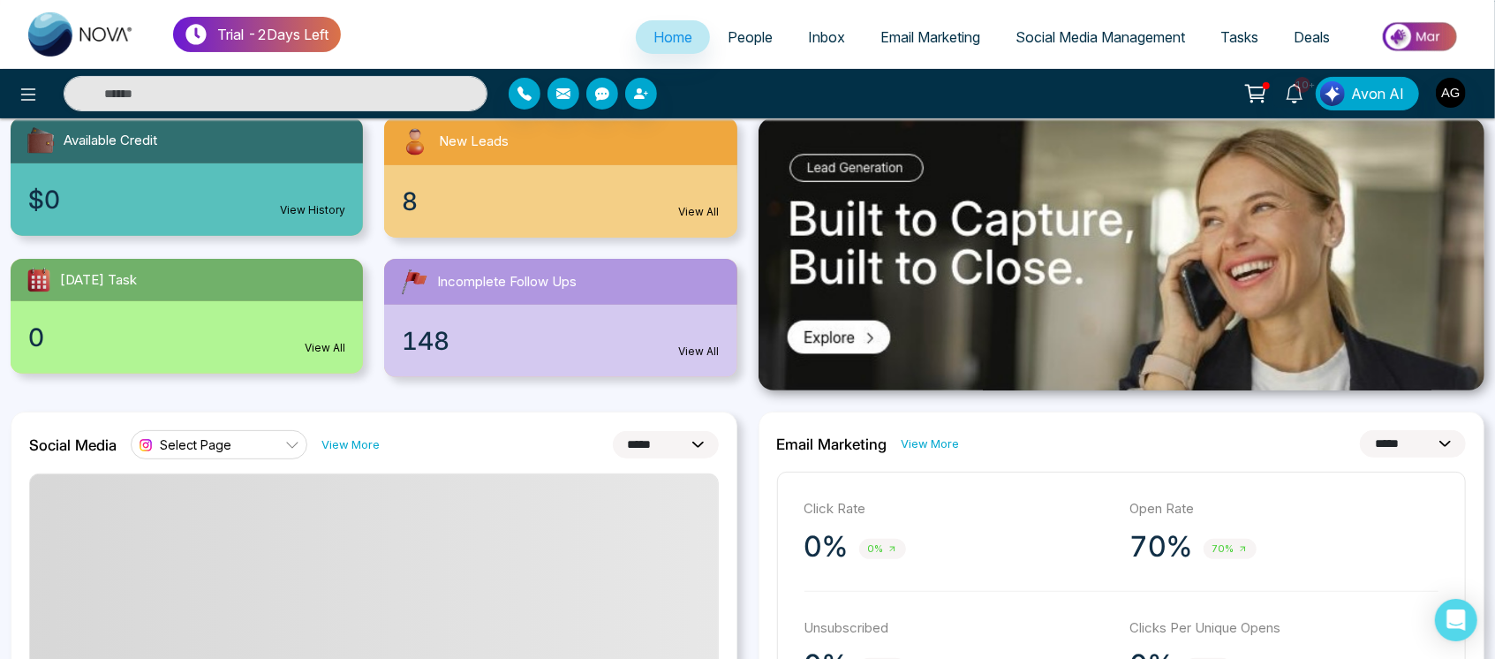
click at [179, 274] on div "[DATE] Task" at bounding box center [187, 280] width 352 height 42
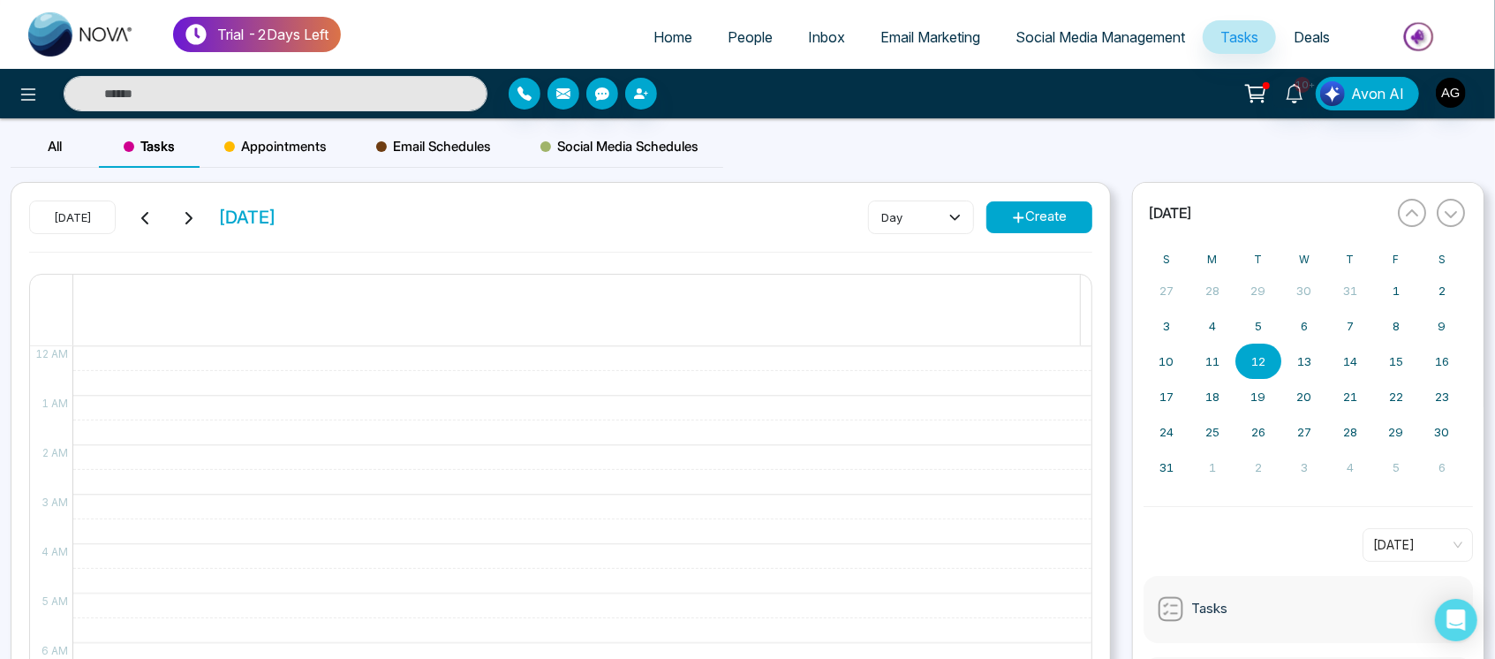
click at [673, 21] on link "Home" at bounding box center [673, 37] width 74 height 34
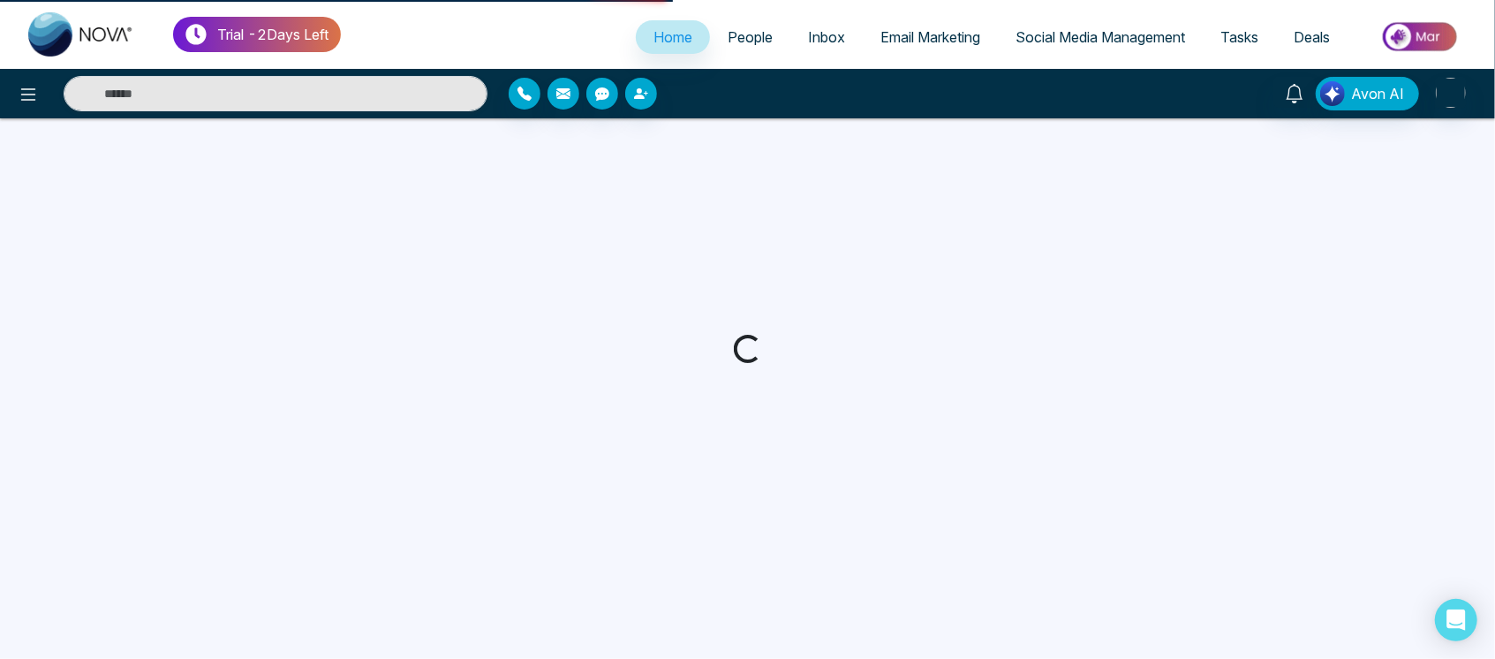
select select "*"
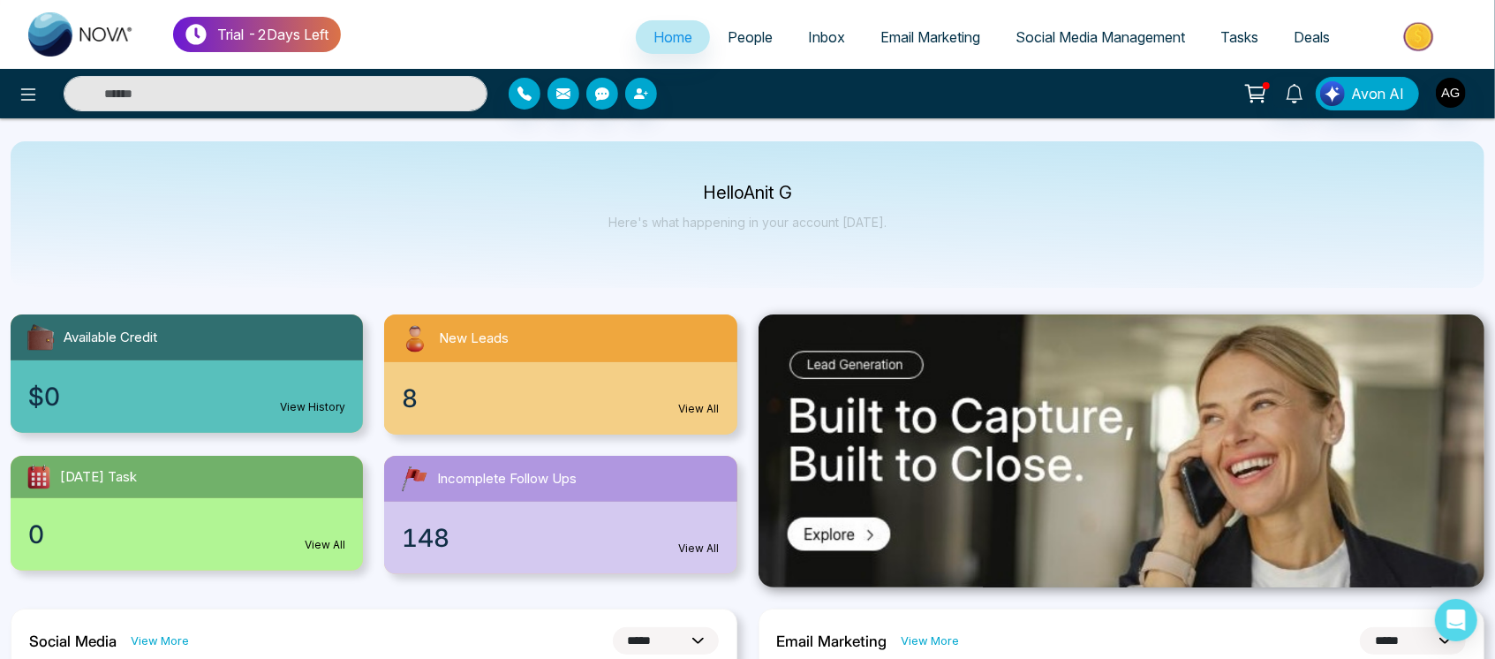
click at [598, 501] on div "148 View All" at bounding box center [560, 537] width 352 height 72
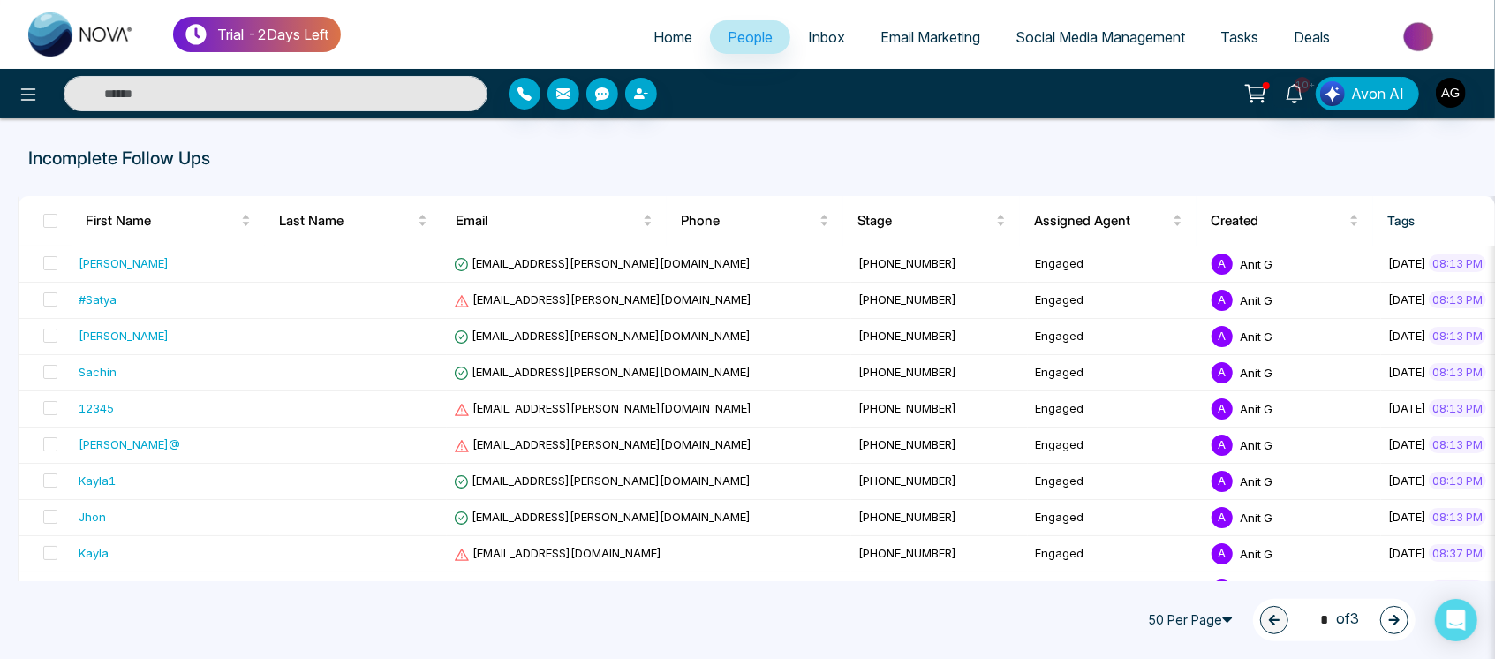
click at [679, 49] on link "Home" at bounding box center [673, 37] width 74 height 34
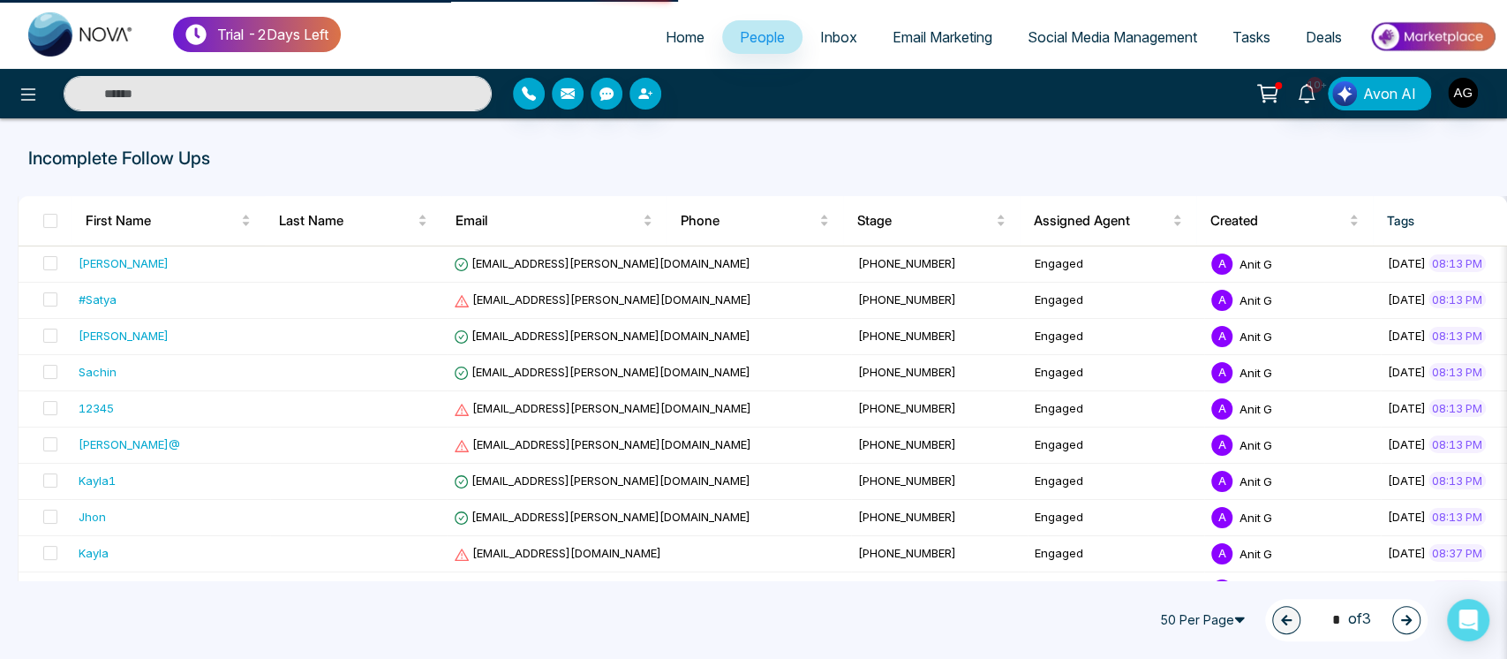
select select "*"
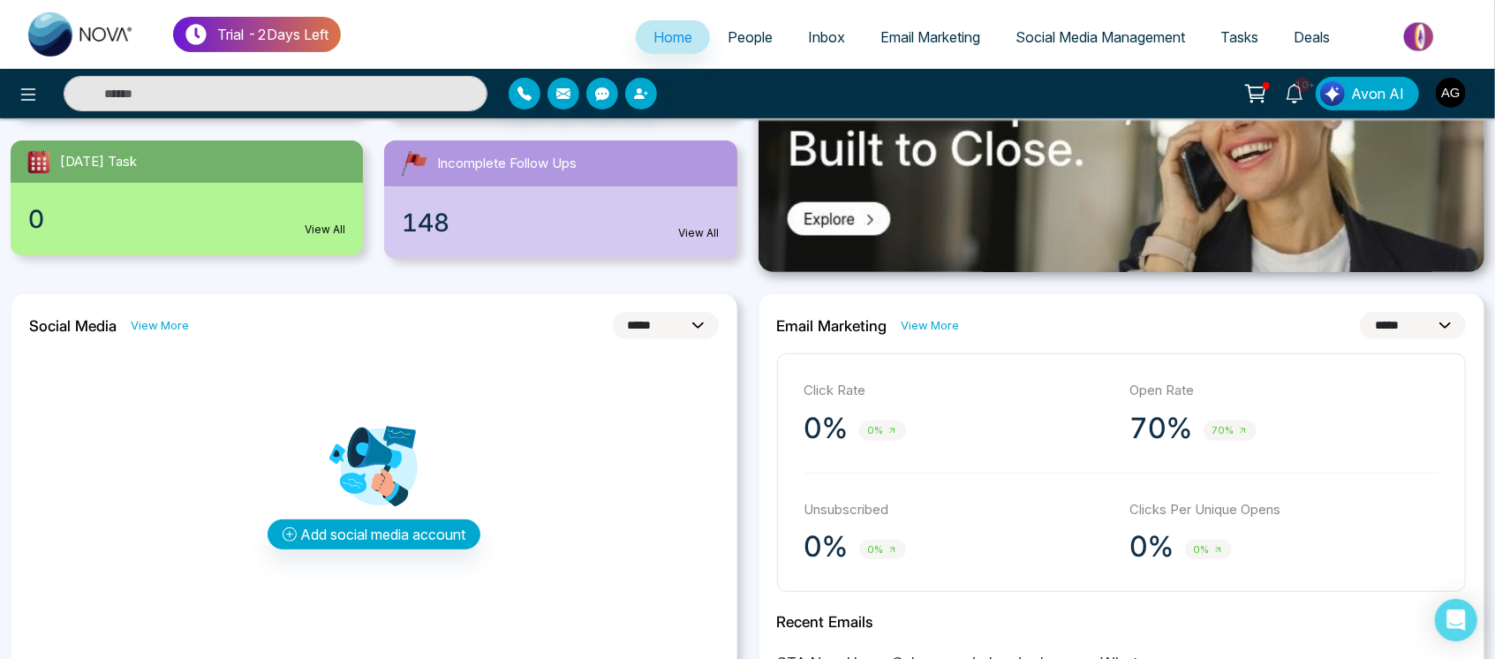
click at [1084, 241] on img at bounding box center [1121, 136] width 727 height 274
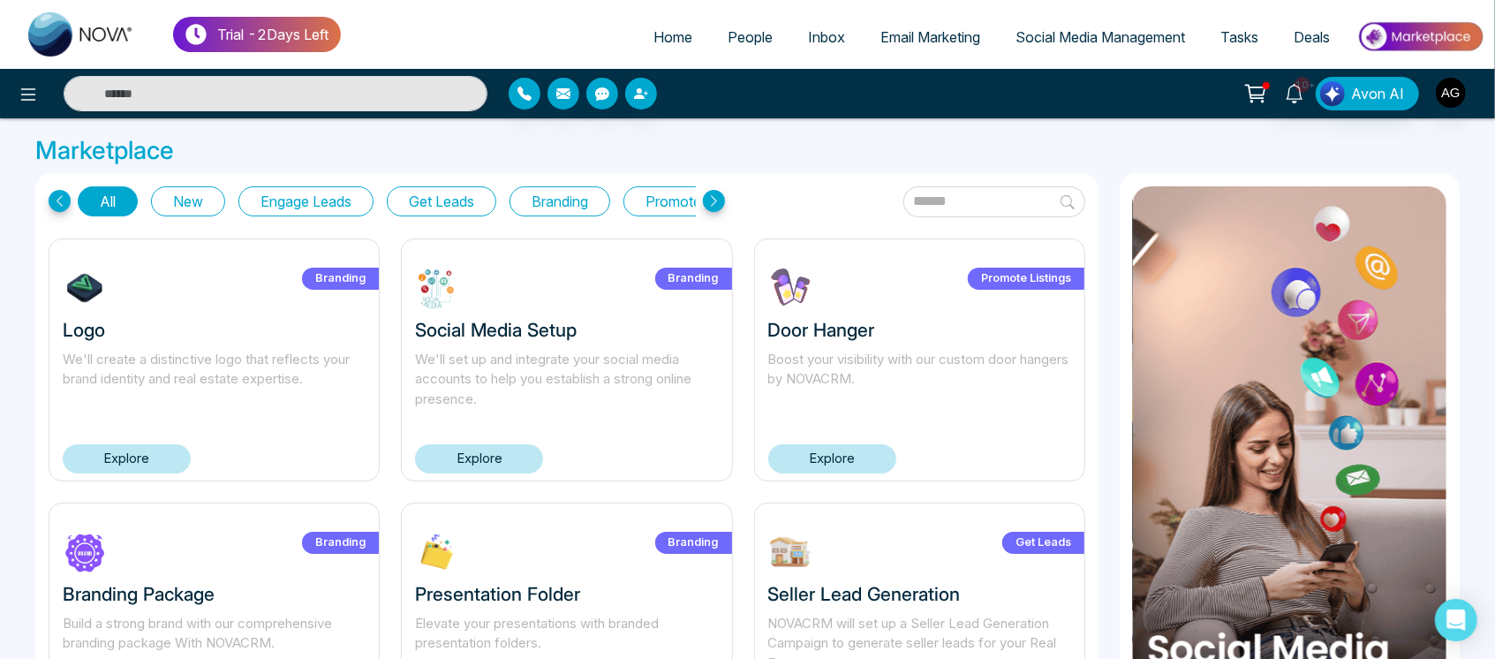
click at [235, 215] on div "All New Engage Leads Get Leads Branding Promote Listings" at bounding box center [387, 201] width 618 height 30
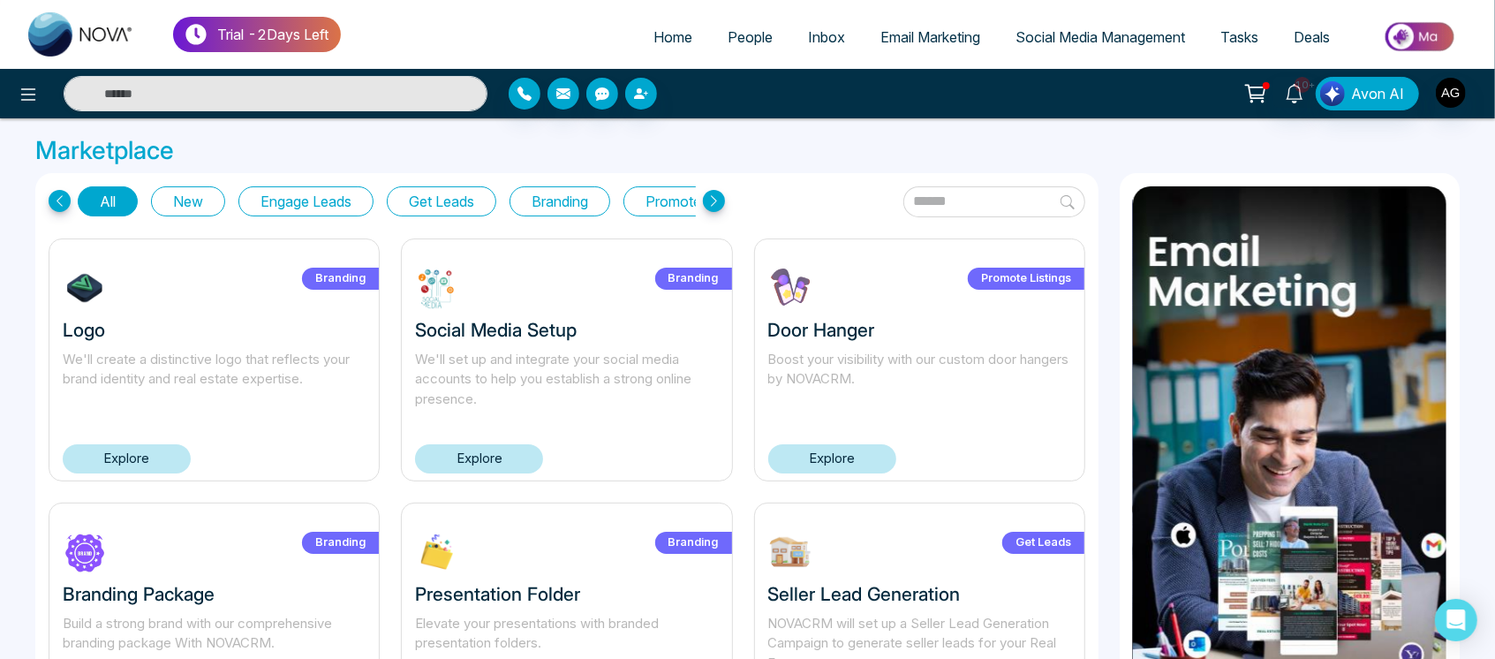
click at [903, 208] on input "text" at bounding box center [994, 201] width 182 height 31
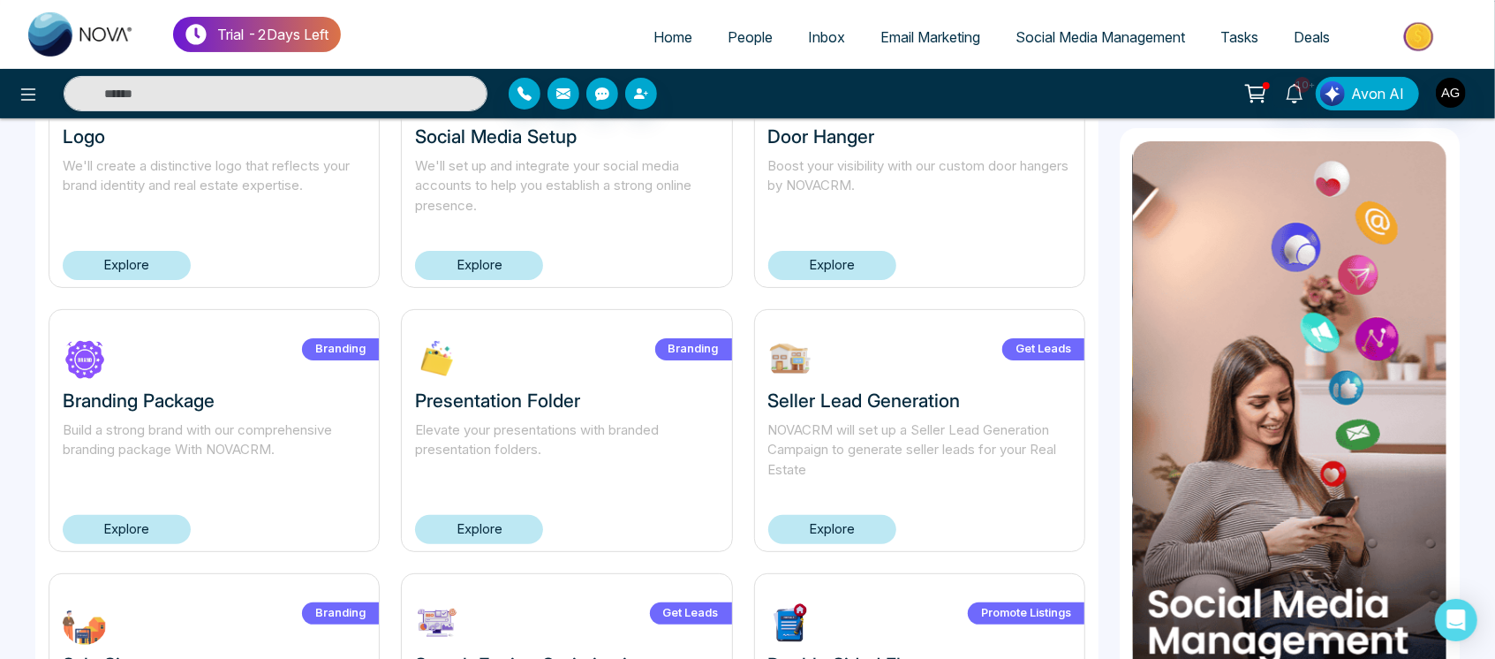
scroll to position [192, 0]
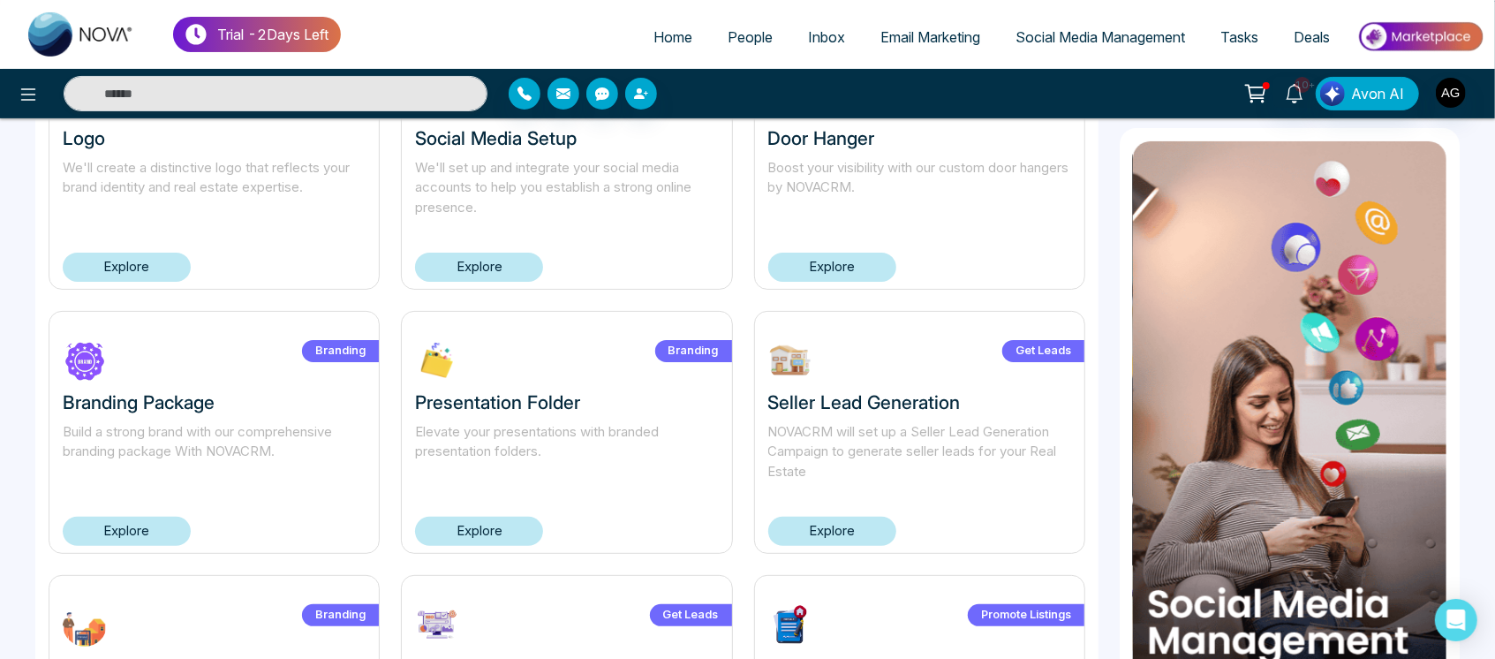
type input "*******"
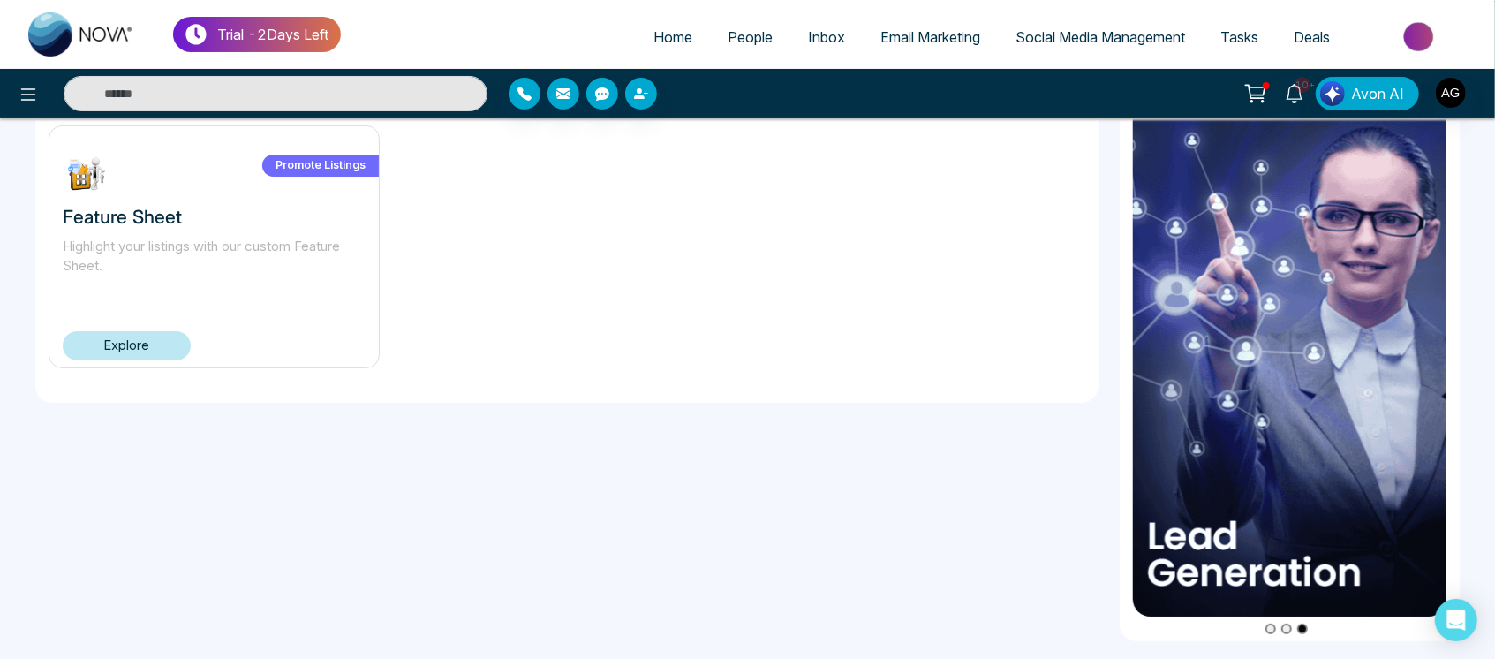
scroll to position [0, 0]
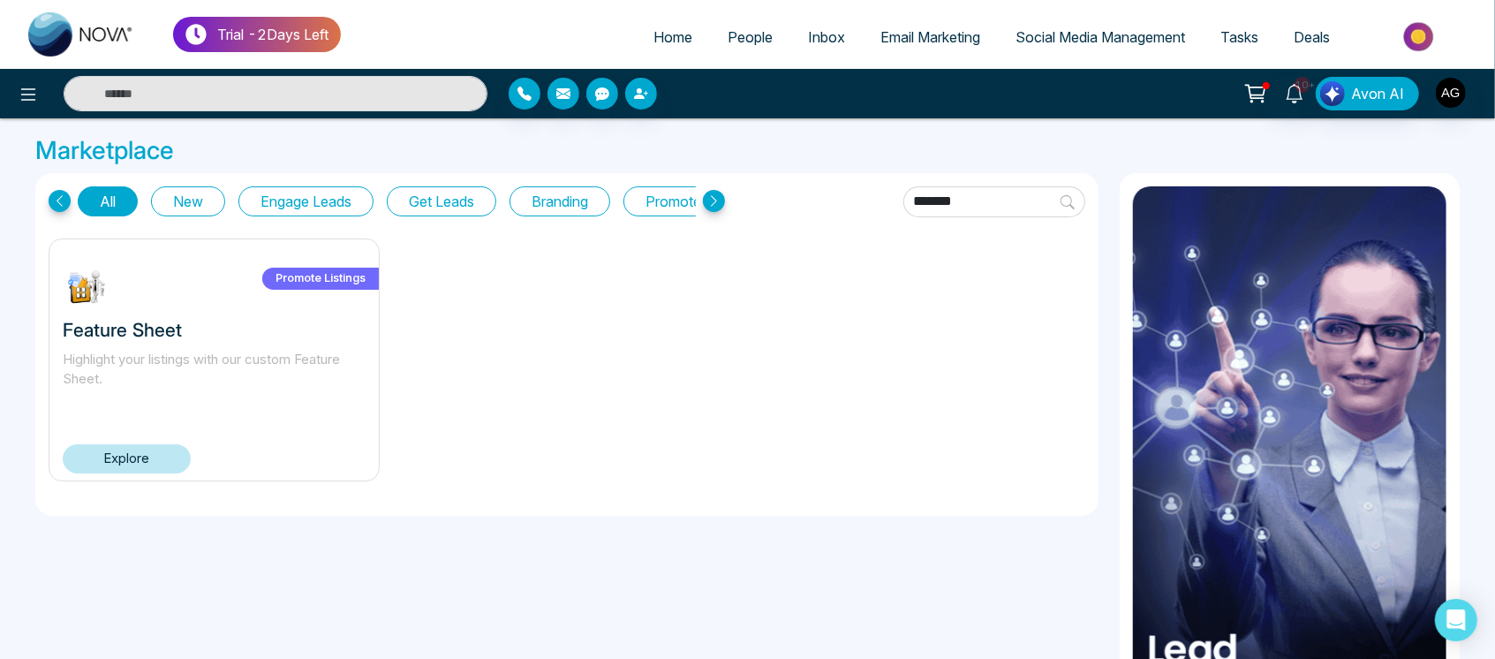
drag, startPoint x: 931, startPoint y: 201, endPoint x: 727, endPoint y: 203, distance: 203.9
click at [727, 203] on div "All New Engage Leads Get Leads Branding Promote Listings *******" at bounding box center [567, 201] width 1036 height 31
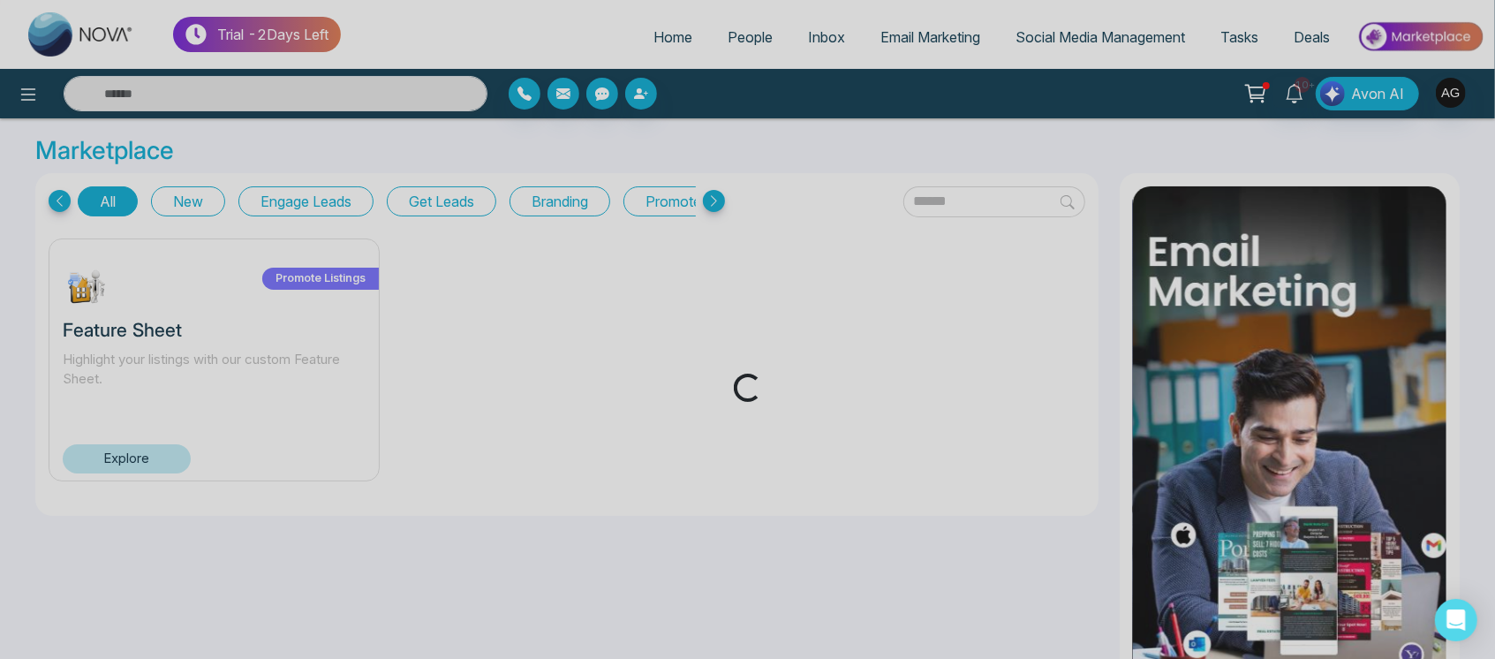
click at [11, 87] on div "Loading..." at bounding box center [747, 329] width 1495 height 659
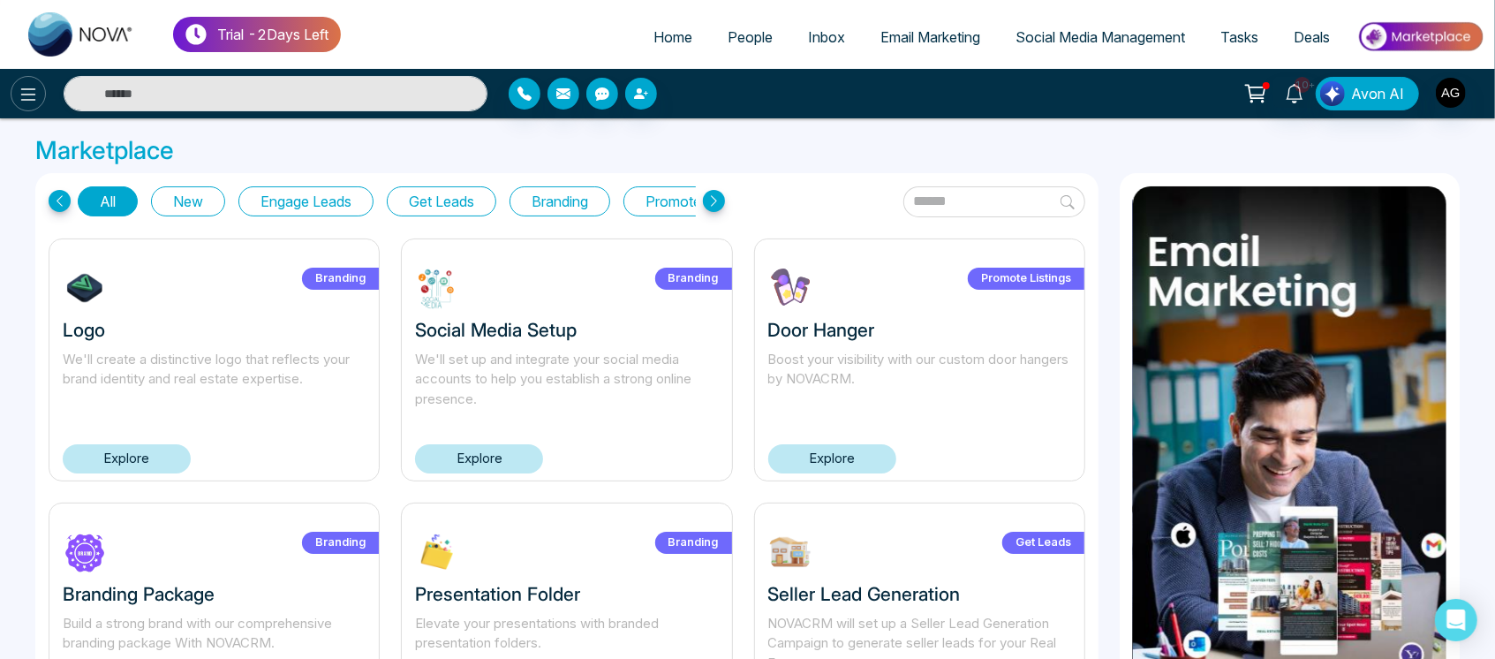
click at [22, 87] on icon at bounding box center [28, 94] width 21 height 21
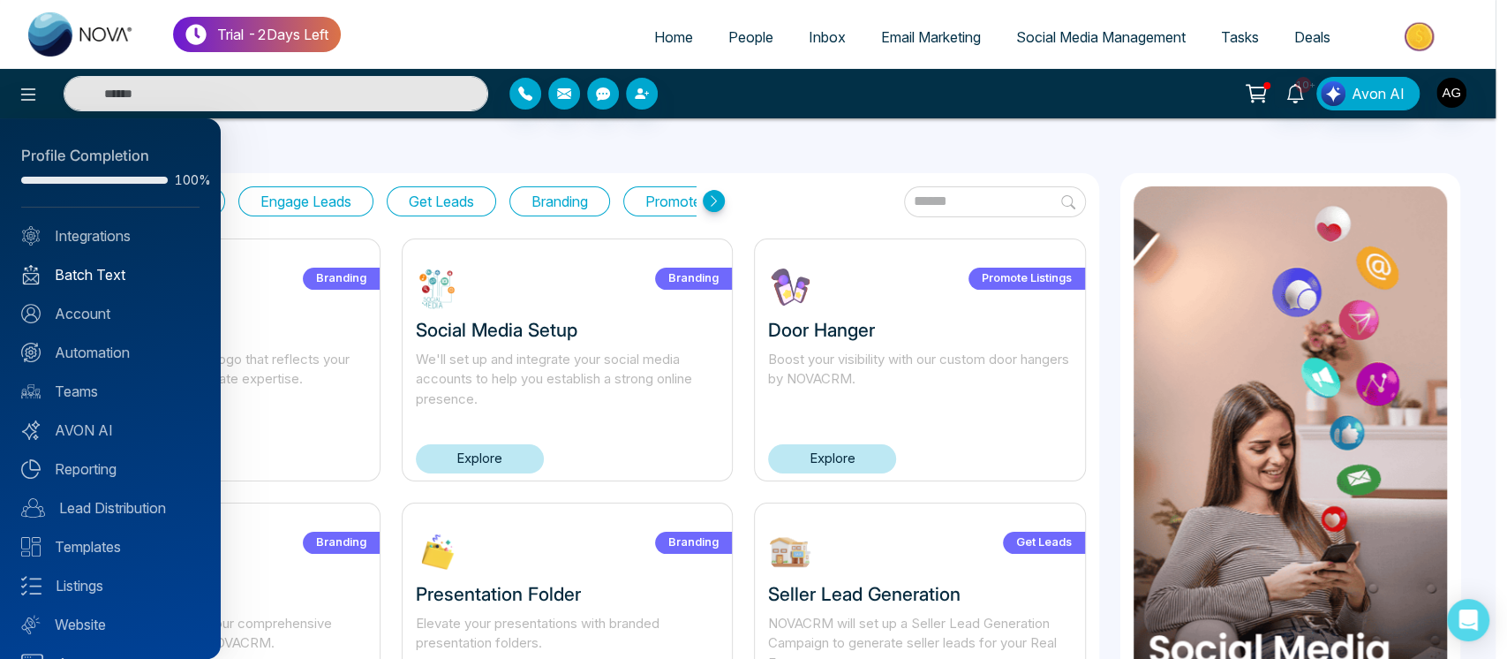
click at [124, 281] on link "Batch Text" at bounding box center [110, 274] width 178 height 21
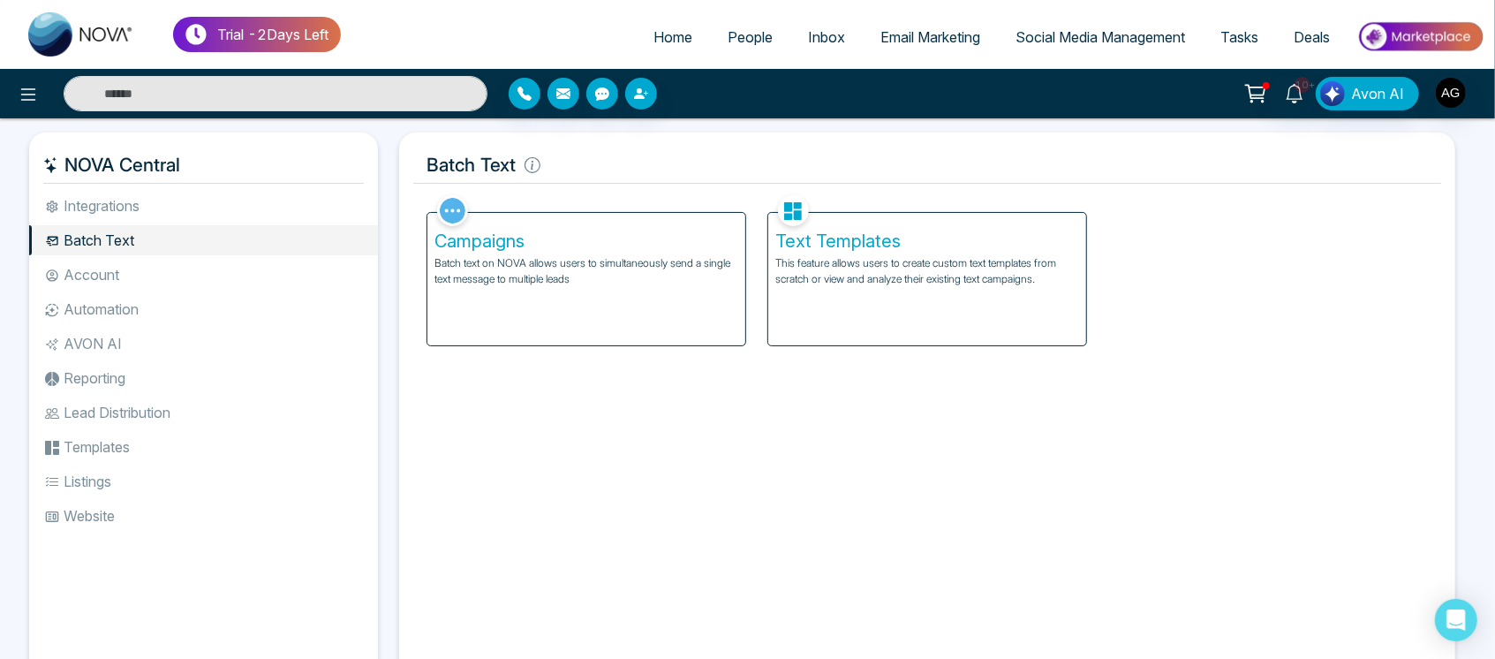
click at [662, 307] on div "Campaigns Batch text on NOVA allows users to simultaneously send a single text …" at bounding box center [586, 279] width 318 height 132
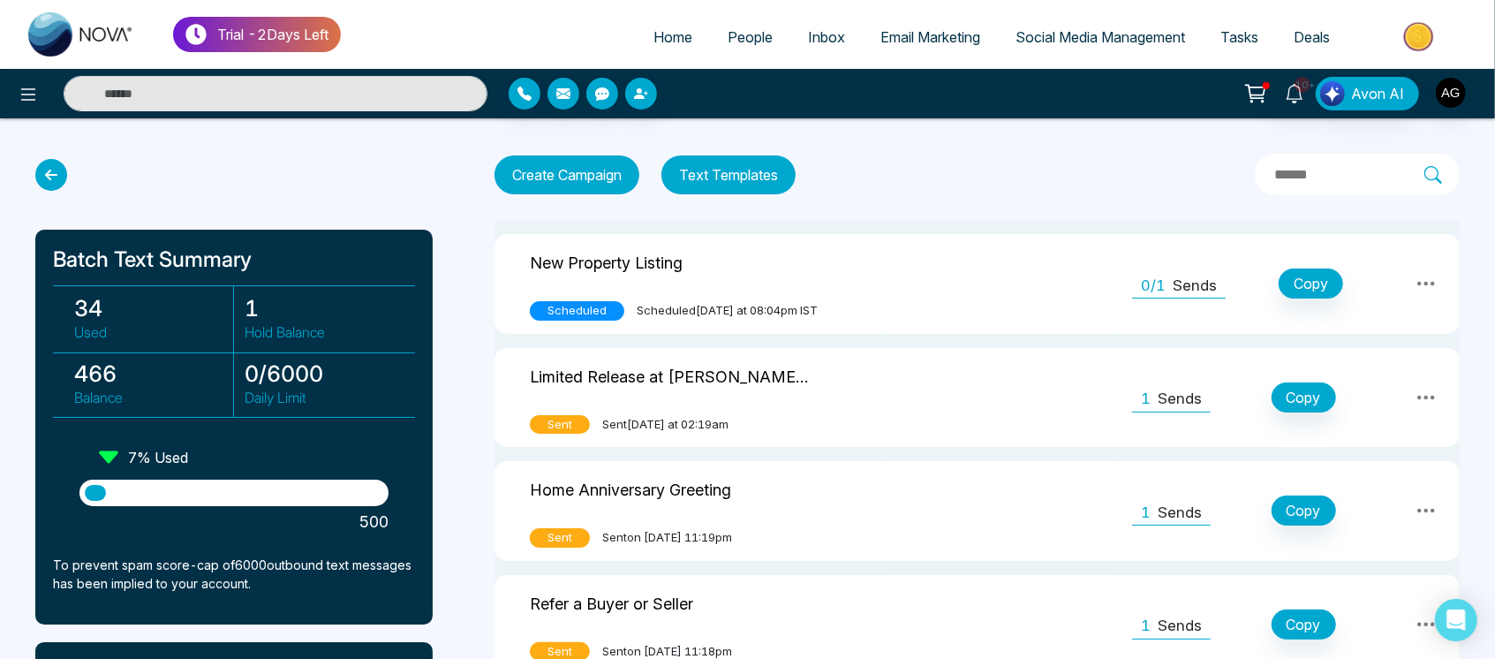
click at [764, 159] on button "Text Templates" at bounding box center [728, 174] width 134 height 39
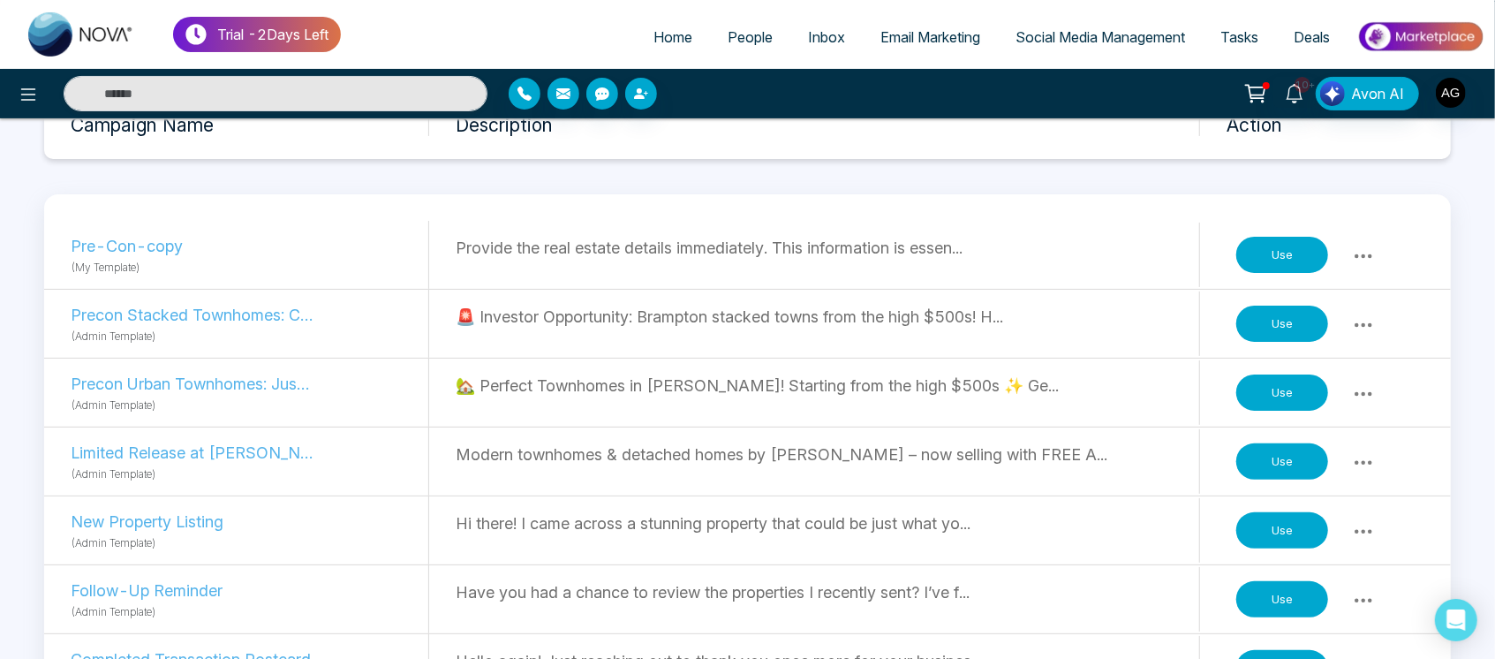
scroll to position [155, 0]
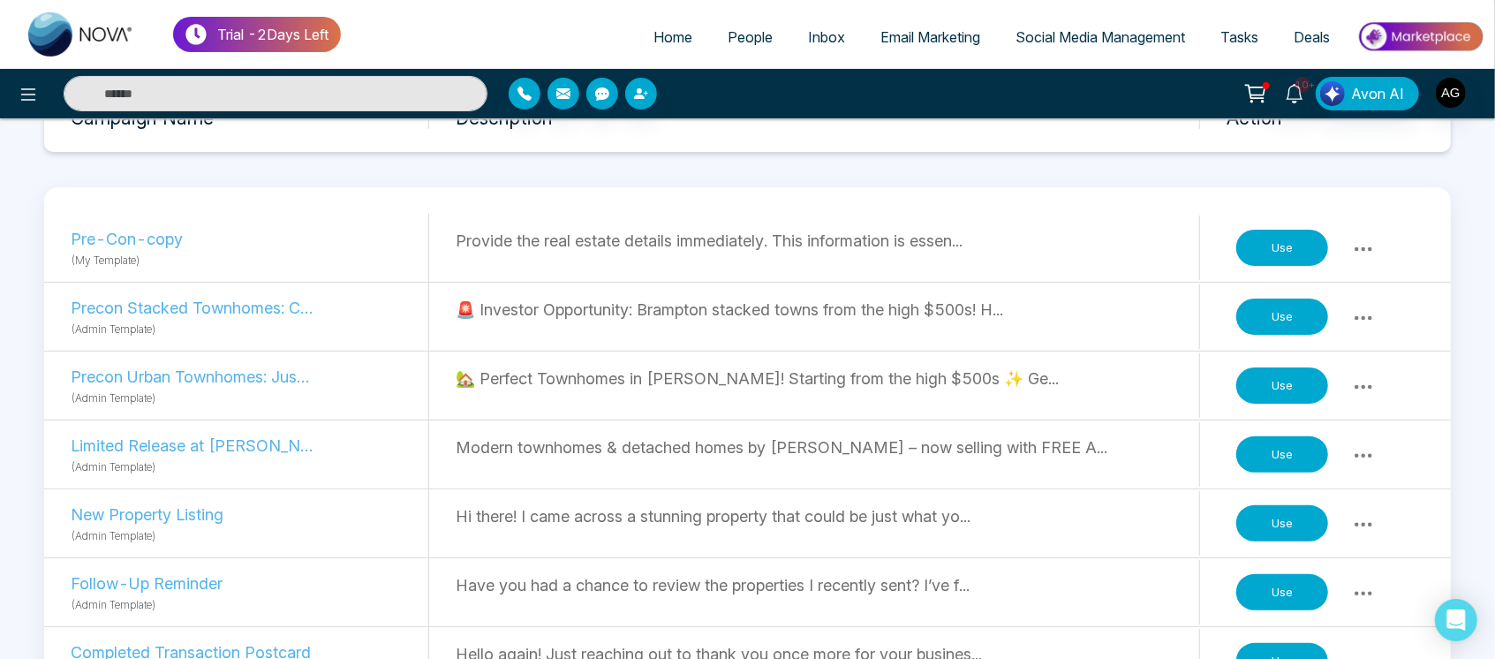
click at [1278, 400] on button "Use" at bounding box center [1282, 385] width 92 height 37
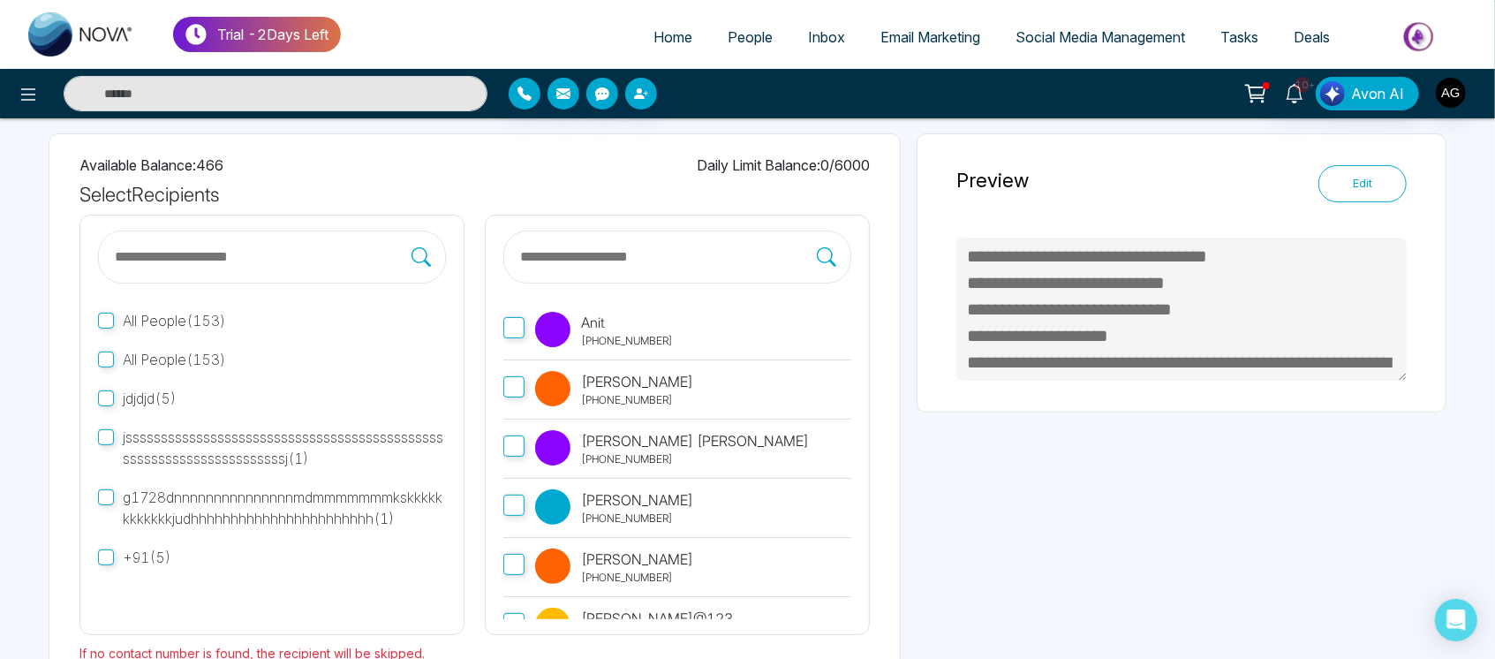
scroll to position [141, 0]
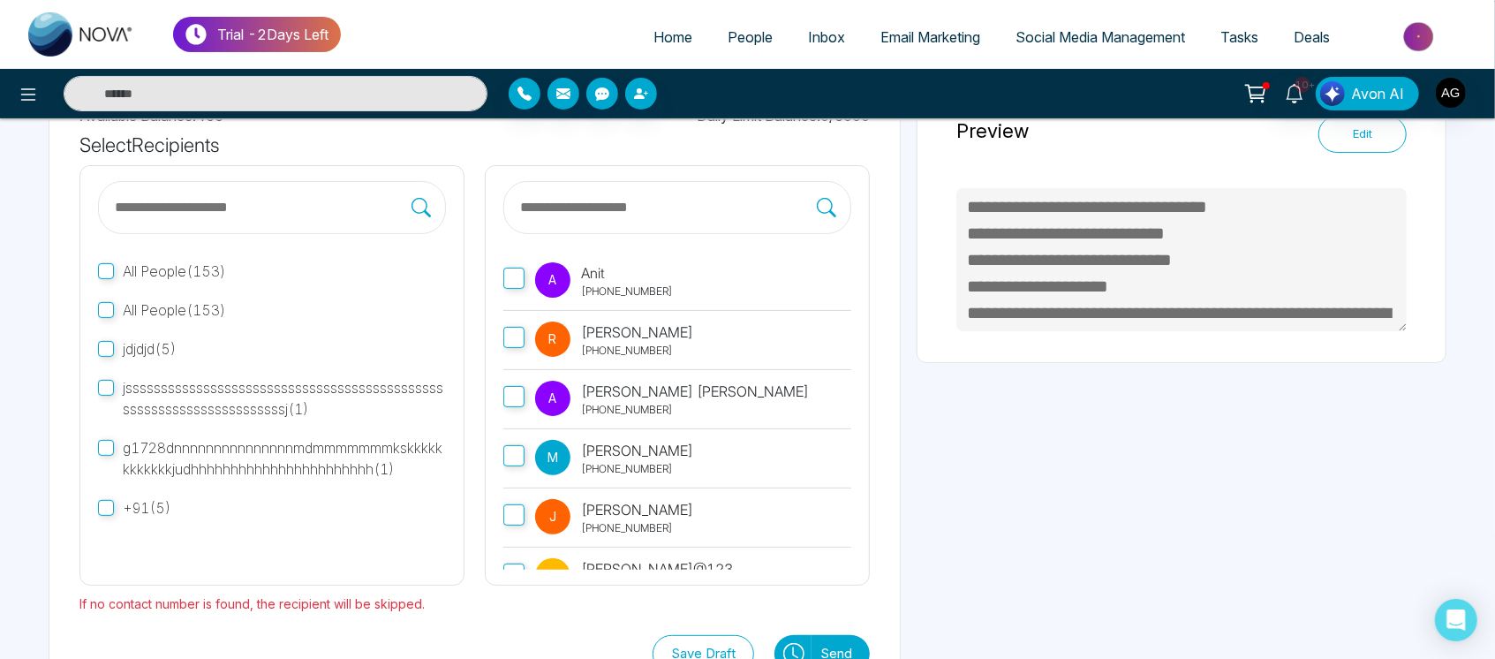
click at [530, 281] on label "A Anit [PHONE_NUMBER]" at bounding box center [677, 281] width 348 height 59
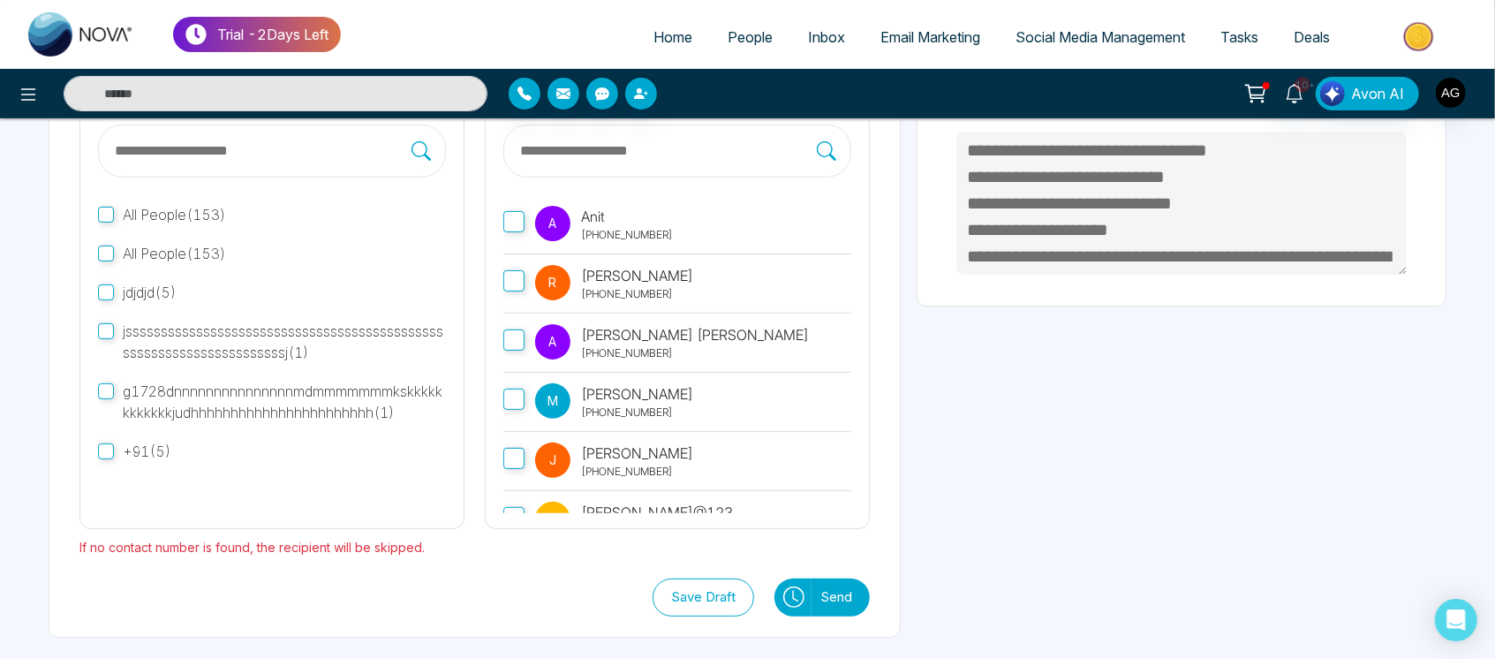
click at [834, 587] on button "Send" at bounding box center [840, 597] width 58 height 38
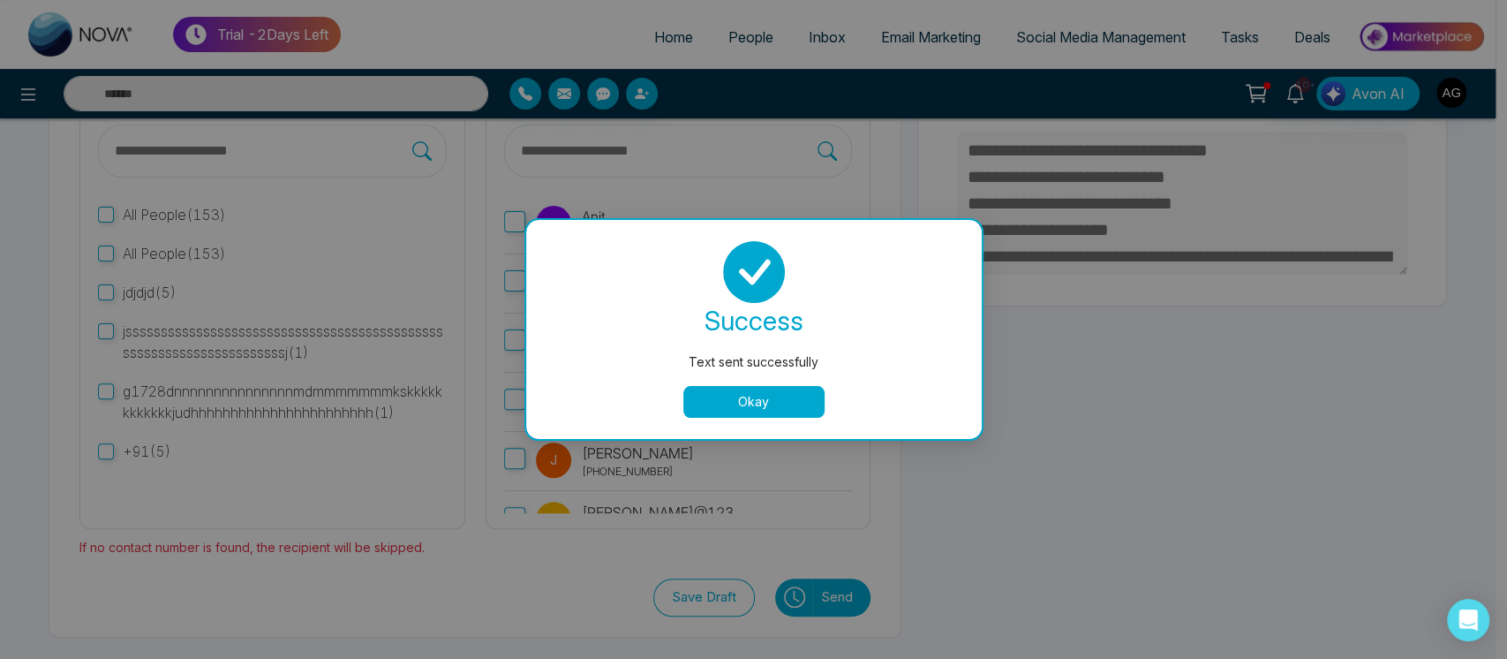
click at [788, 402] on button "Okay" at bounding box center [753, 402] width 141 height 32
type textarea "**********"
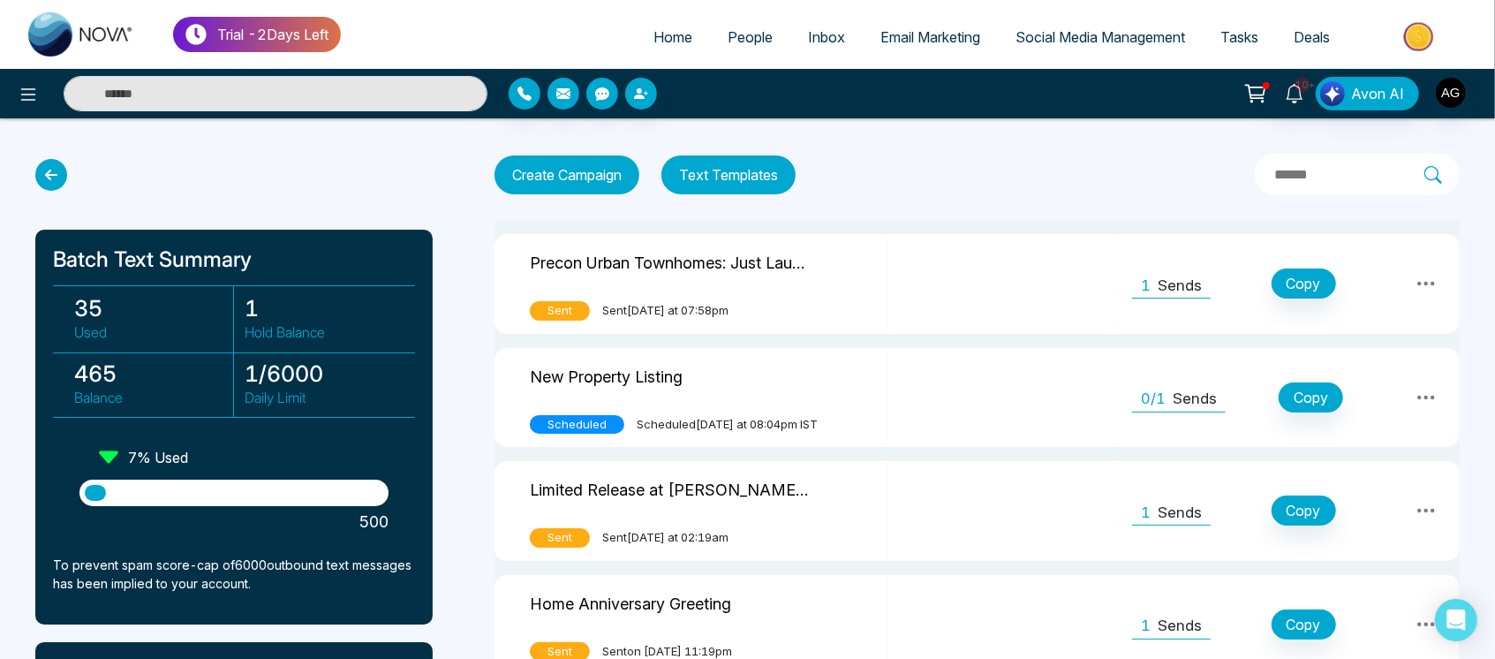
click at [42, 177] on icon at bounding box center [51, 175] width 32 height 32
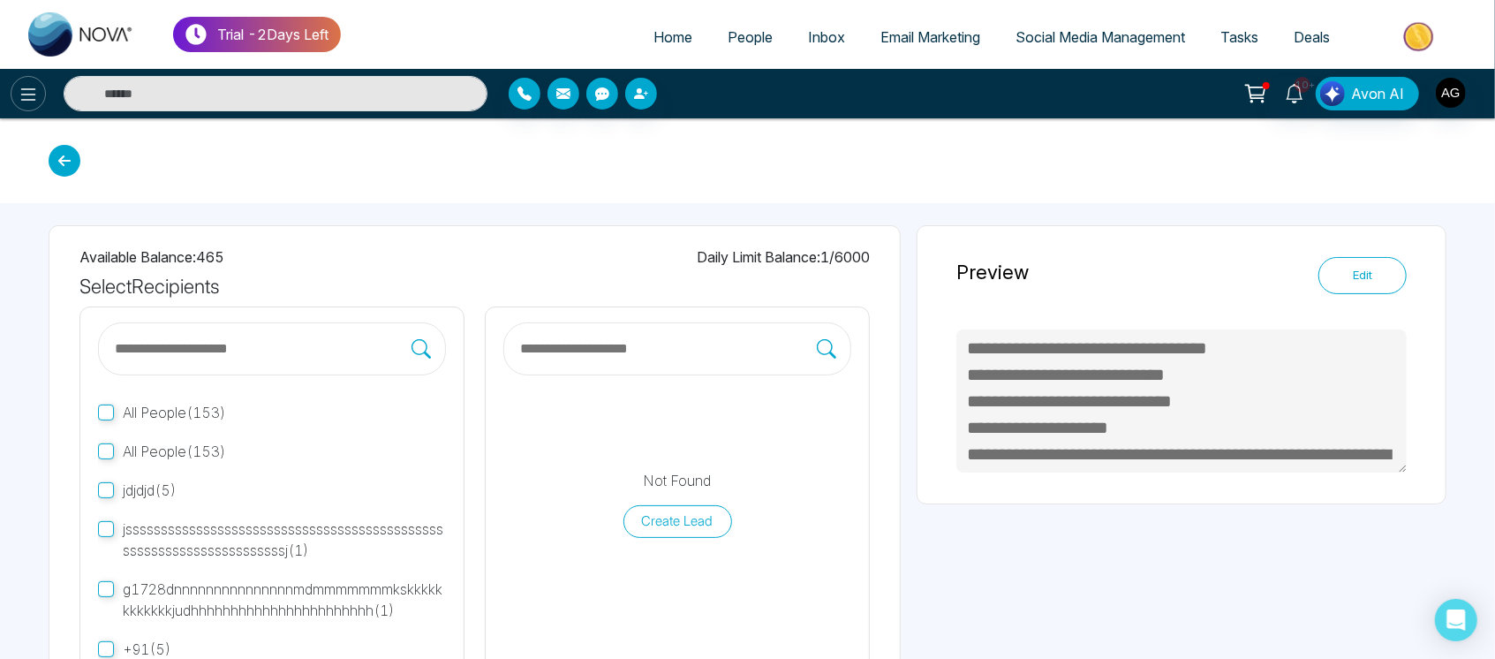
click at [22, 82] on button at bounding box center [28, 93] width 35 height 35
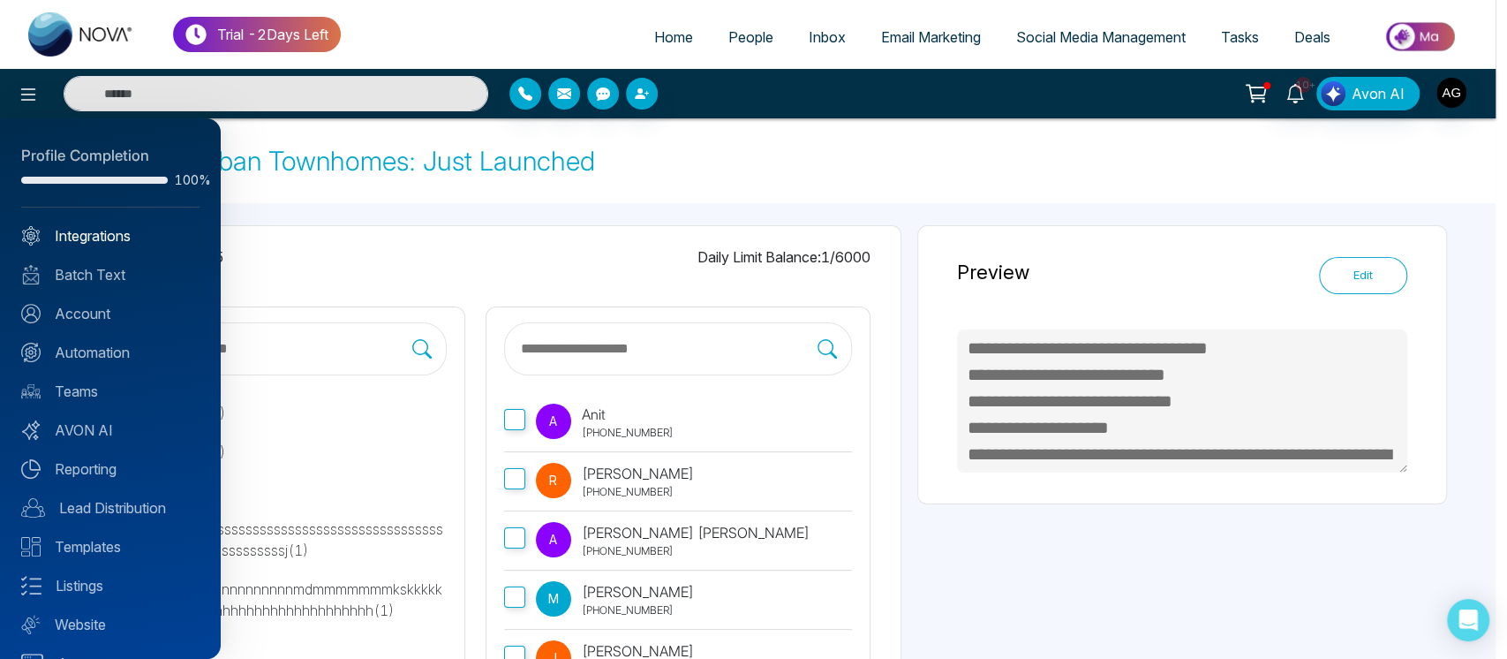
click at [127, 240] on link "Integrations" at bounding box center [110, 235] width 178 height 21
type textarea "**********"
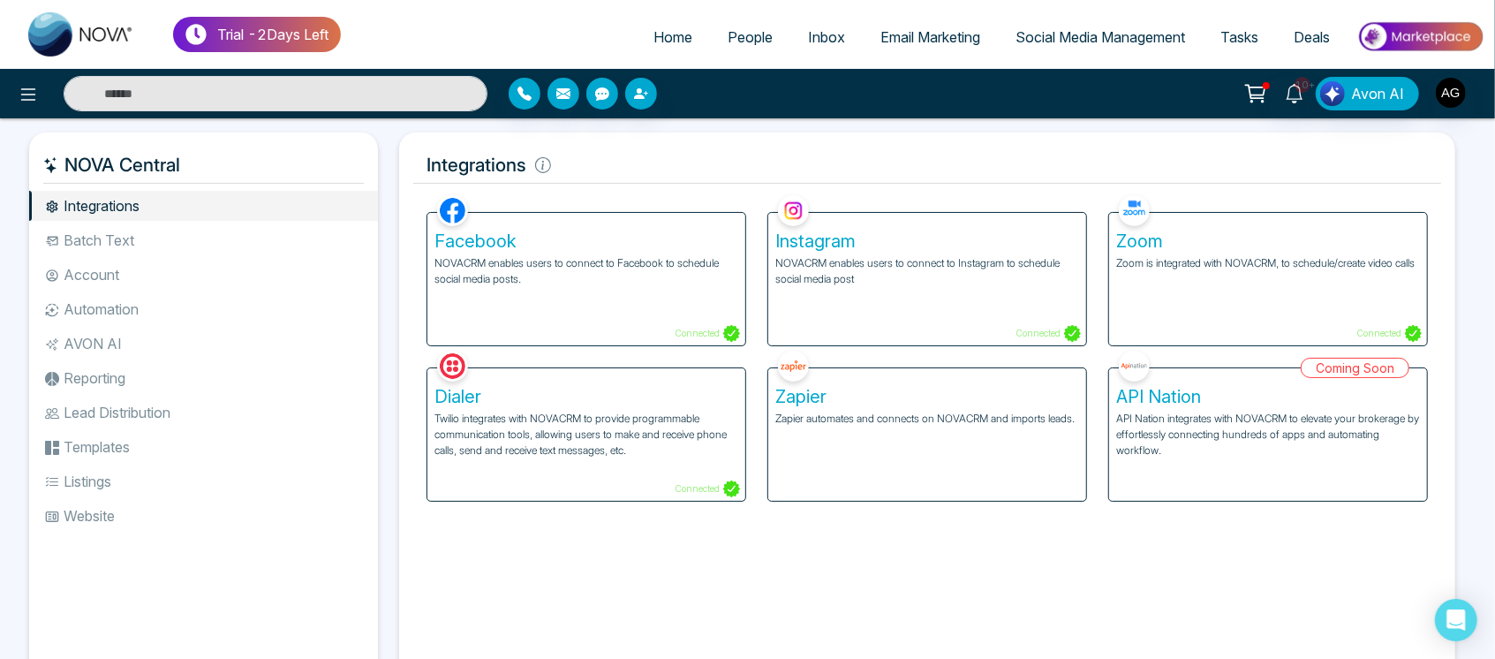
click at [158, 236] on li "Batch Text" at bounding box center [203, 240] width 349 height 30
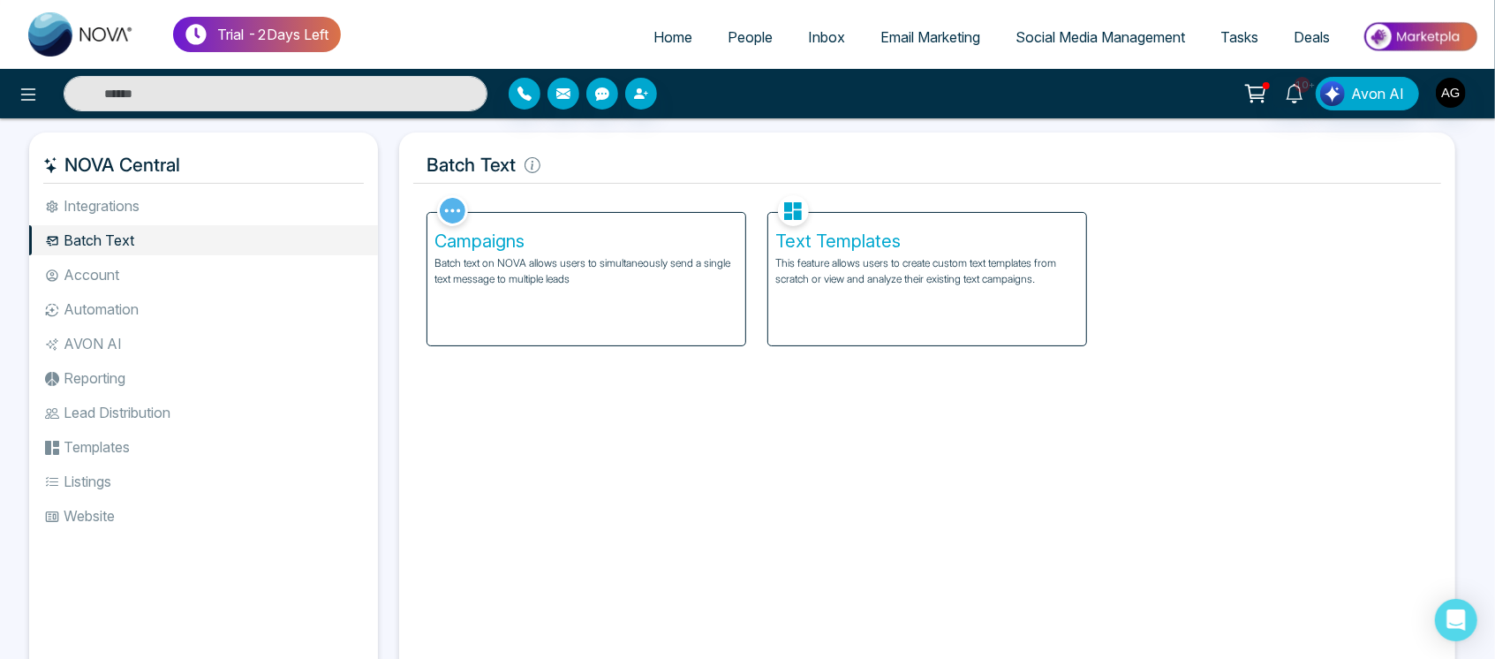
click at [516, 293] on div "Campaigns Batch text on NOVA allows users to simultaneously send a single text …" at bounding box center [586, 279] width 318 height 132
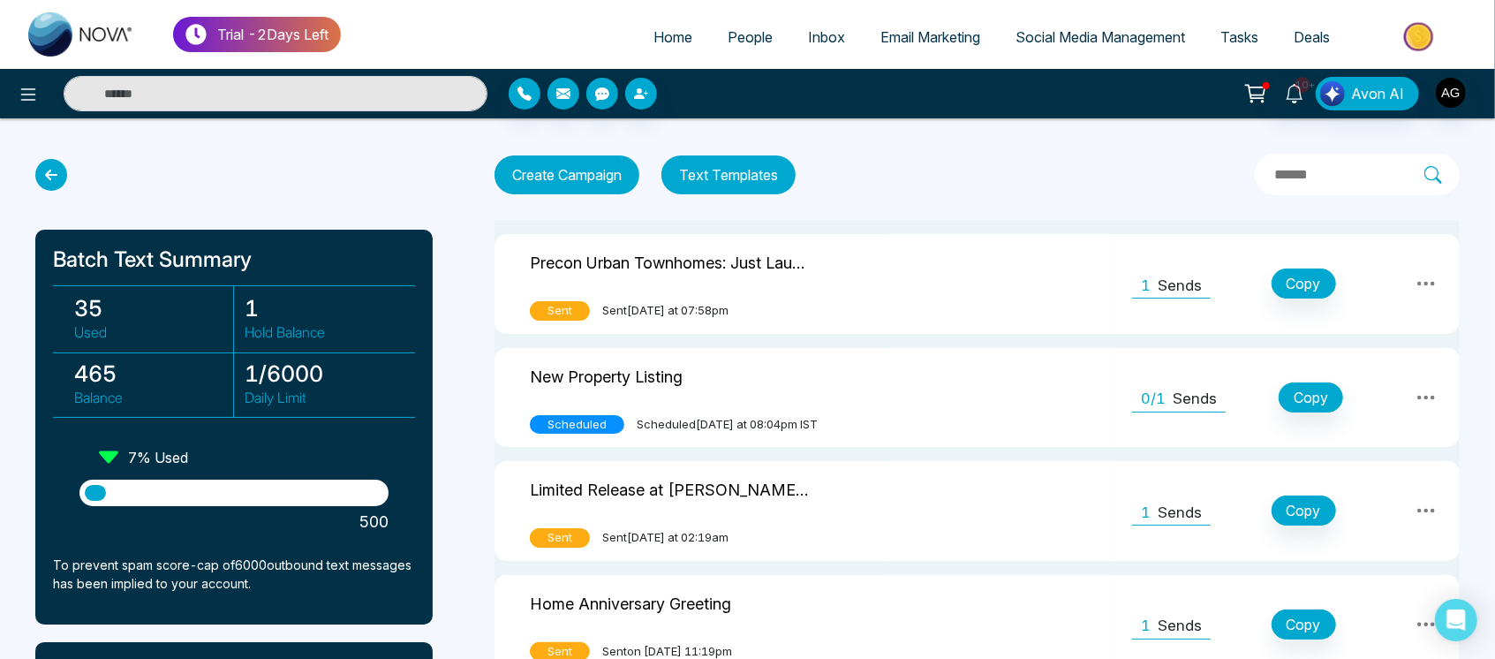
click at [1187, 258] on td "1 Sends Copy" at bounding box center [1286, 284] width 345 height 100
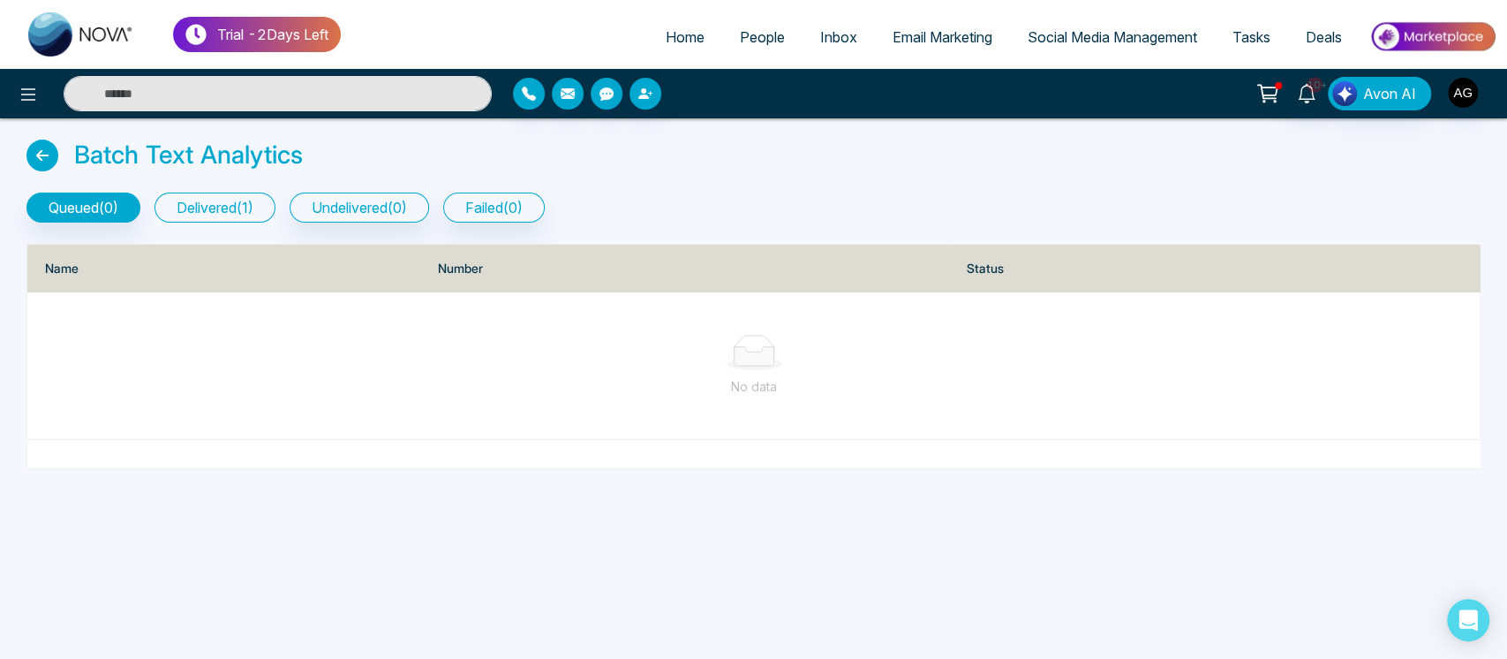
click at [228, 198] on button "delivered ( 1 )" at bounding box center [214, 207] width 121 height 30
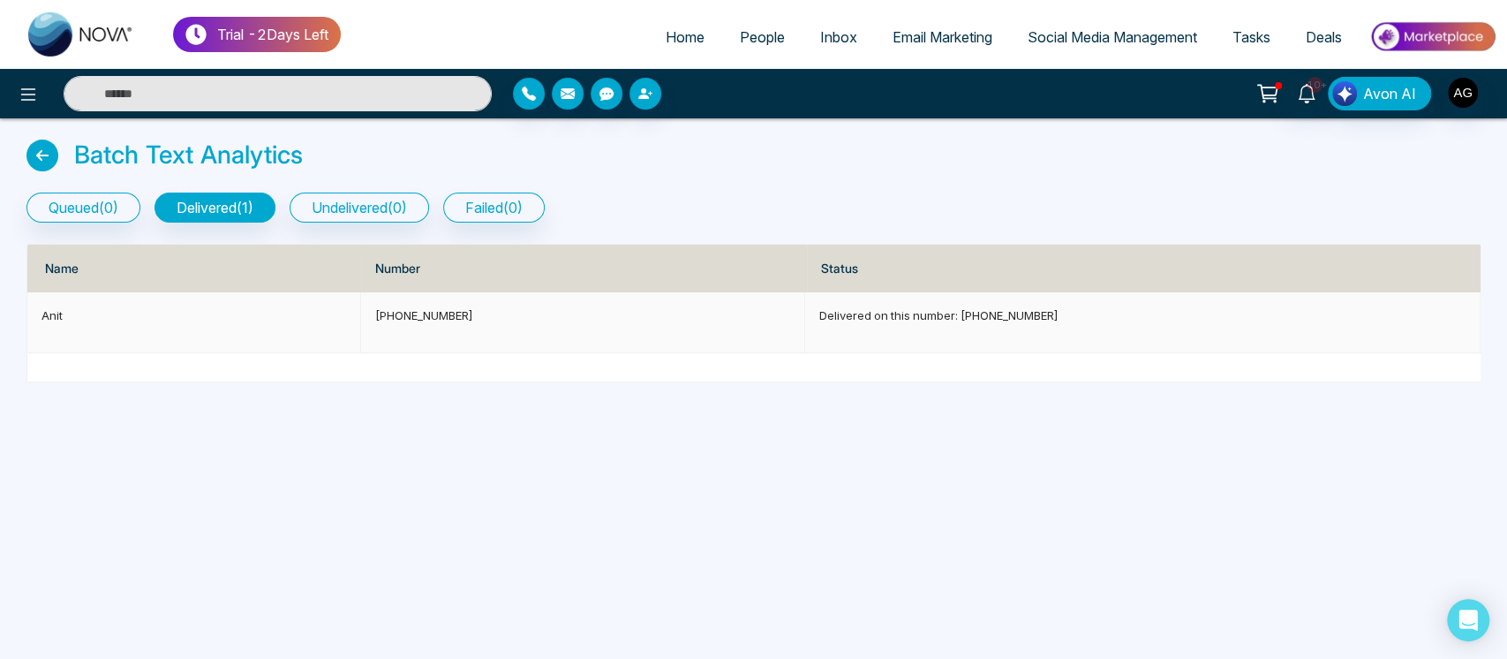
click at [974, 311] on p "Delivered on this number: [PHONE_NUMBER]" at bounding box center [1142, 315] width 646 height 18
click at [27, 160] on icon at bounding box center [42, 155] width 32 height 32
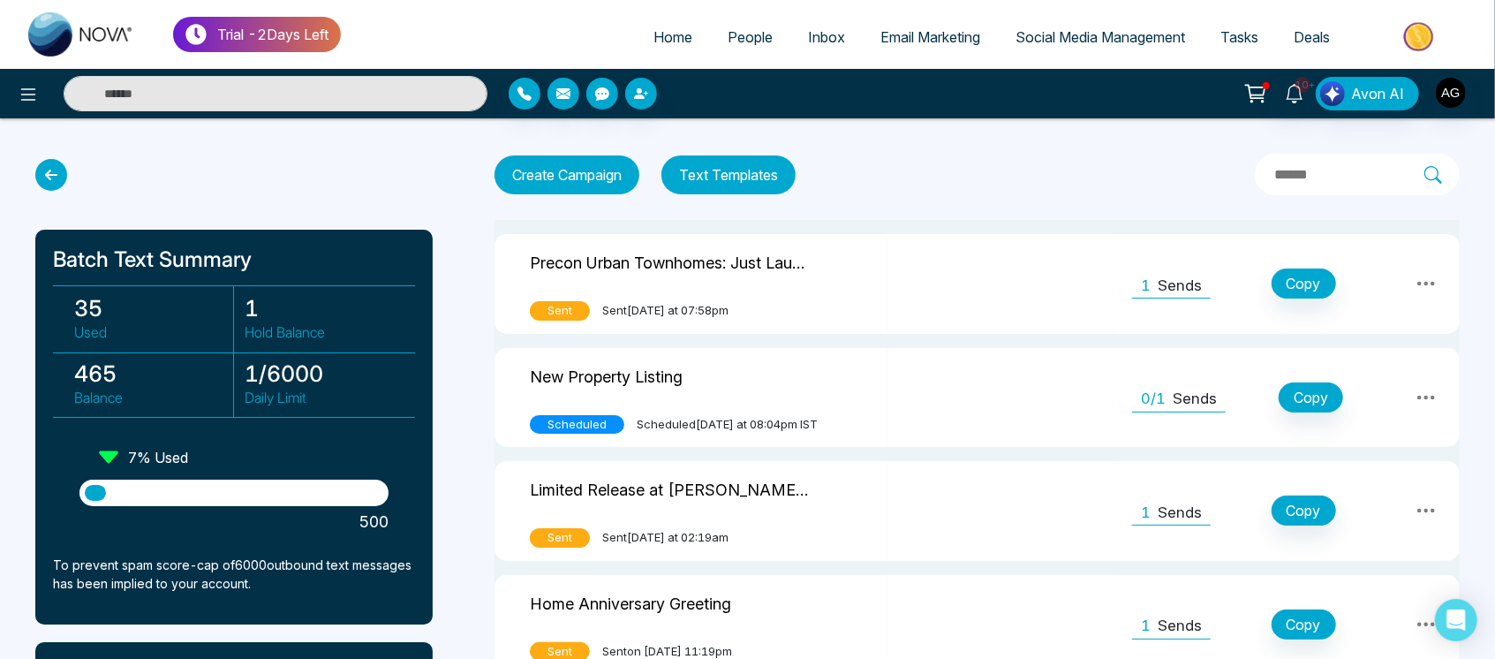
click at [55, 170] on icon at bounding box center [51, 175] width 32 height 32
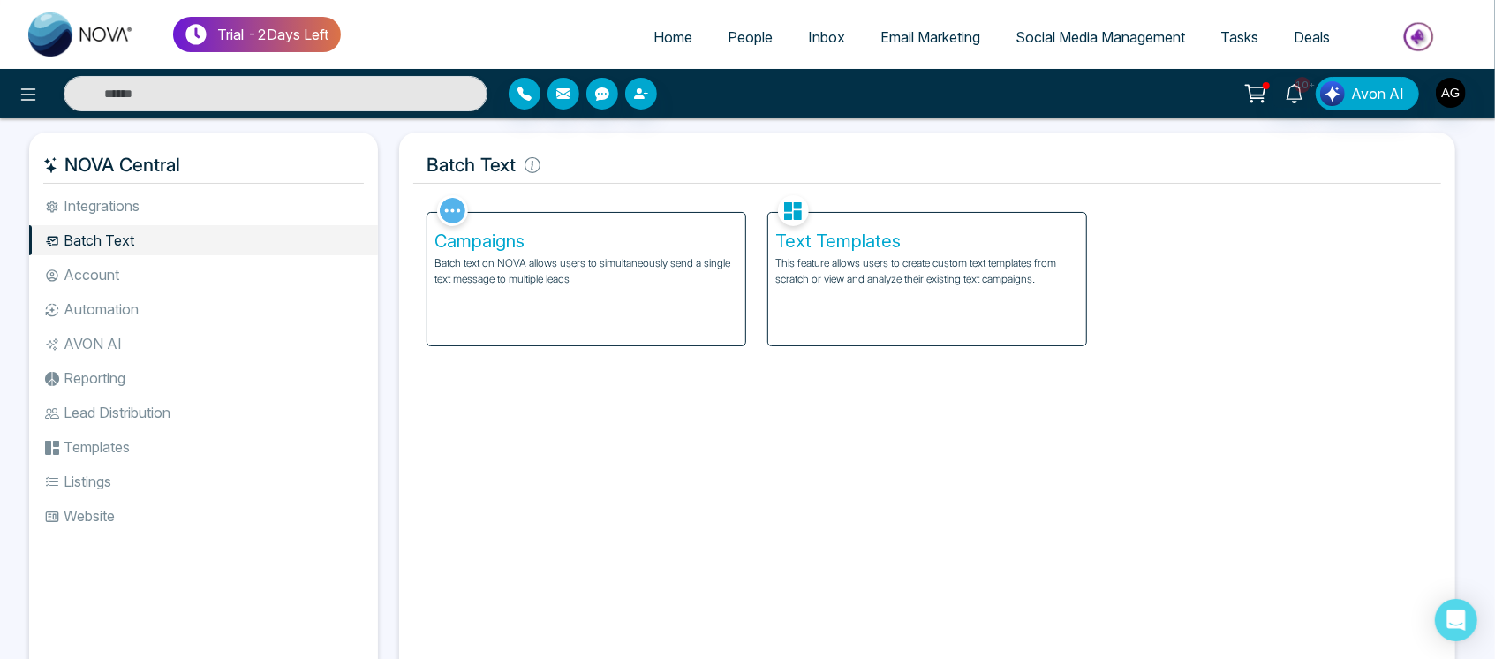
click at [158, 264] on li "Account" at bounding box center [203, 275] width 349 height 30
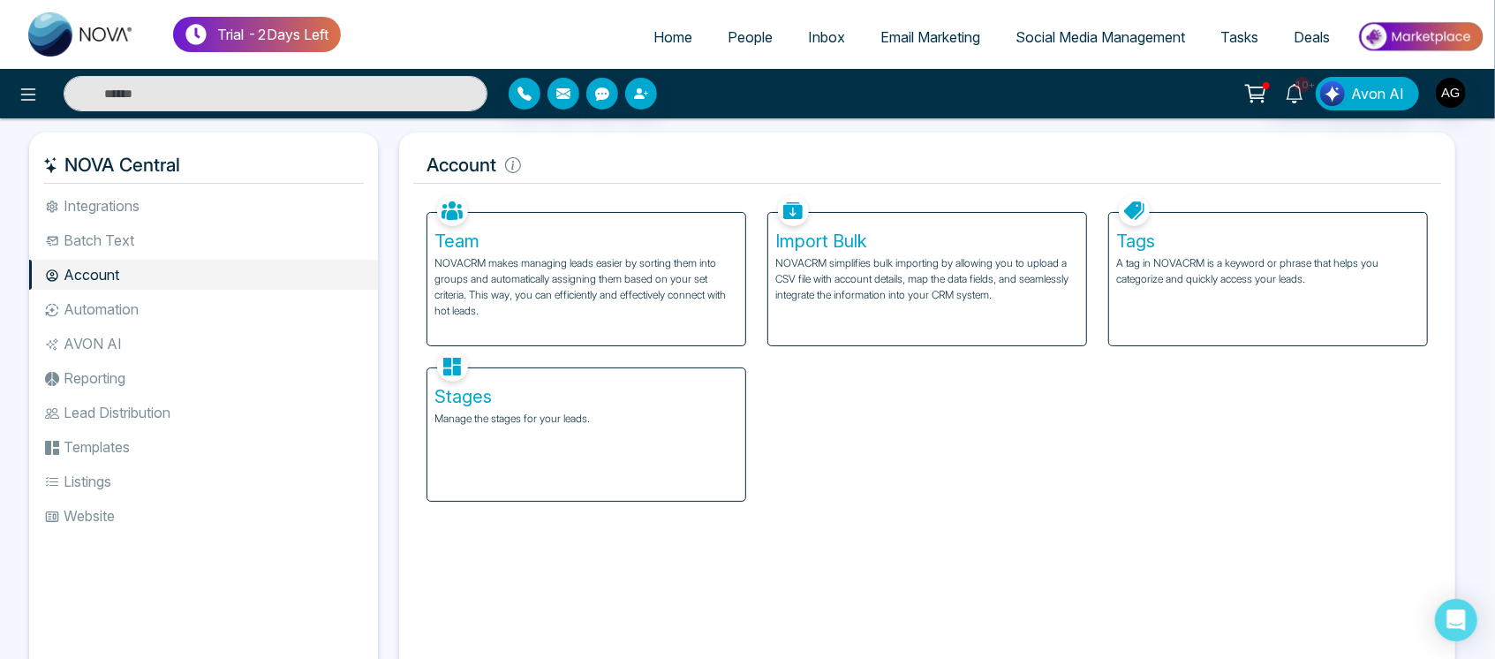
click at [674, 235] on h5 "Team" at bounding box center [586, 240] width 304 height 21
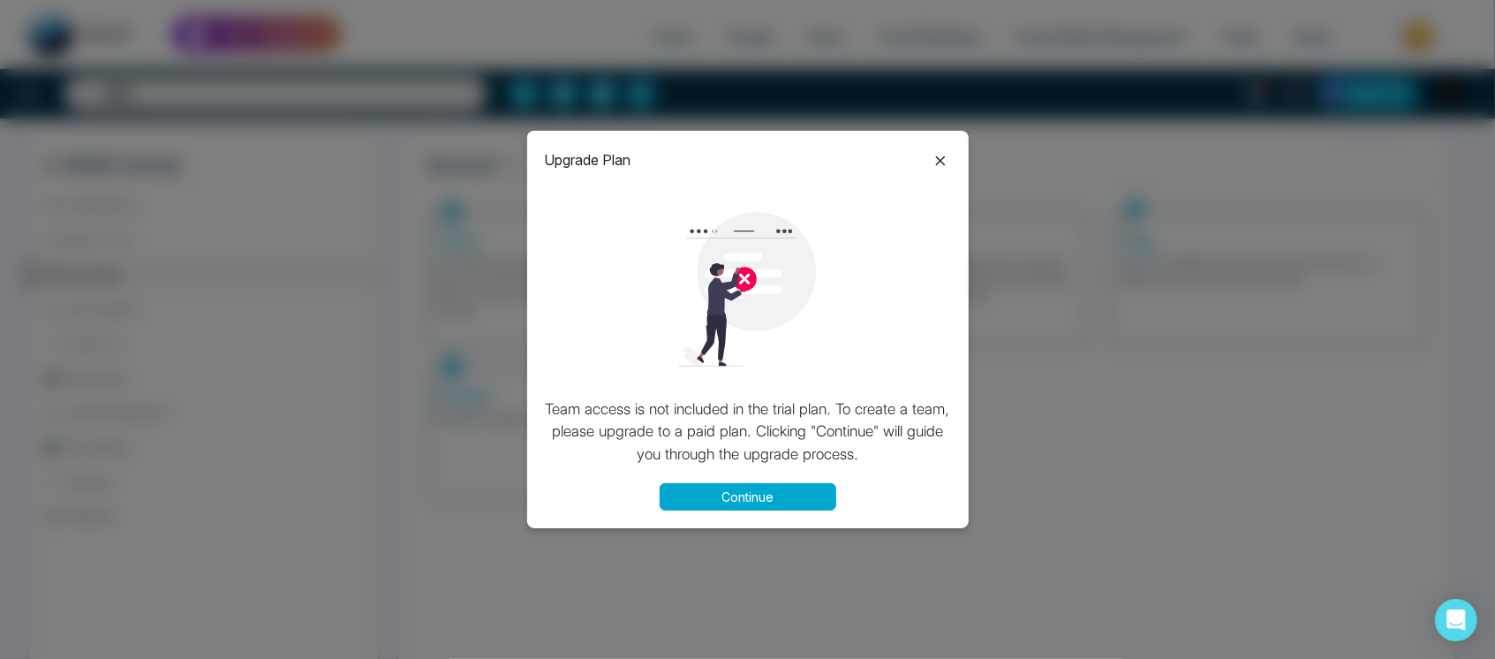
click at [932, 159] on icon at bounding box center [940, 160] width 21 height 21
